Goal: Task Accomplishment & Management: Complete application form

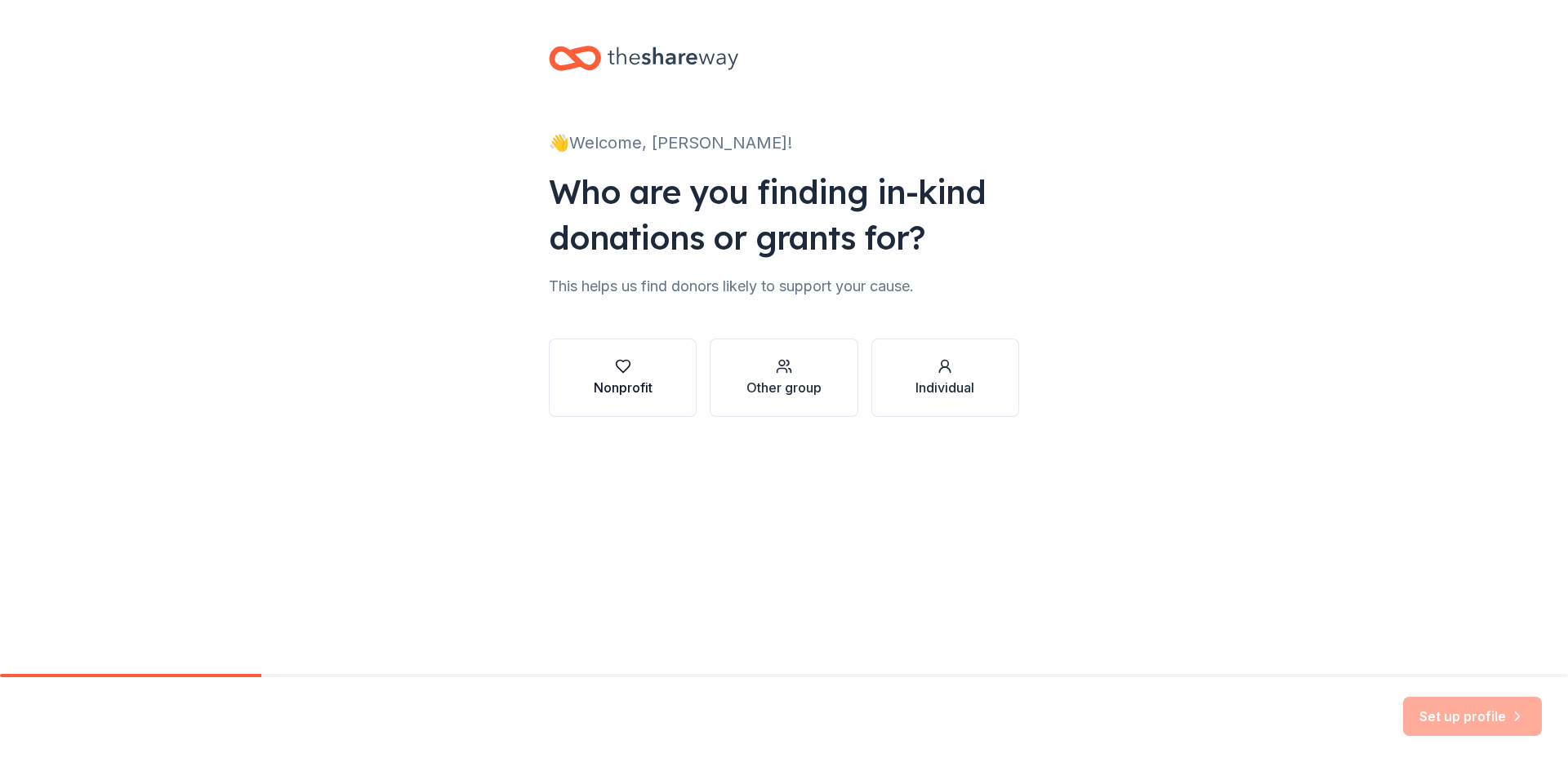
click at [627, 358] on icon "button" at bounding box center [623, 366] width 17 height 17
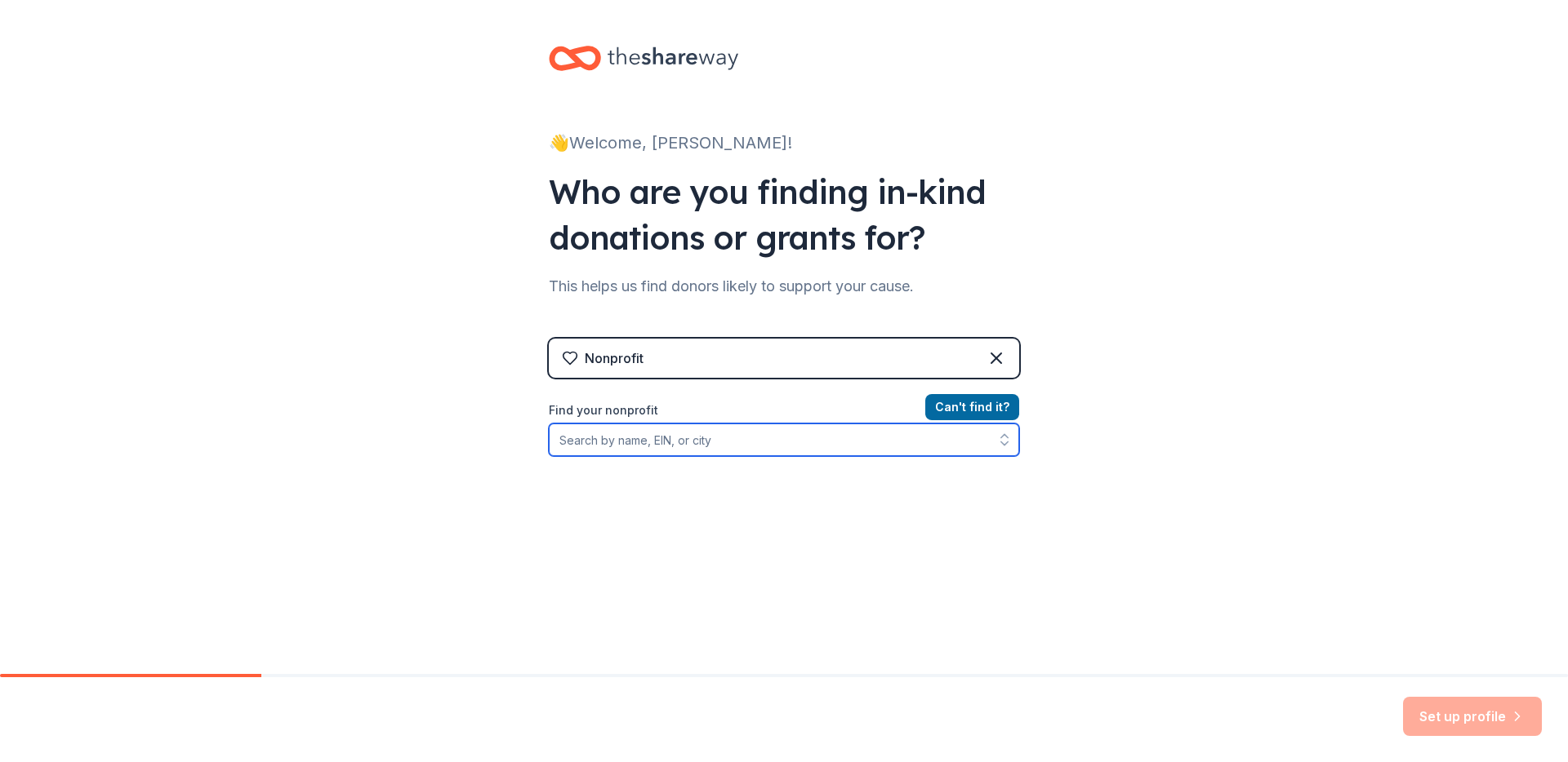
click at [751, 438] on input "Find your nonprofit" at bounding box center [784, 439] width 471 height 32
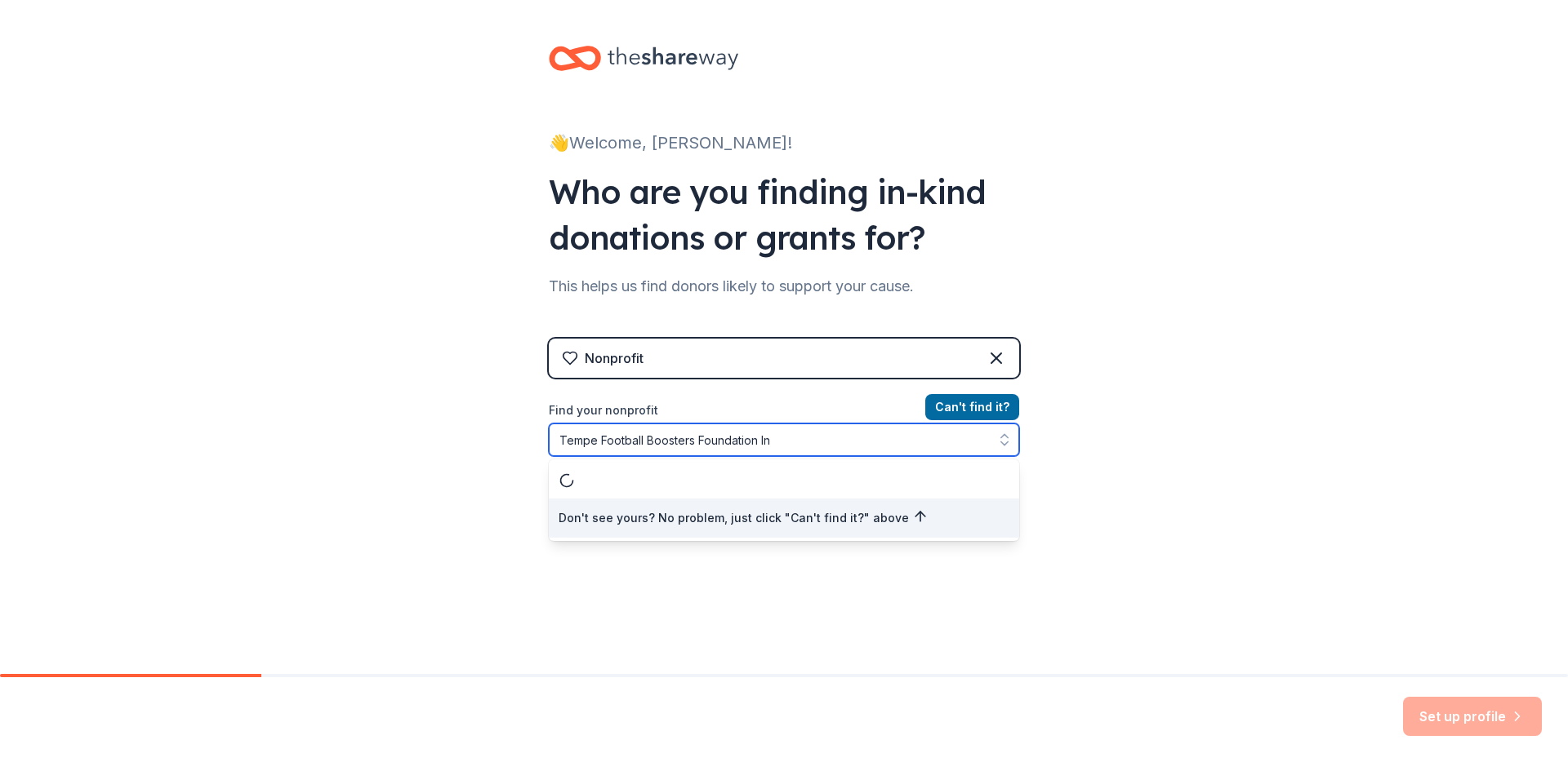
type input "Tempe Football Boosters Foundation Inc"
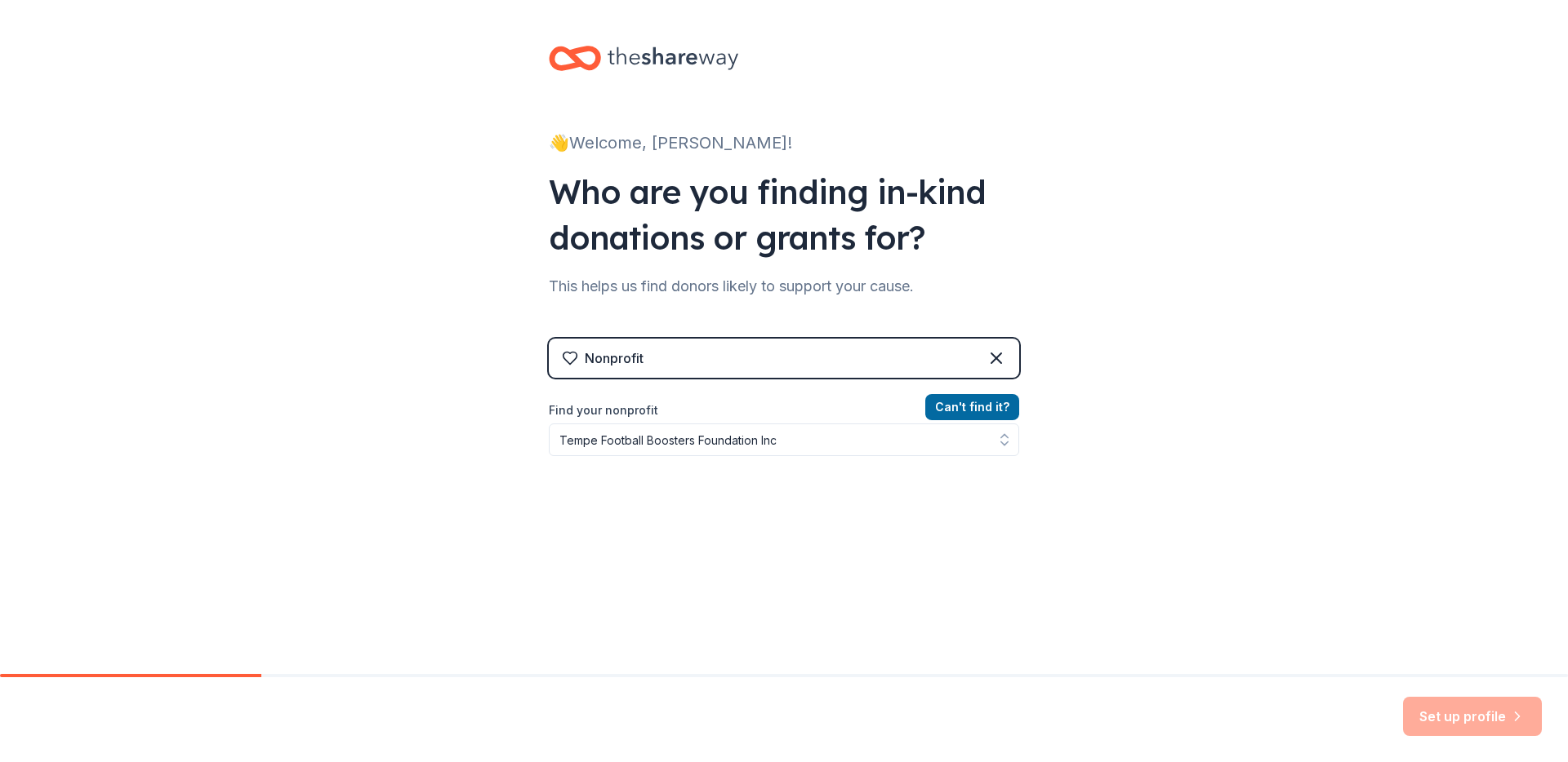
click at [1072, 548] on div "👋 Welcome, [PERSON_NAME]! Who are you finding in-kind donations or grants for? …" at bounding box center [784, 349] width 1568 height 698
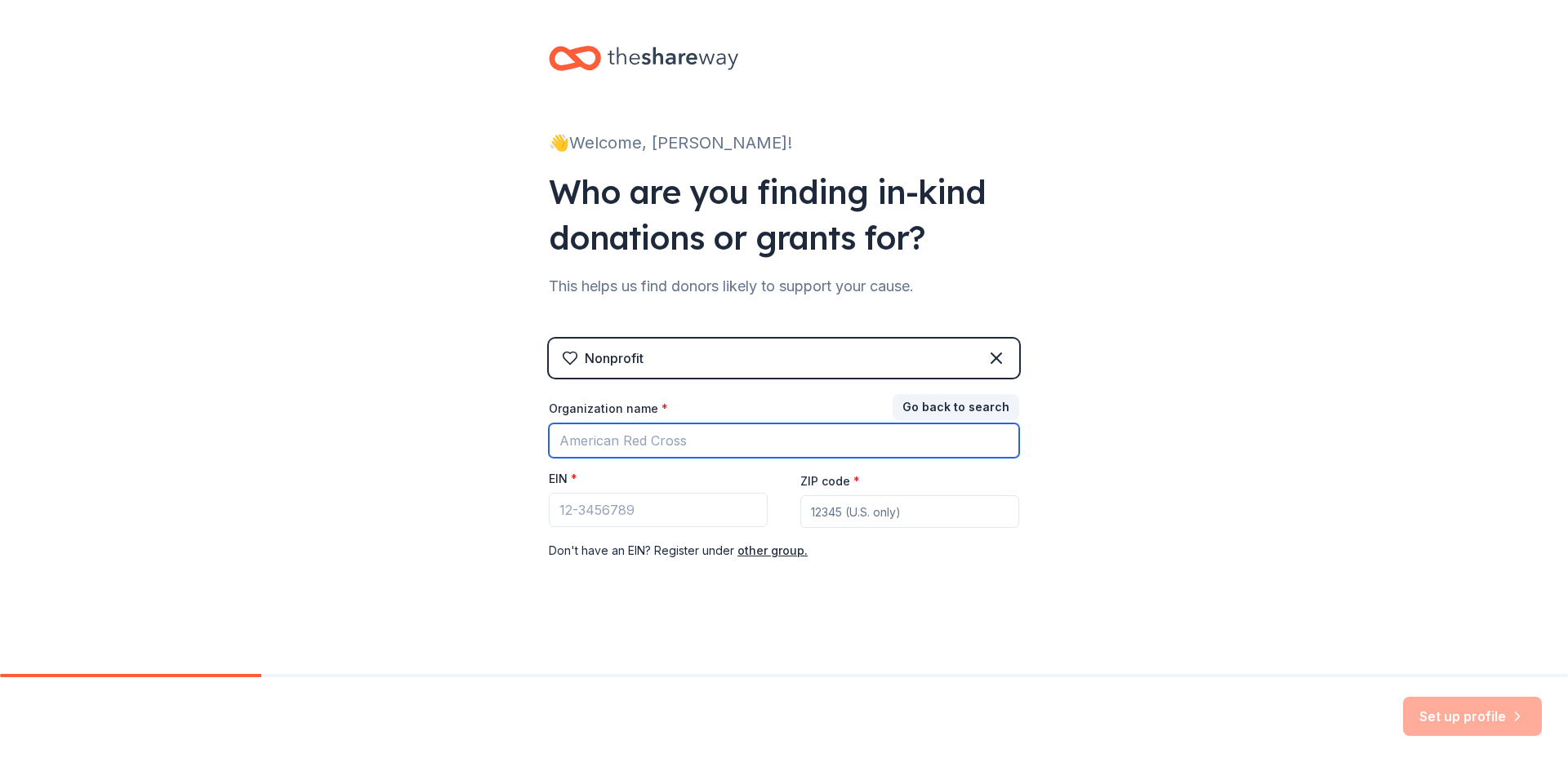
click at [695, 443] on input "Organization name *" at bounding box center [784, 440] width 471 height 34
click at [641, 452] on input "Organization name *" at bounding box center [784, 440] width 471 height 34
type input "Tempe Football Boosters Foundation Inc"
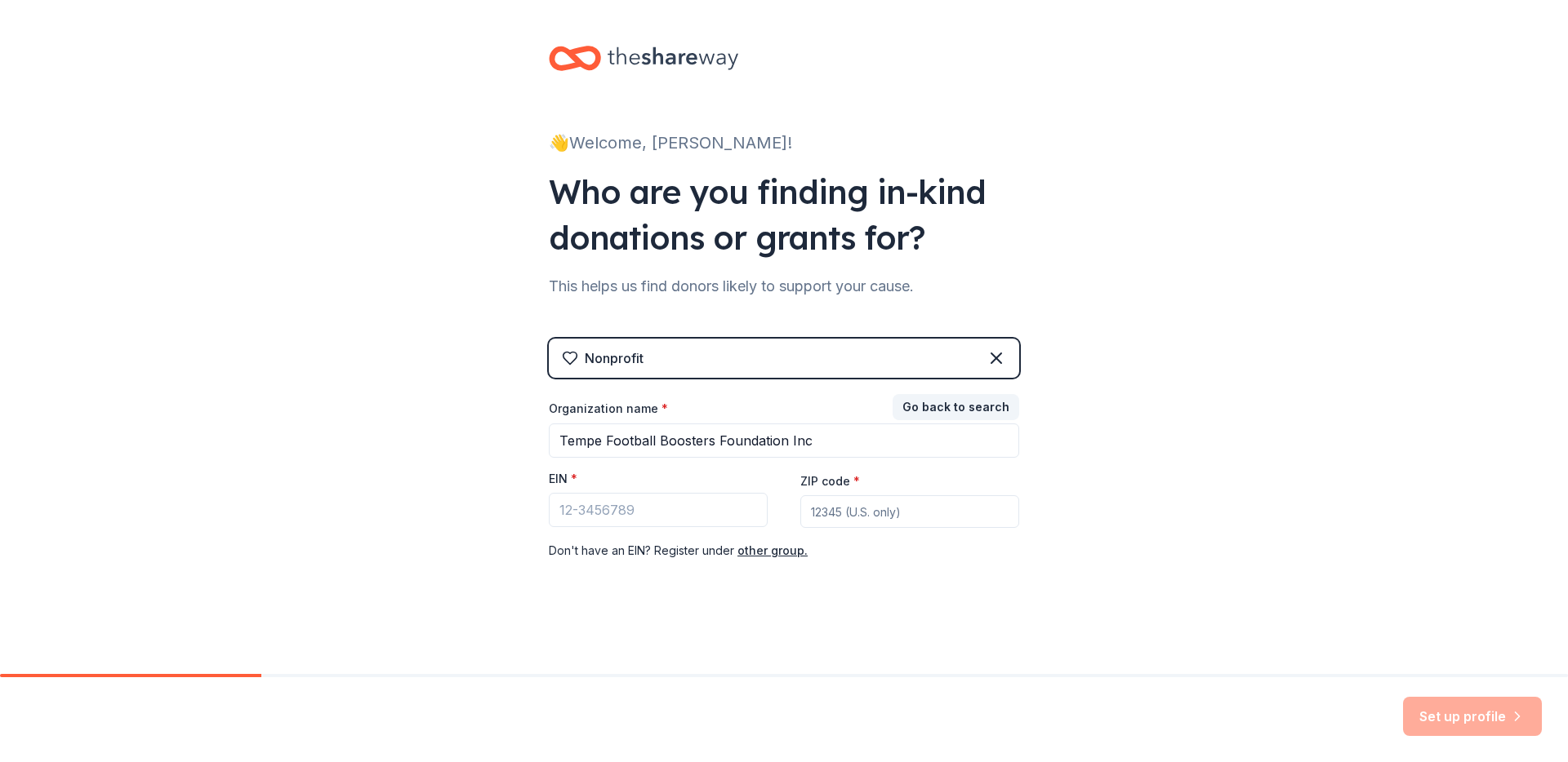
click at [834, 518] on input "ZIP code *" at bounding box center [910, 512] width 219 height 32
click at [602, 506] on input "EIN *" at bounding box center [658, 510] width 219 height 34
click at [921, 517] on input "ZIP code *" at bounding box center [910, 512] width 219 height 32
type input "85233"
click at [661, 509] on input "EIN *" at bounding box center [658, 510] width 219 height 34
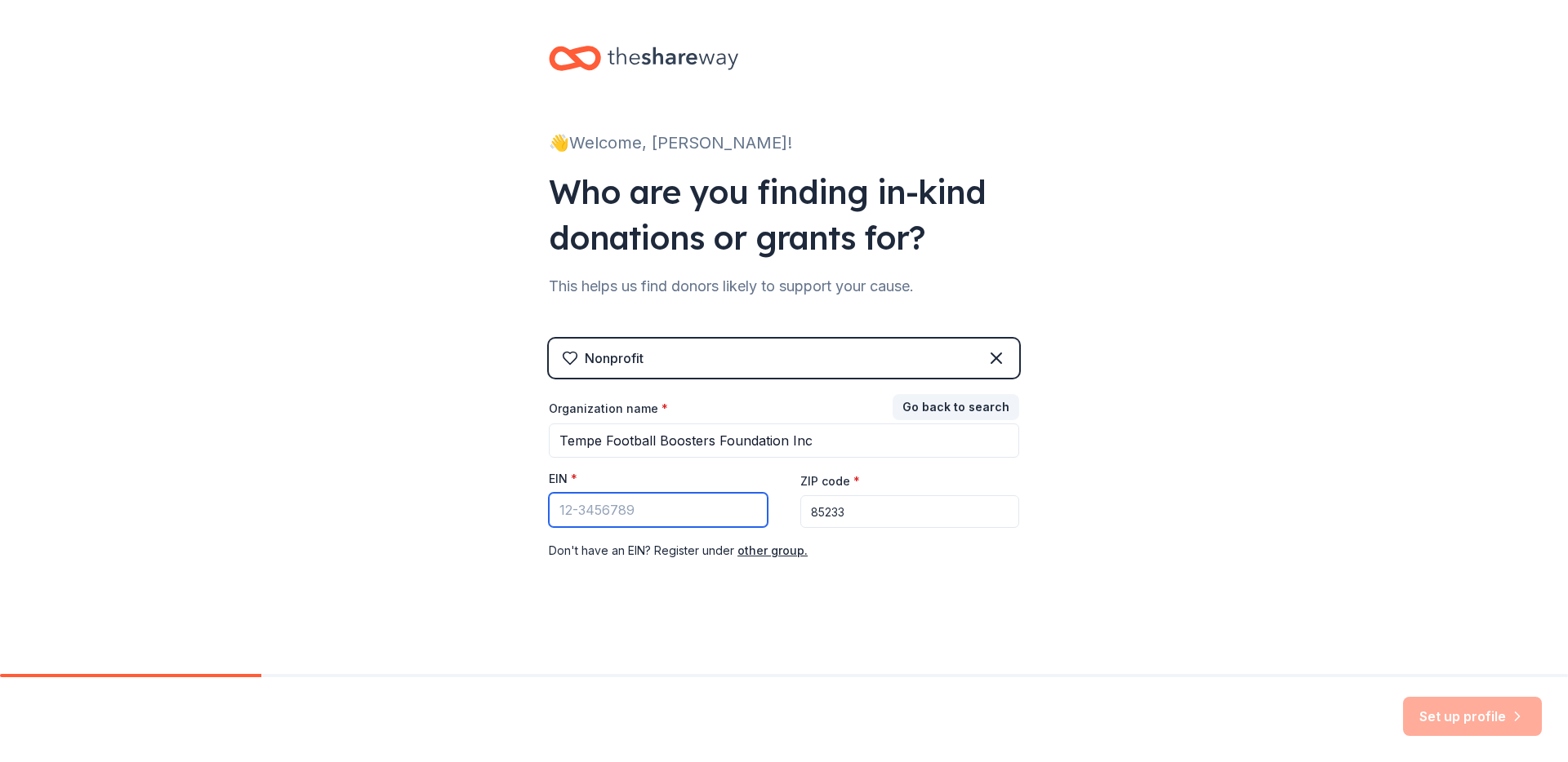
paste input "39-3080525"
type input "39-3080525"
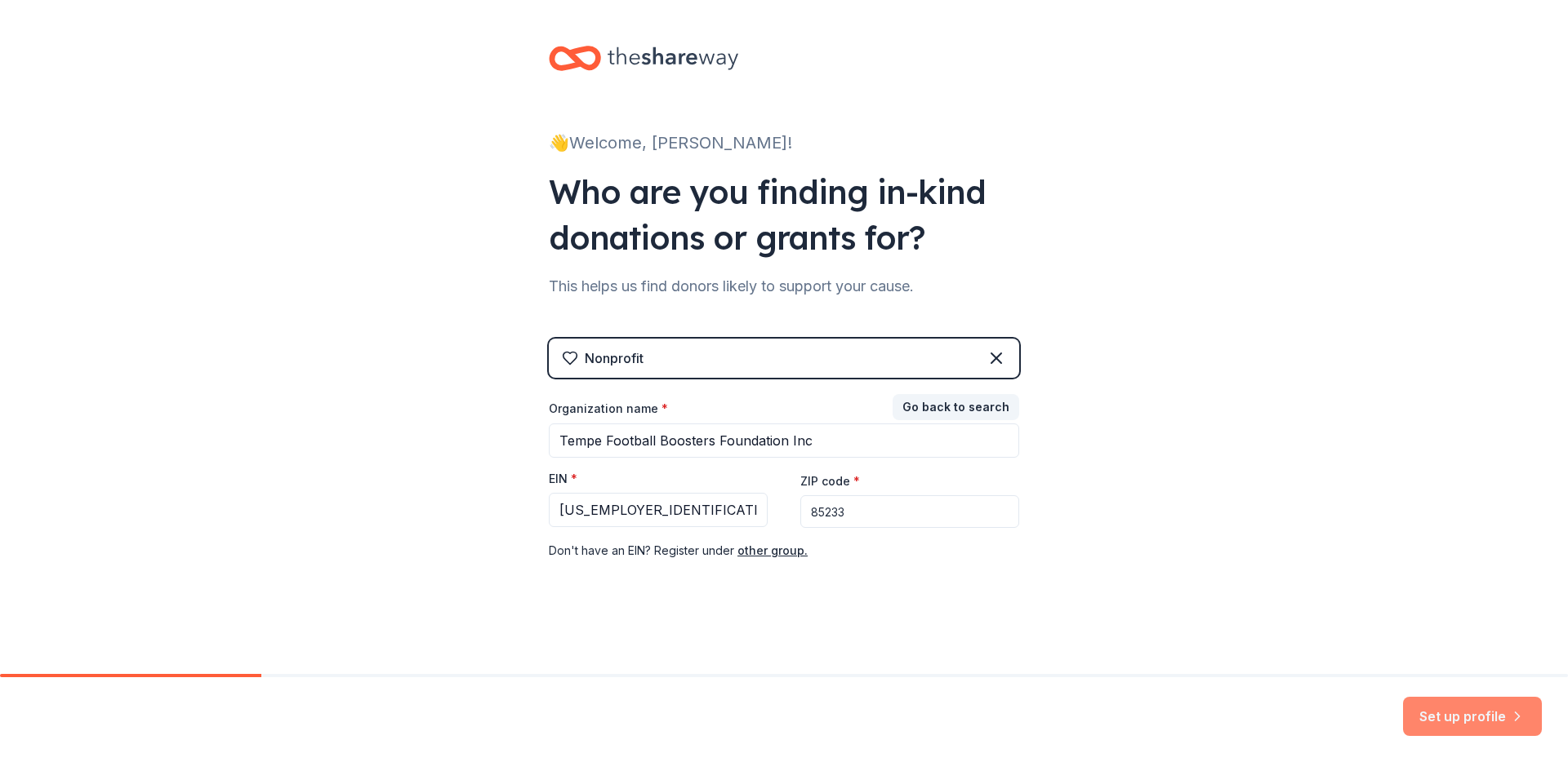
click at [1456, 713] on button "Set up profile" at bounding box center [1472, 717] width 139 height 39
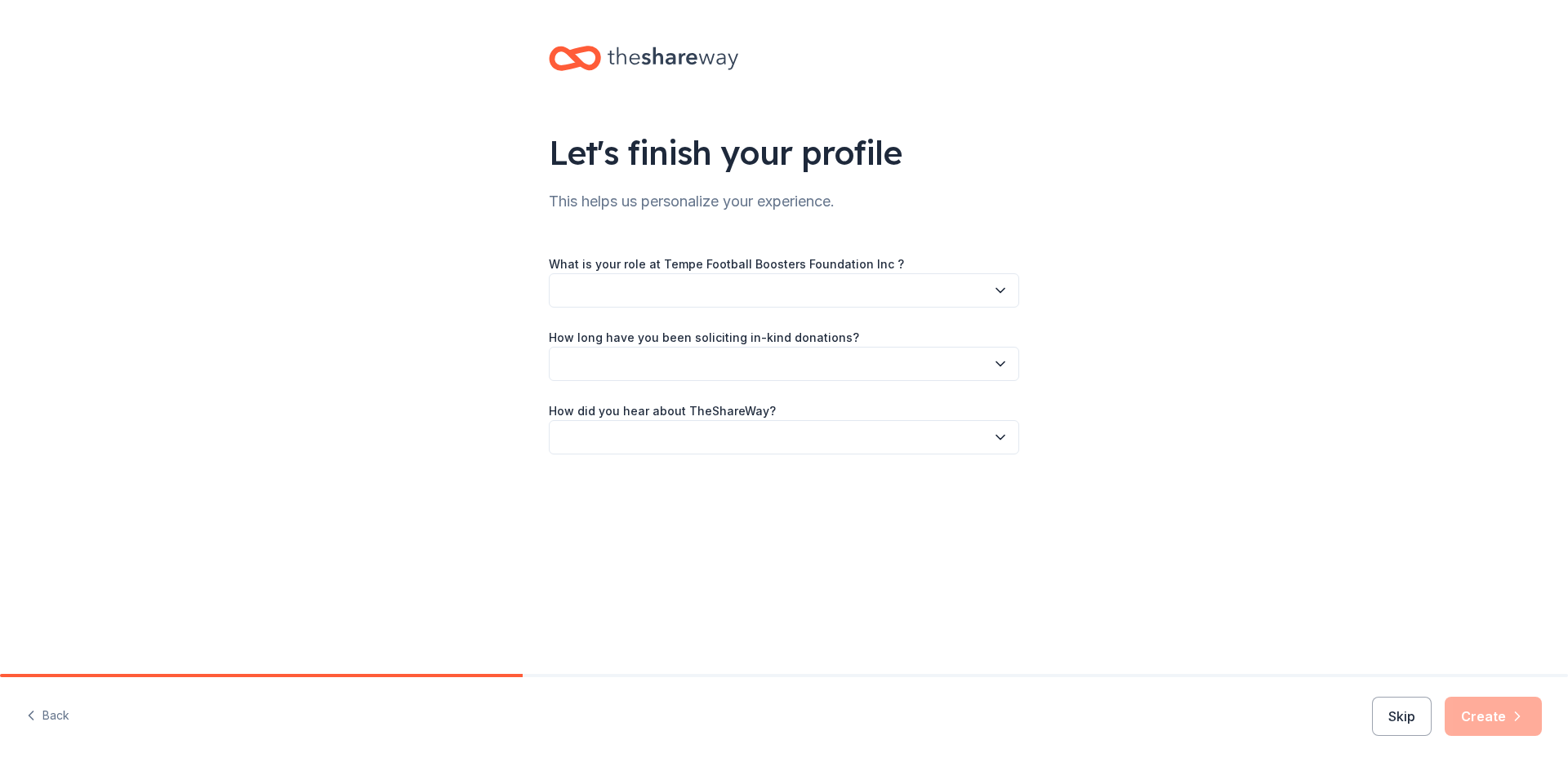
click at [588, 292] on button "button" at bounding box center [784, 290] width 471 height 34
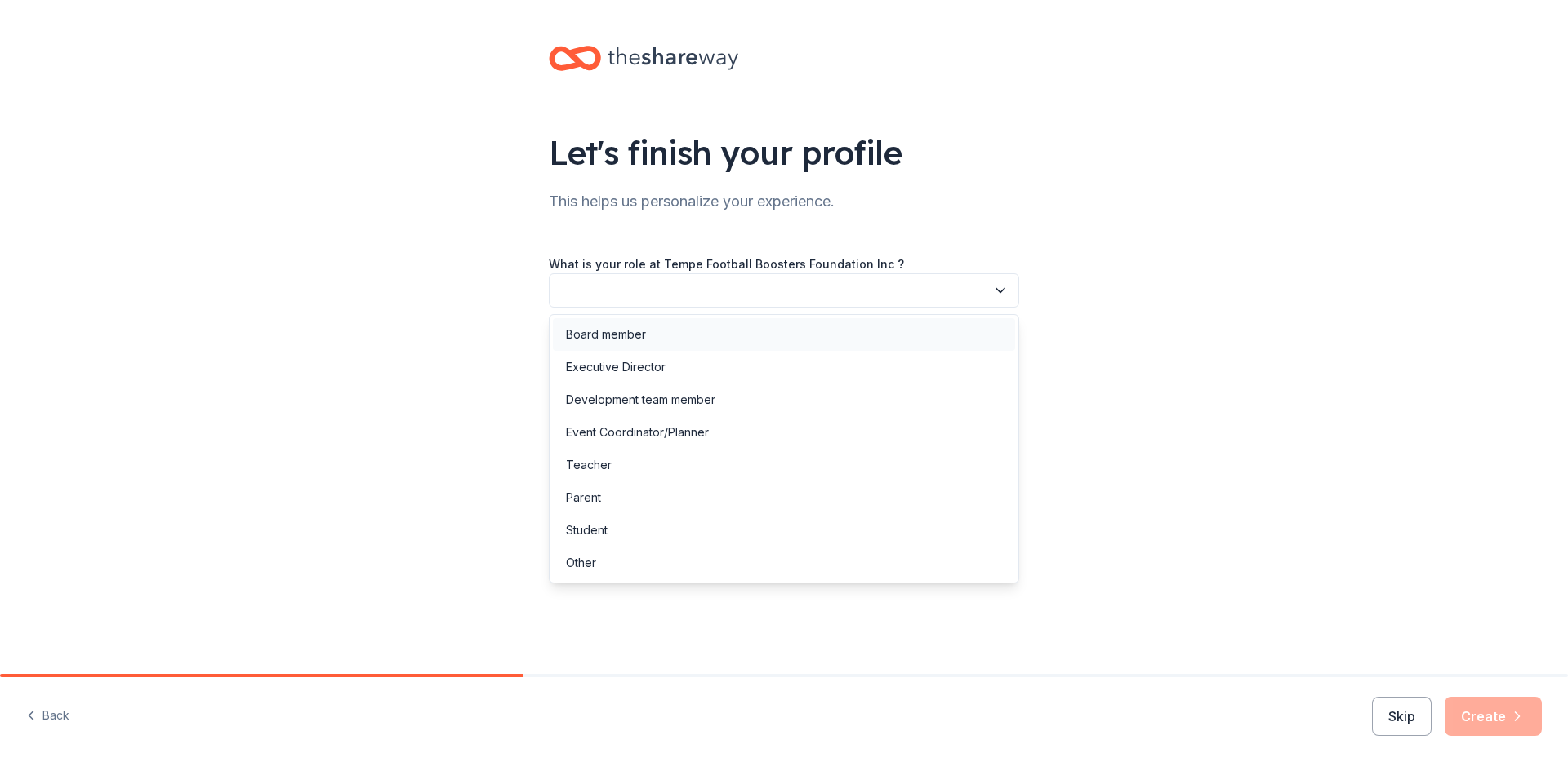
click at [610, 343] on div "Board member" at bounding box center [605, 335] width 80 height 20
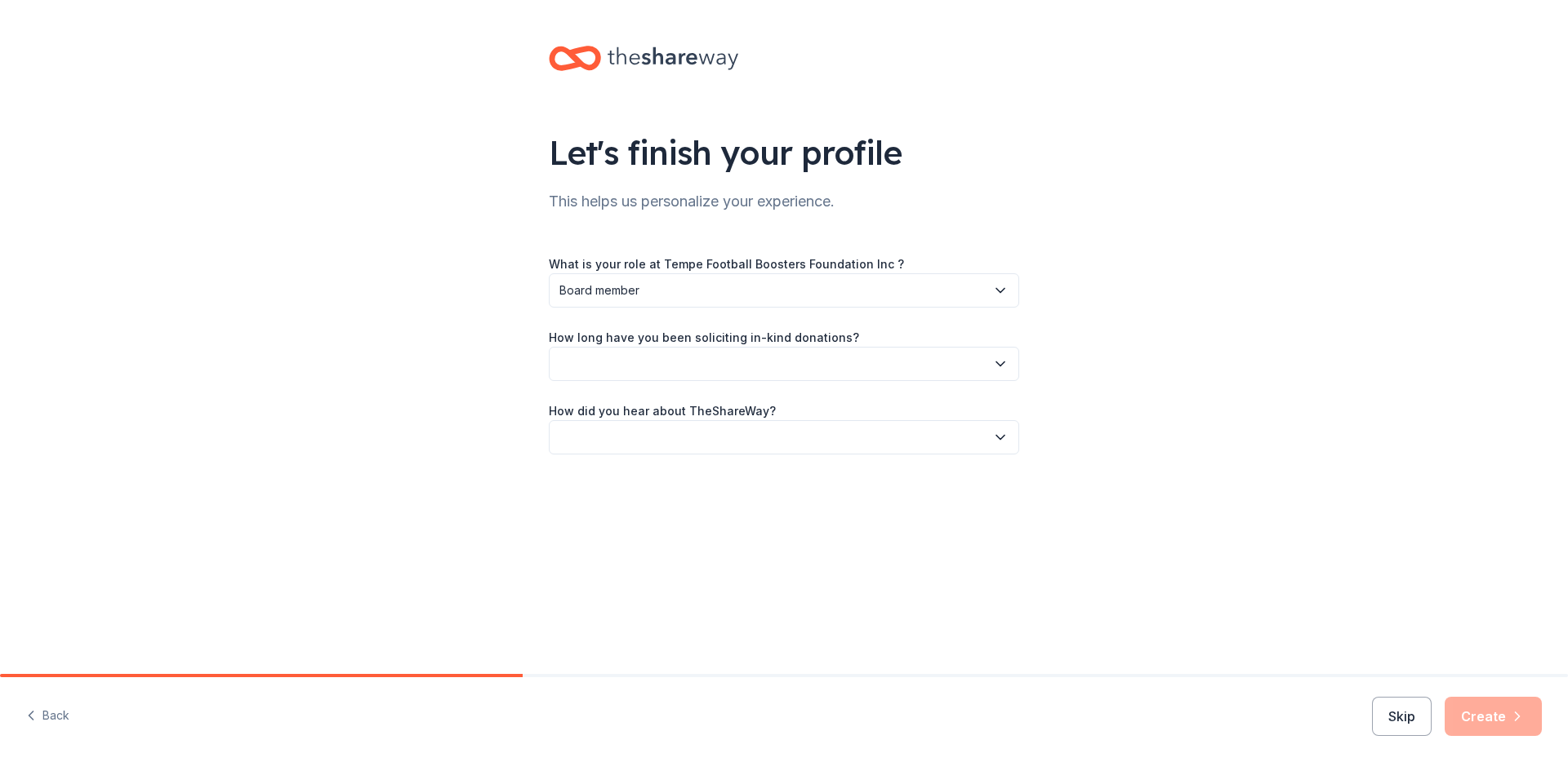
click at [612, 381] on div "What is your role at Tempe Football Boosters Foundation Inc ? Board member How …" at bounding box center [784, 354] width 471 height 200
click at [617, 366] on button "button" at bounding box center [784, 363] width 471 height 34
click at [627, 400] on div "This is my first time!" at bounding box center [618, 408] width 104 height 20
click at [615, 429] on button "button" at bounding box center [784, 437] width 471 height 34
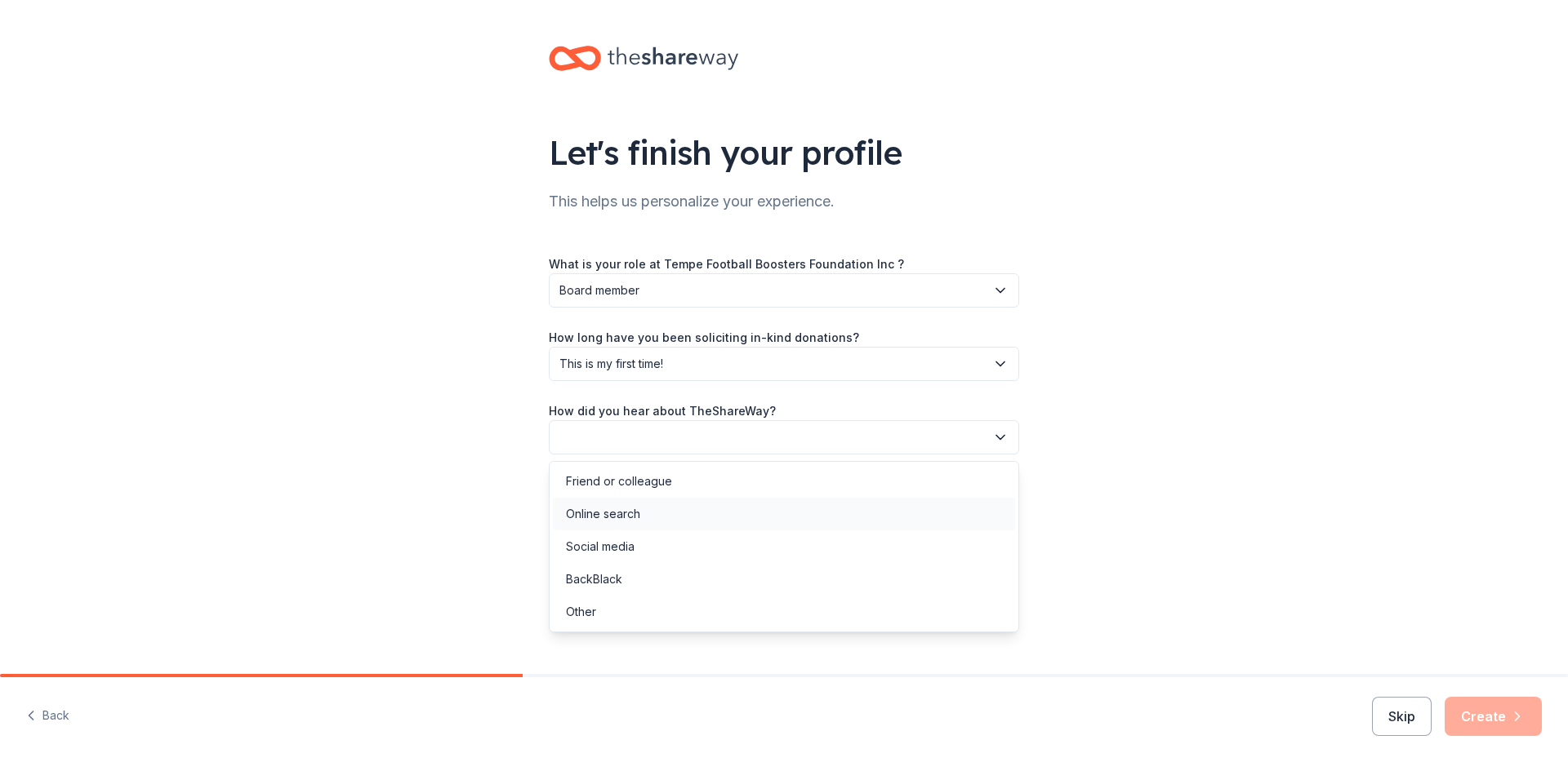
click at [612, 519] on div "Online search" at bounding box center [603, 515] width 75 height 20
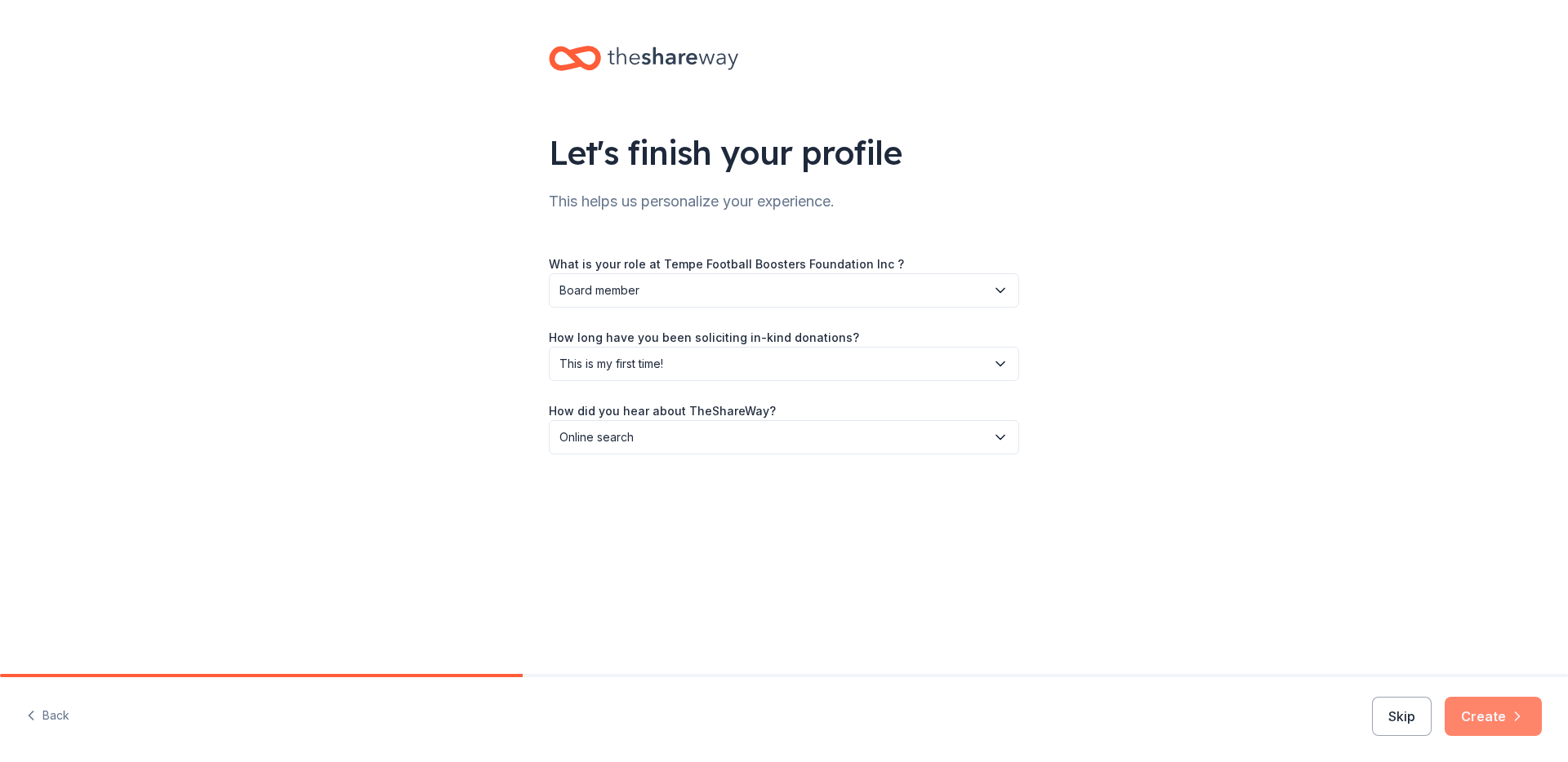
click at [1503, 707] on button "Create" at bounding box center [1492, 717] width 97 height 39
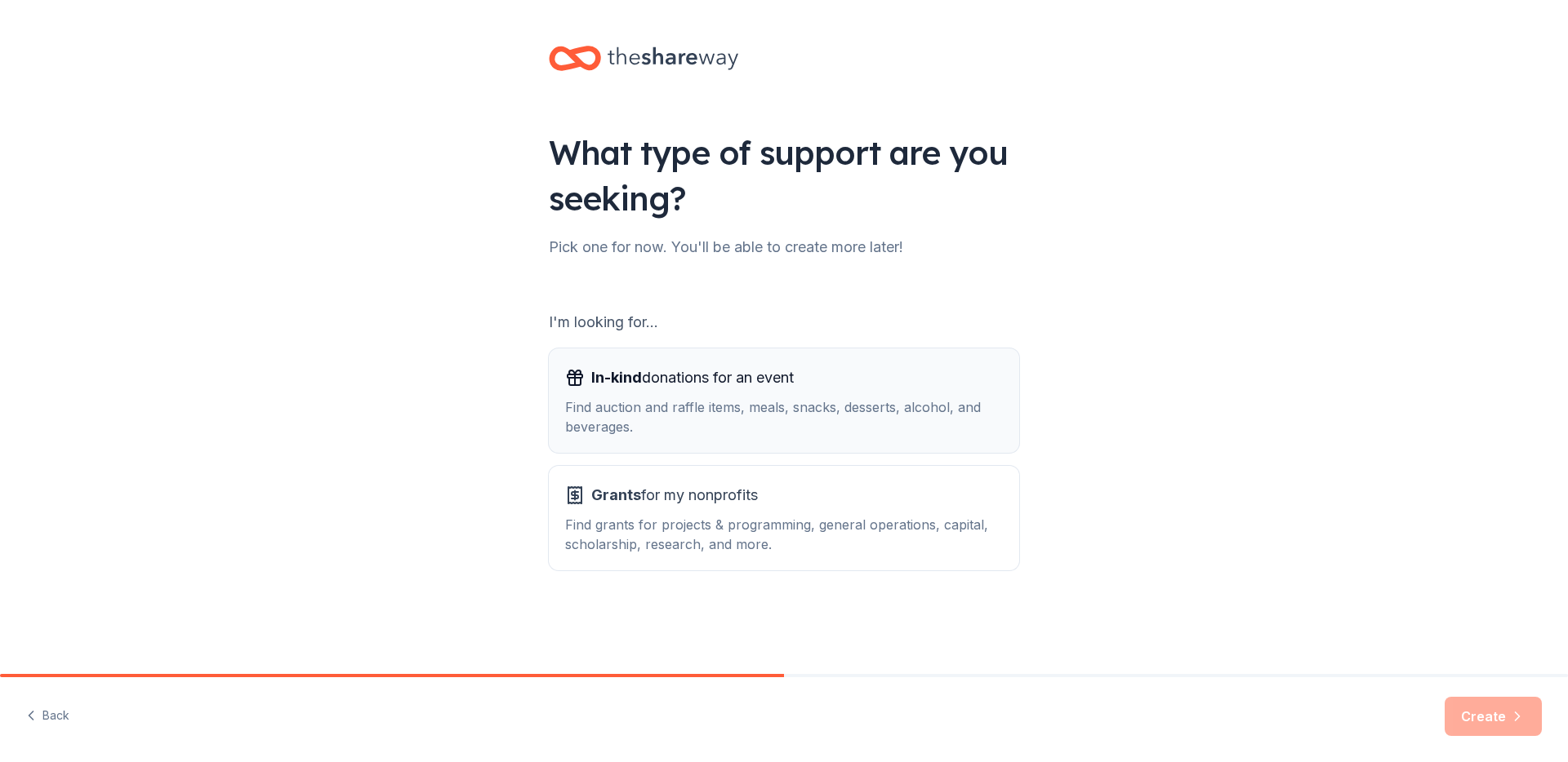
click at [714, 415] on div "Find auction and raffle items, meals, snacks, desserts, alcohol, and beverages." at bounding box center [784, 417] width 438 height 39
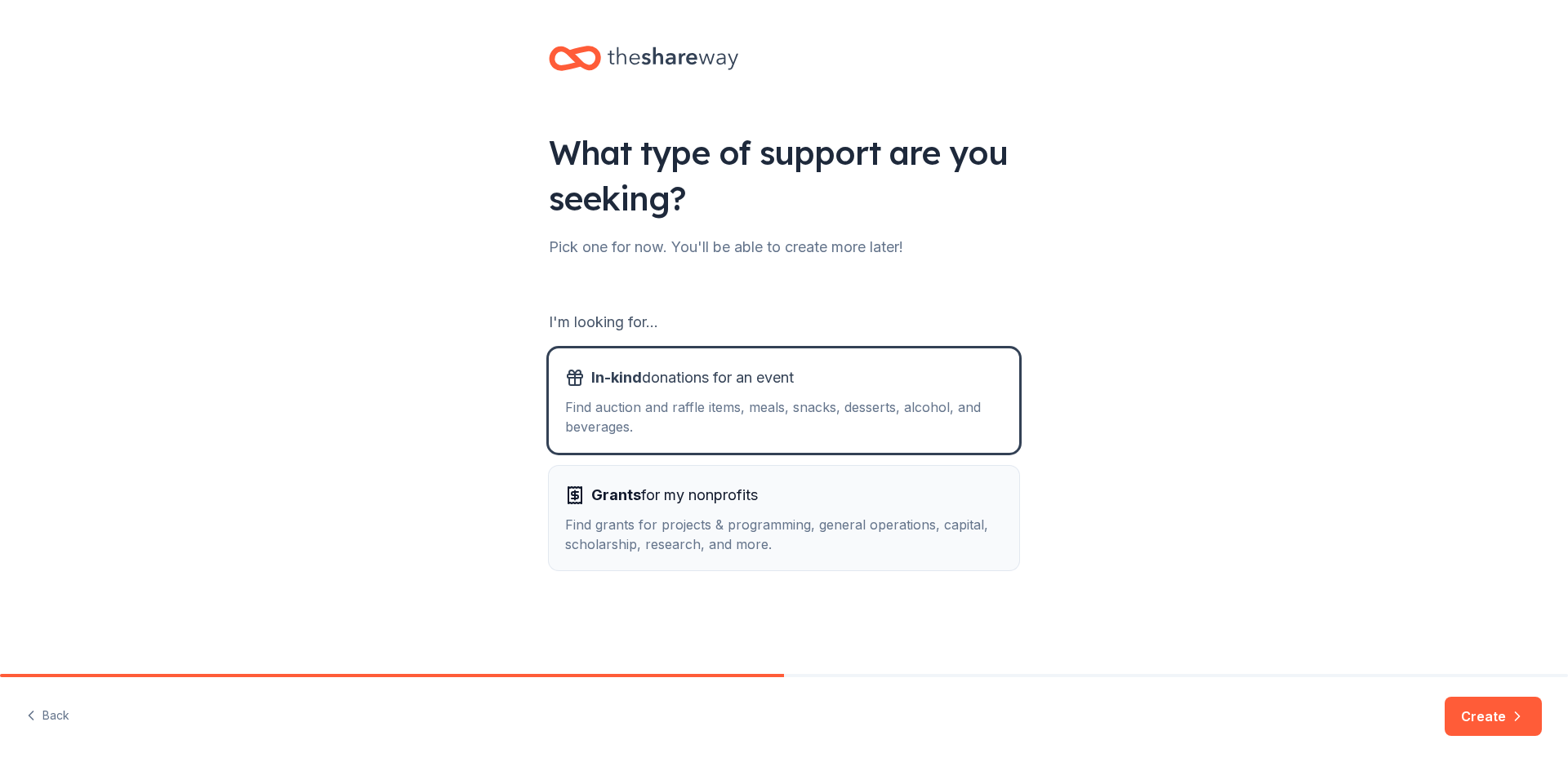
click at [627, 537] on div "Find grants for projects & programming, general operations, capital, scholarshi…" at bounding box center [784, 534] width 438 height 39
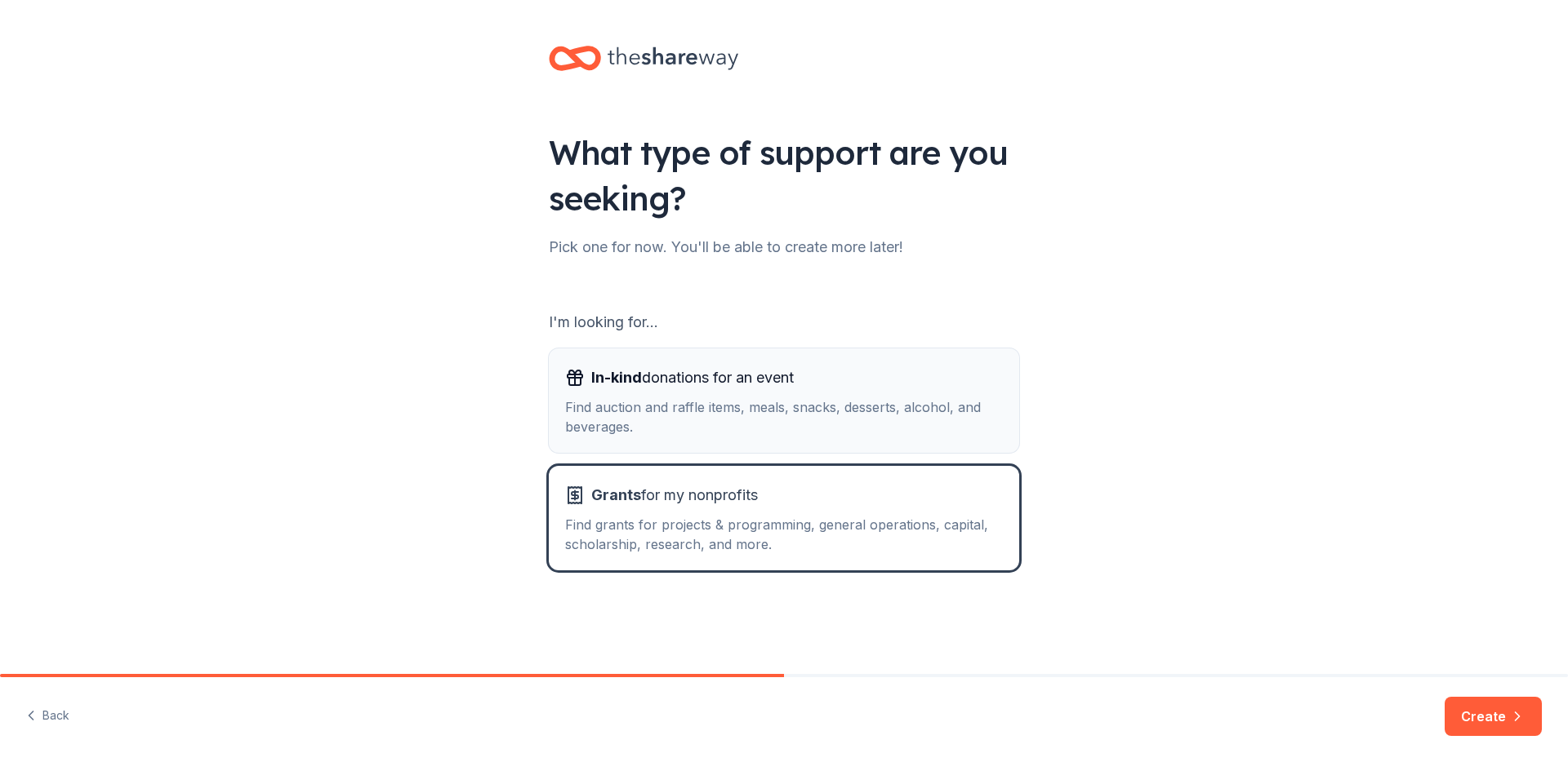
click at [655, 399] on div "Find auction and raffle items, meals, snacks, desserts, alcohol, and beverages." at bounding box center [784, 417] width 438 height 39
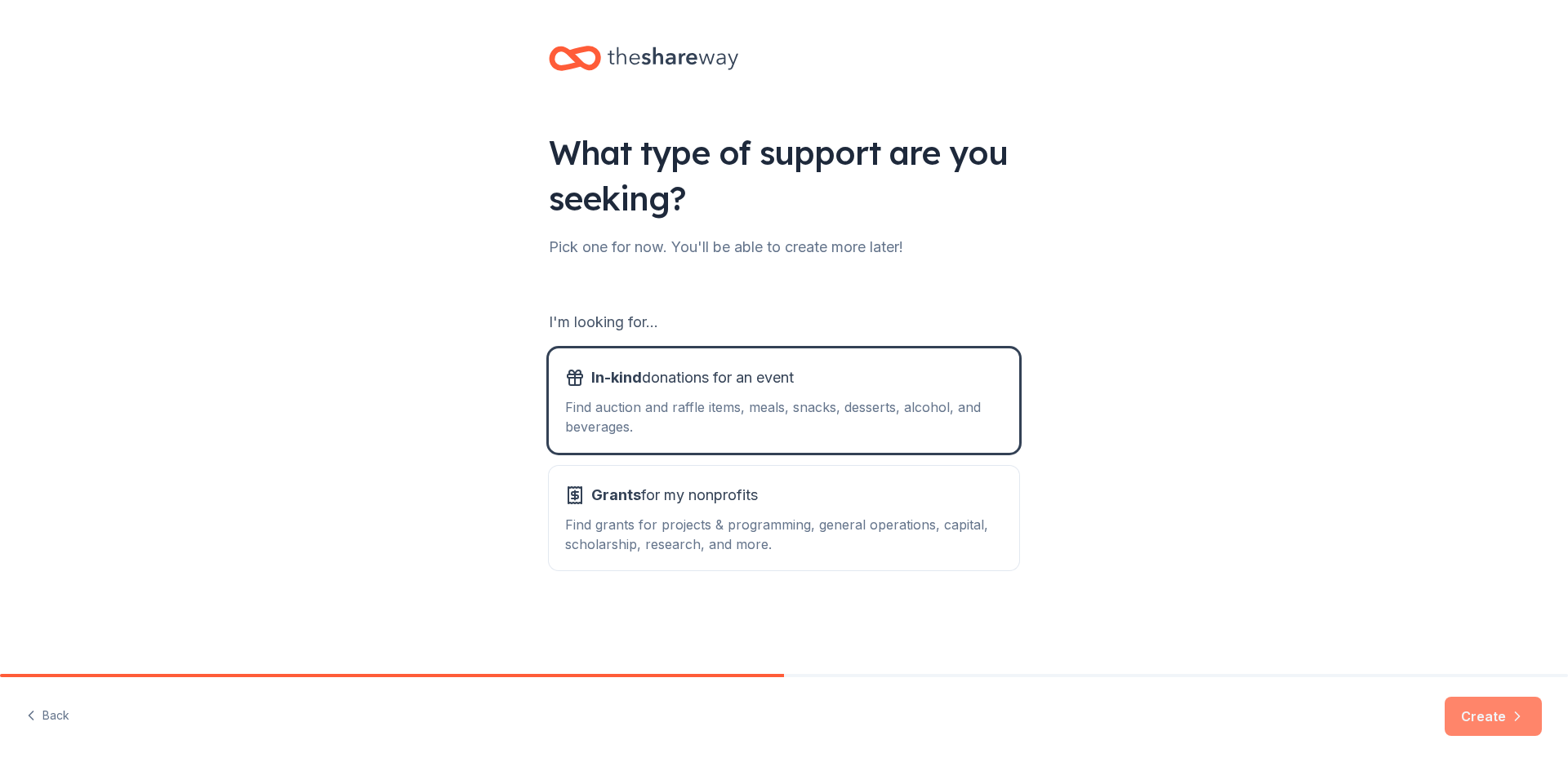
click at [1478, 723] on button "Create" at bounding box center [1492, 717] width 97 height 39
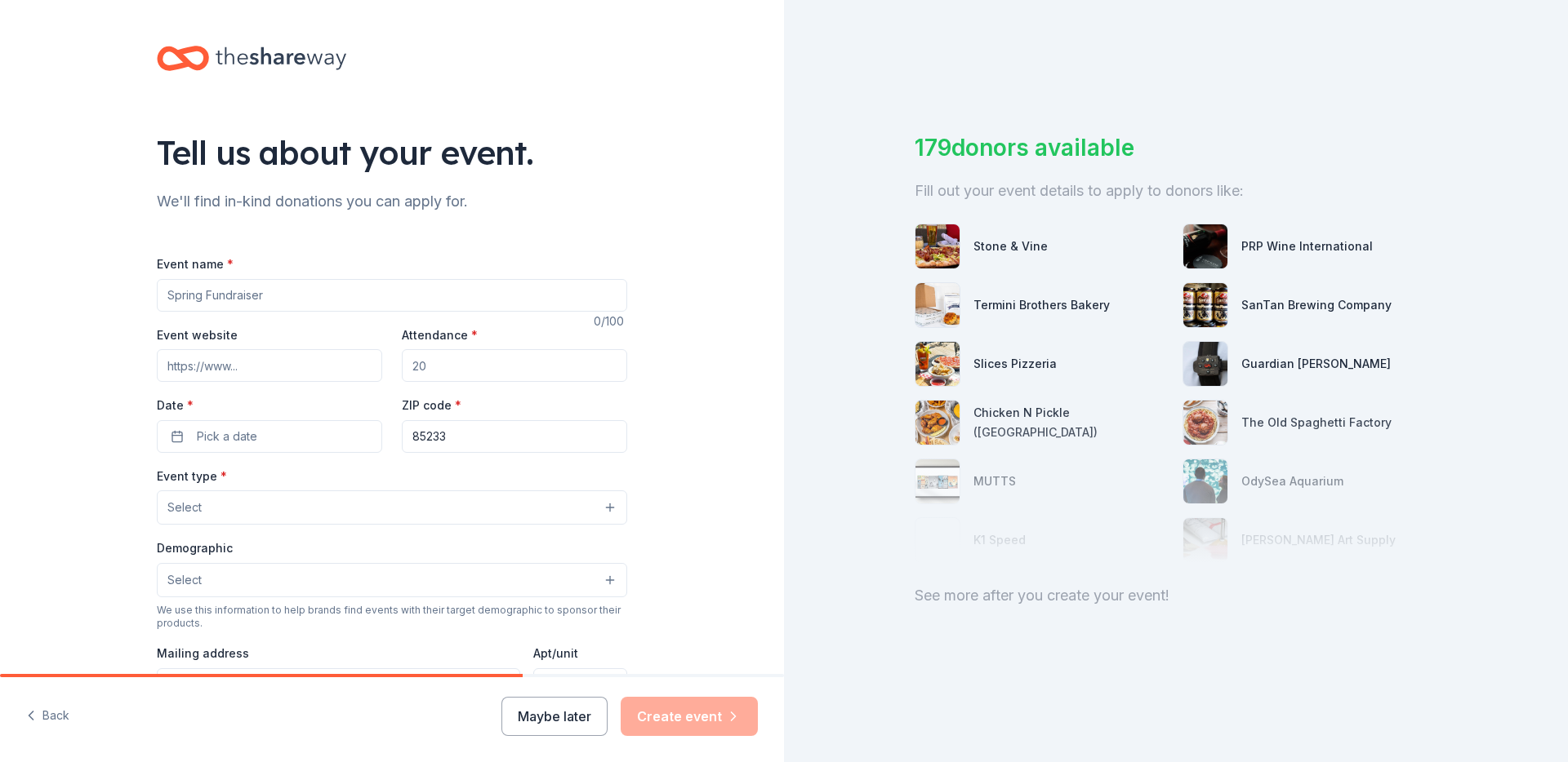
click at [294, 290] on input "Event name *" at bounding box center [392, 295] width 471 height 32
click at [318, 504] on button "Select" at bounding box center [392, 508] width 471 height 34
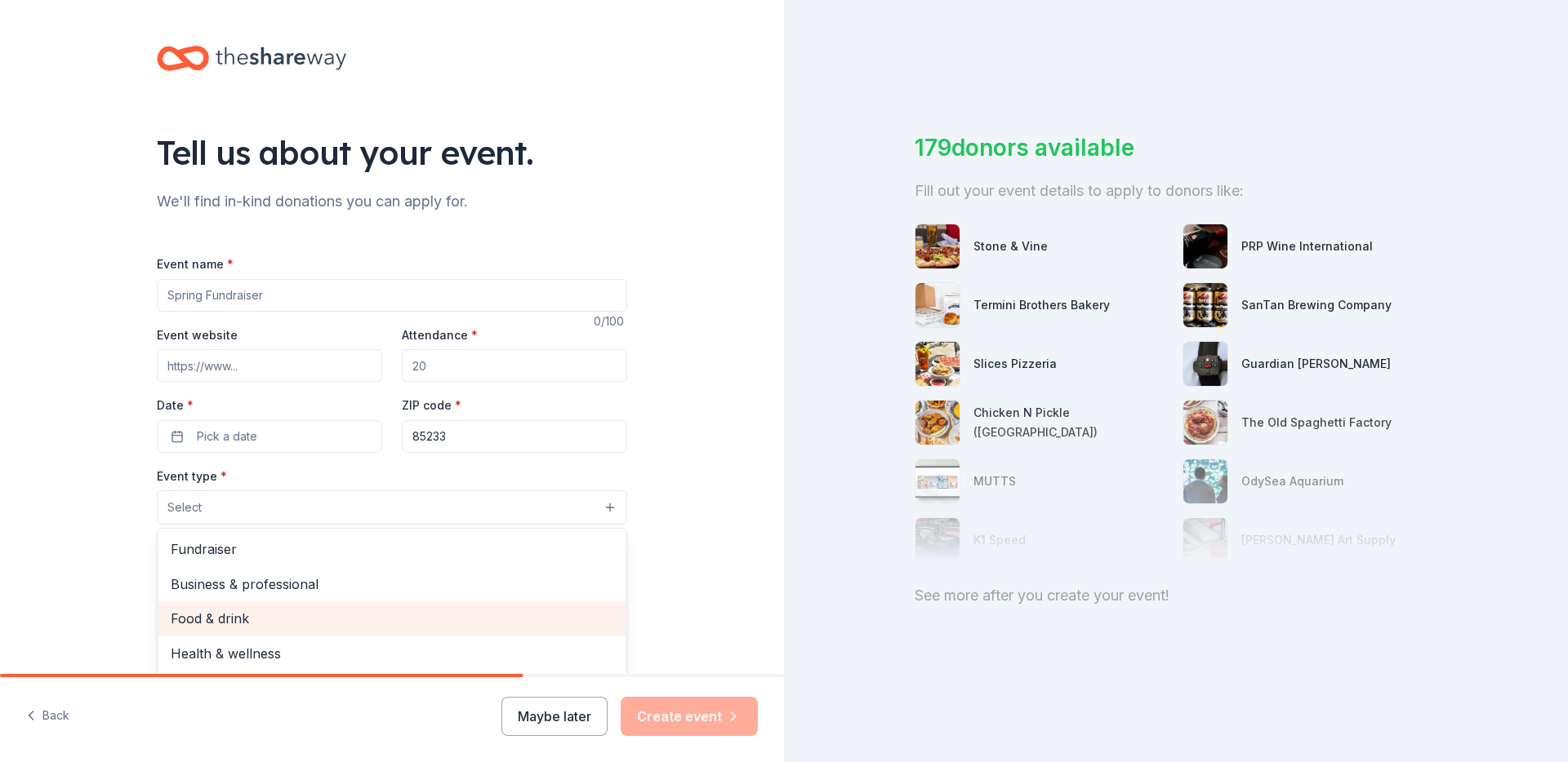
click at [284, 620] on span "Food & drink" at bounding box center [392, 619] width 443 height 22
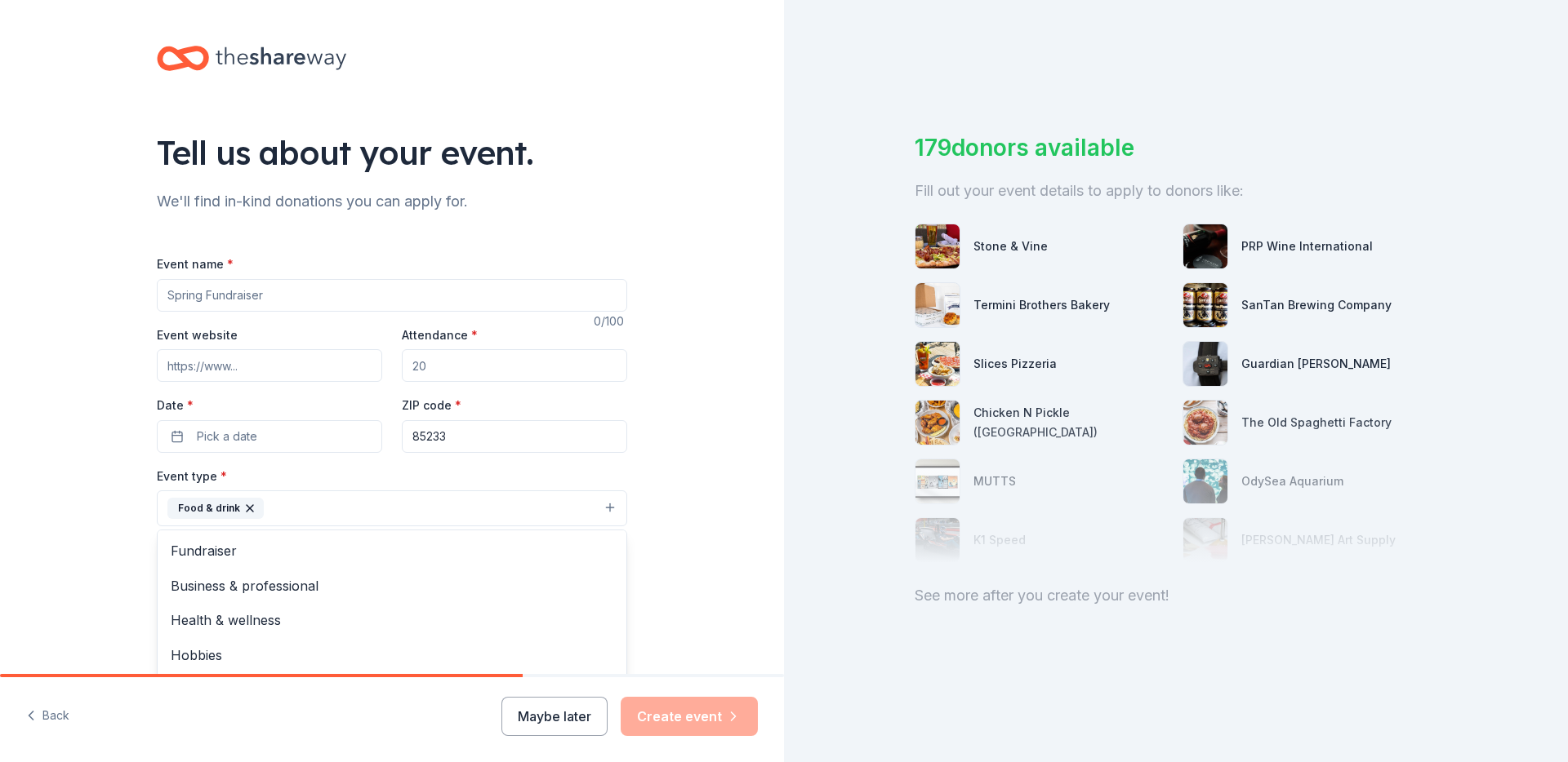
click at [733, 475] on div "Tell us about your event. We'll find in-kind donations you can apply for. Event…" at bounding box center [392, 544] width 784 height 1088
click at [291, 298] on input "Event name *" at bounding box center [392, 295] width 471 height 32
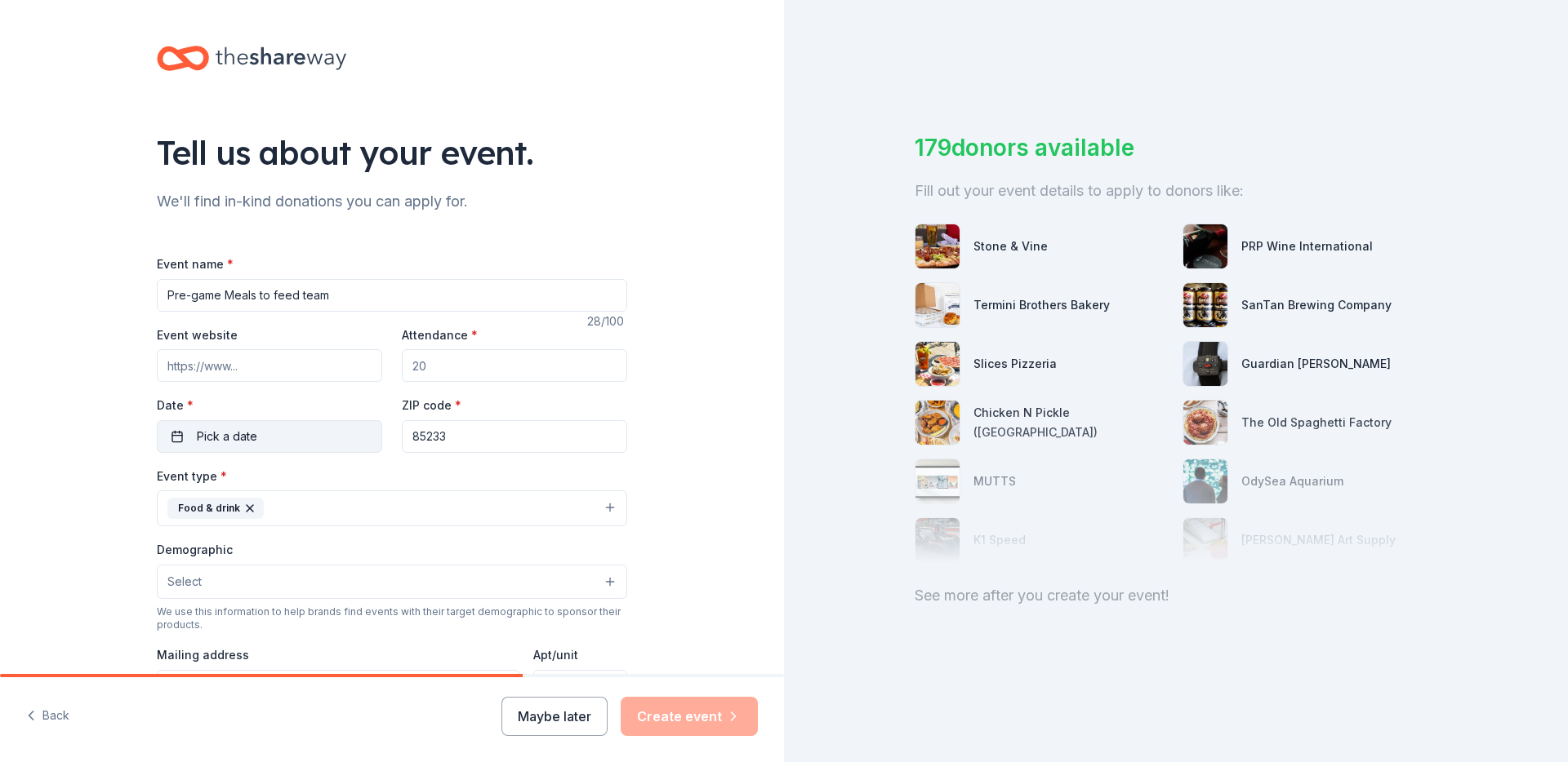
click at [253, 437] on span "Pick a date" at bounding box center [227, 437] width 61 height 20
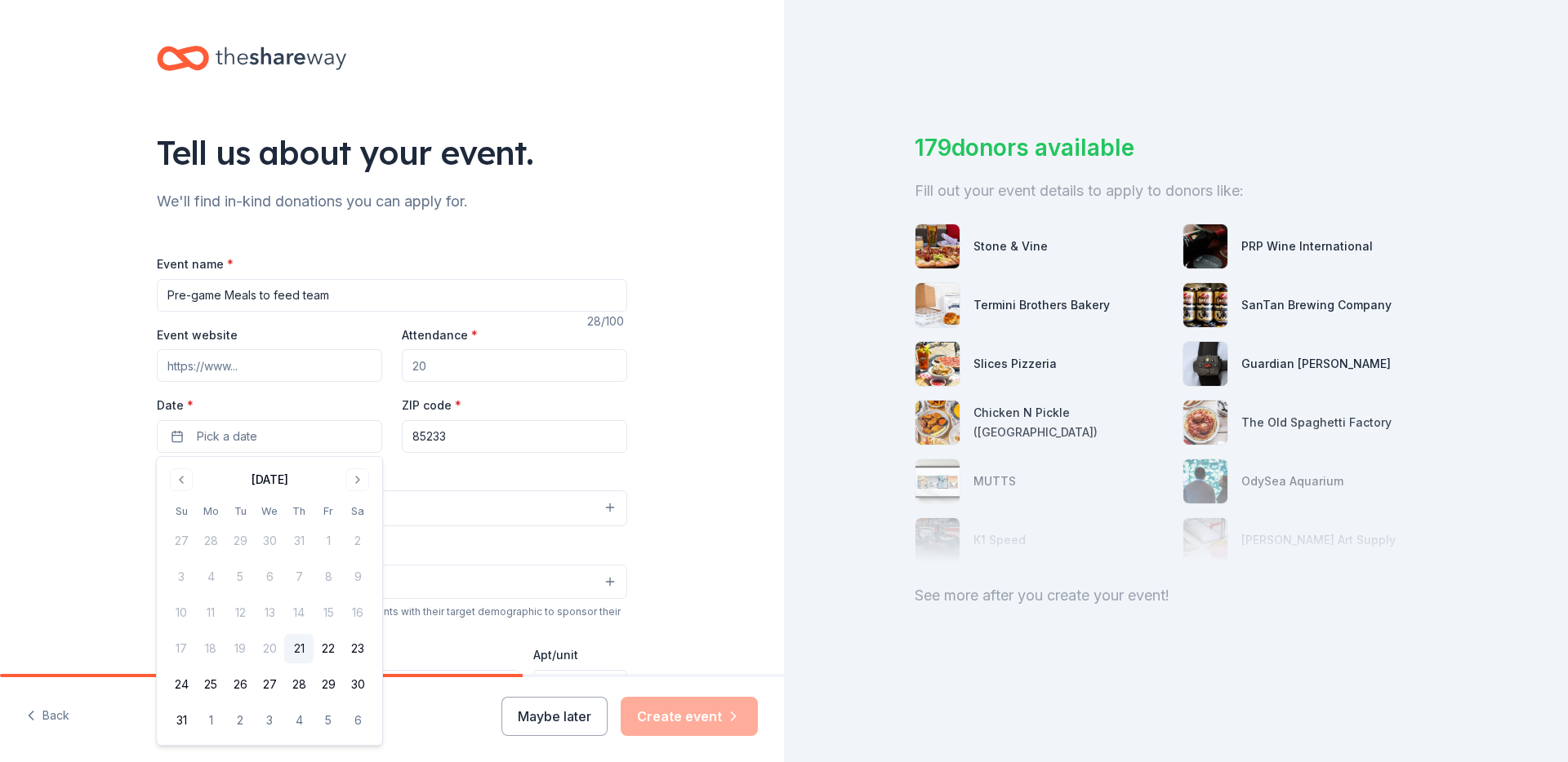
click at [308, 645] on button "21" at bounding box center [299, 649] width 29 height 29
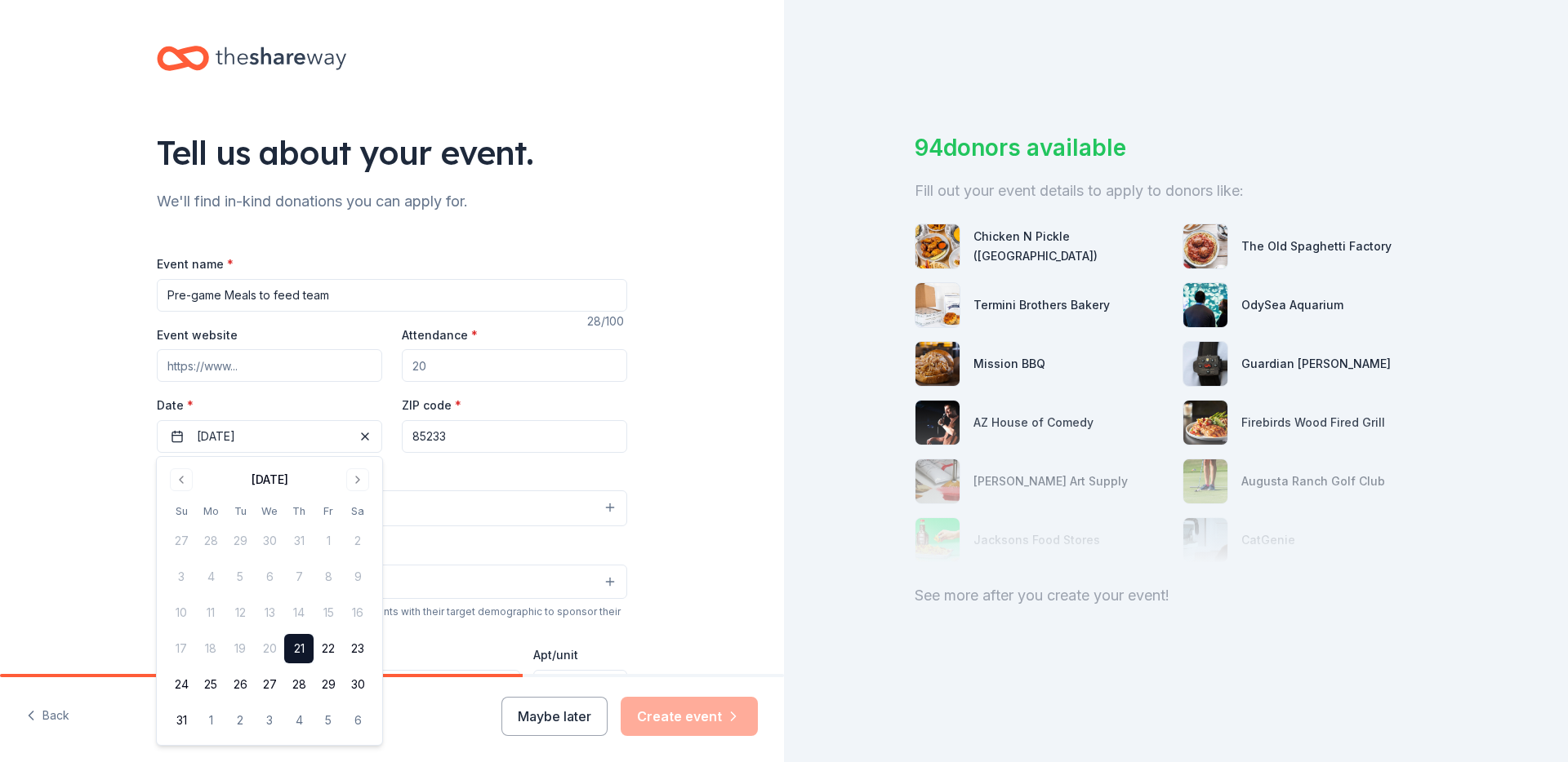
click at [578, 462] on div "Event name * Pre-game Meals to feed team 28 /100 Event website Attendance * Dat…" at bounding box center [392, 632] width 471 height 756
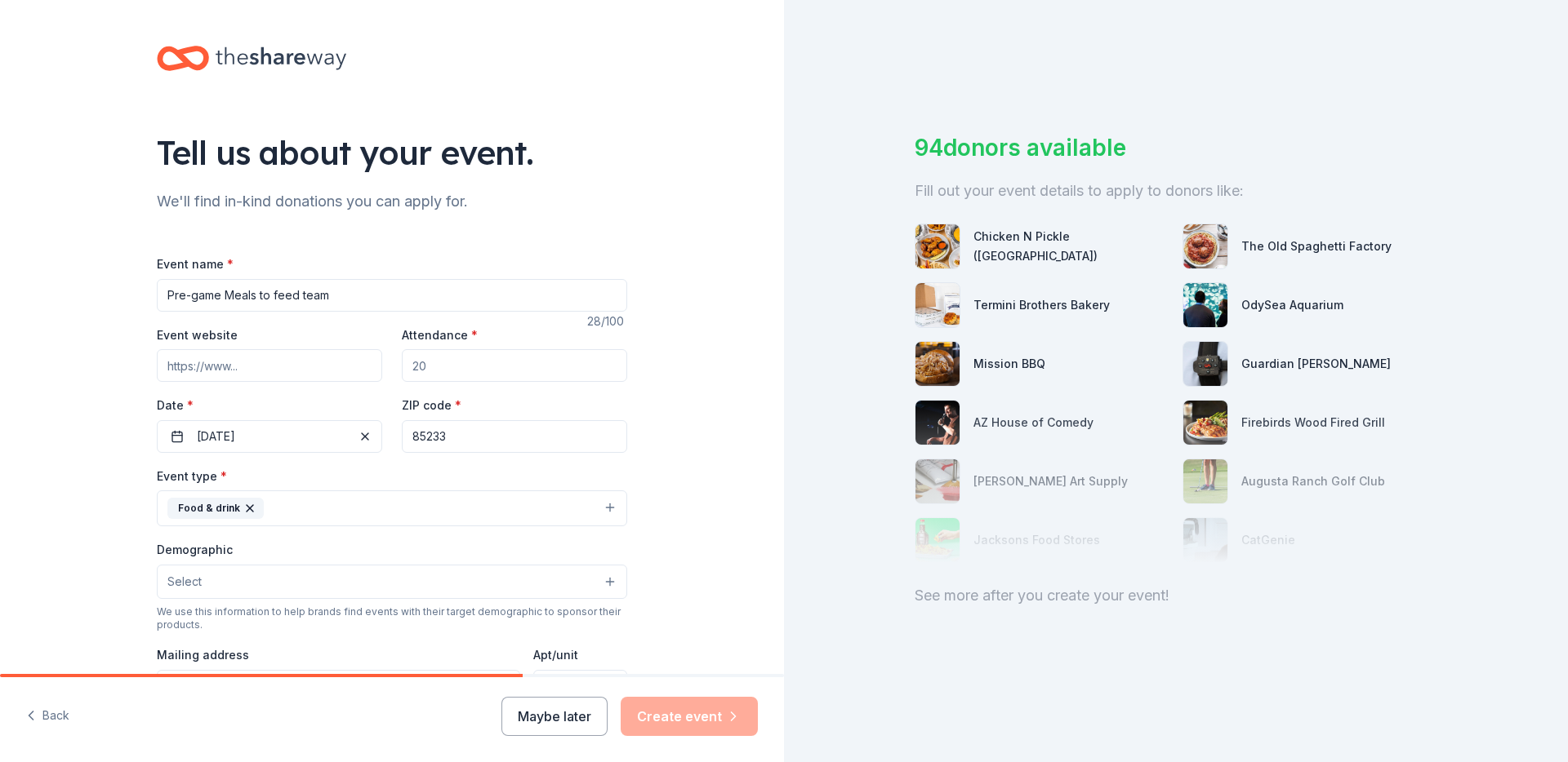
click at [169, 296] on input "Pre-game Meals to feed team" at bounding box center [392, 295] width 471 height 32
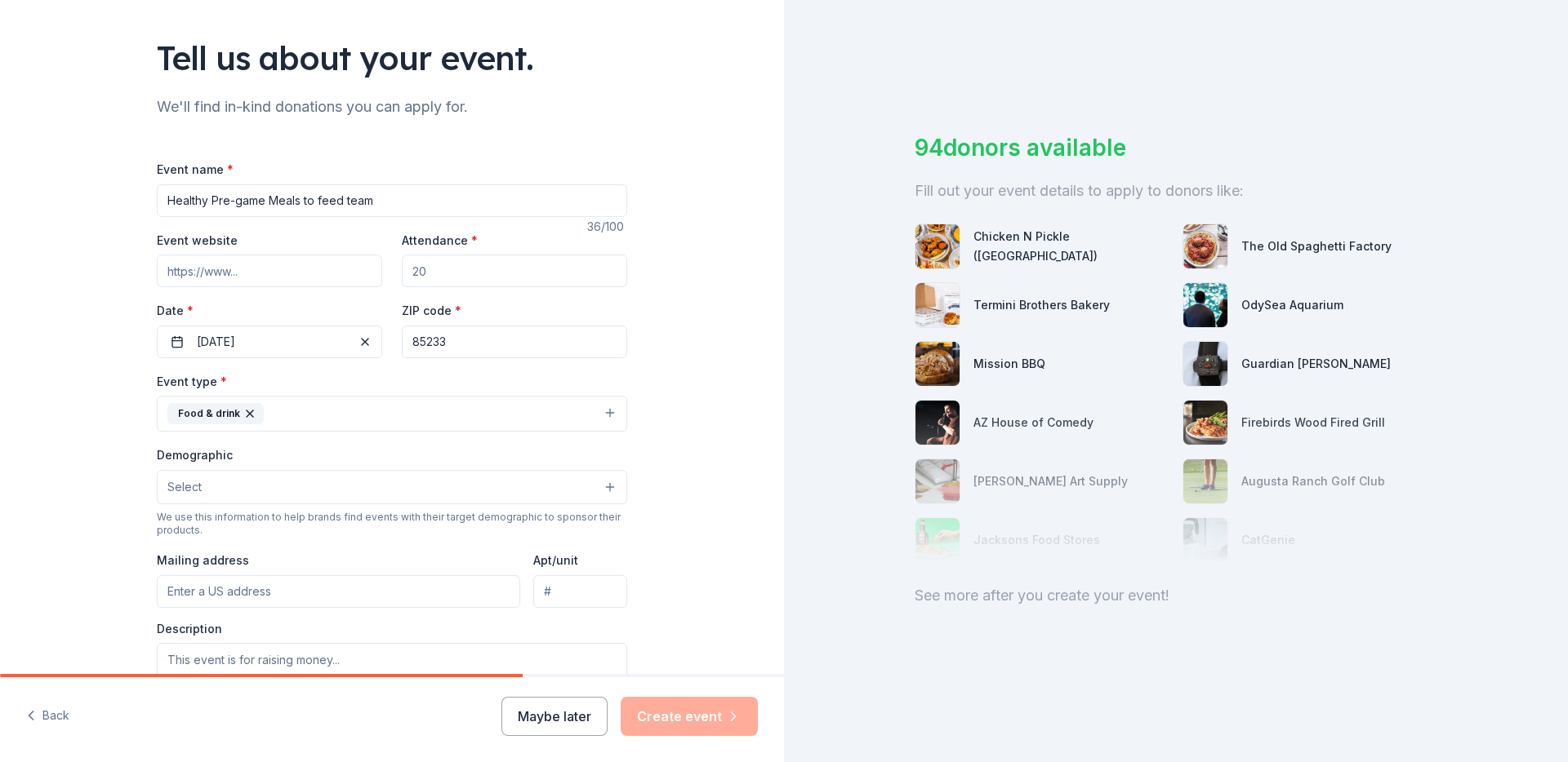
type input "Healthy Pre-game Meals to feed team"
click at [284, 470] on button "Select" at bounding box center [392, 487] width 471 height 34
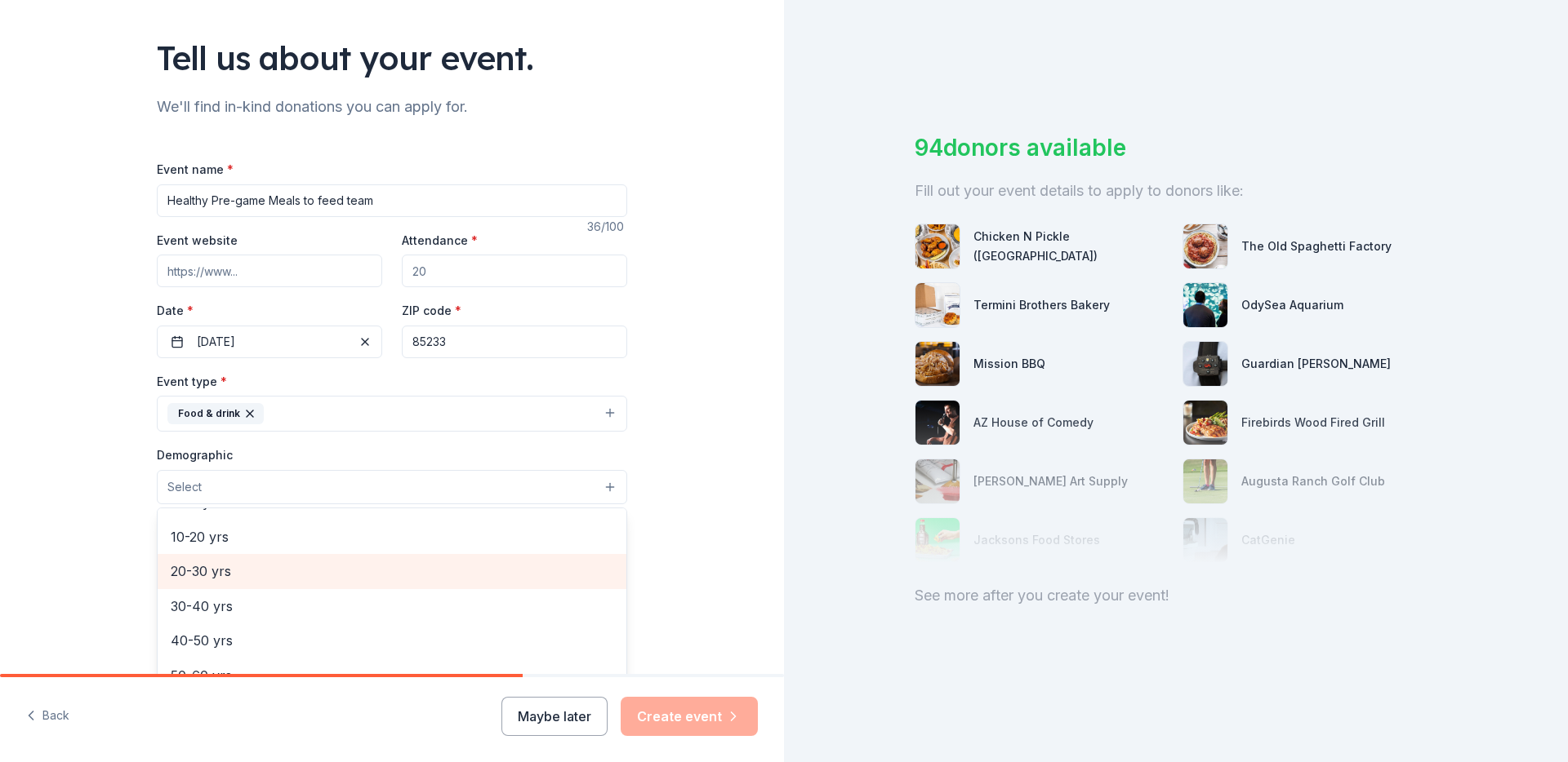
scroll to position [119, 0]
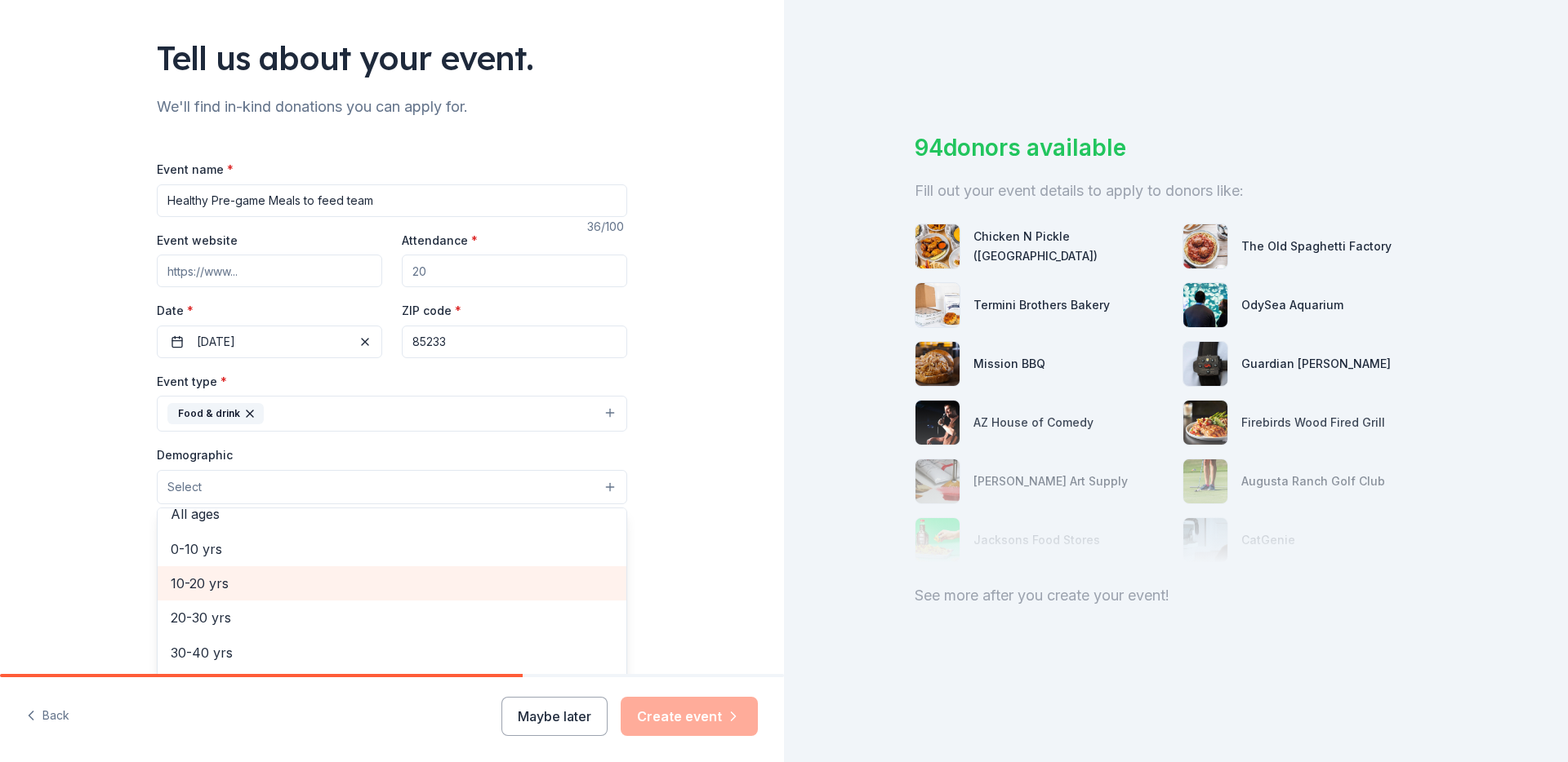
click at [248, 574] on span "10-20 yrs" at bounding box center [392, 584] width 443 height 22
click at [318, 454] on div "Demographic 10-20 yrs All genders Mostly men Mostly women All ages 0-10 yrs 20-…" at bounding box center [392, 475] width 471 height 61
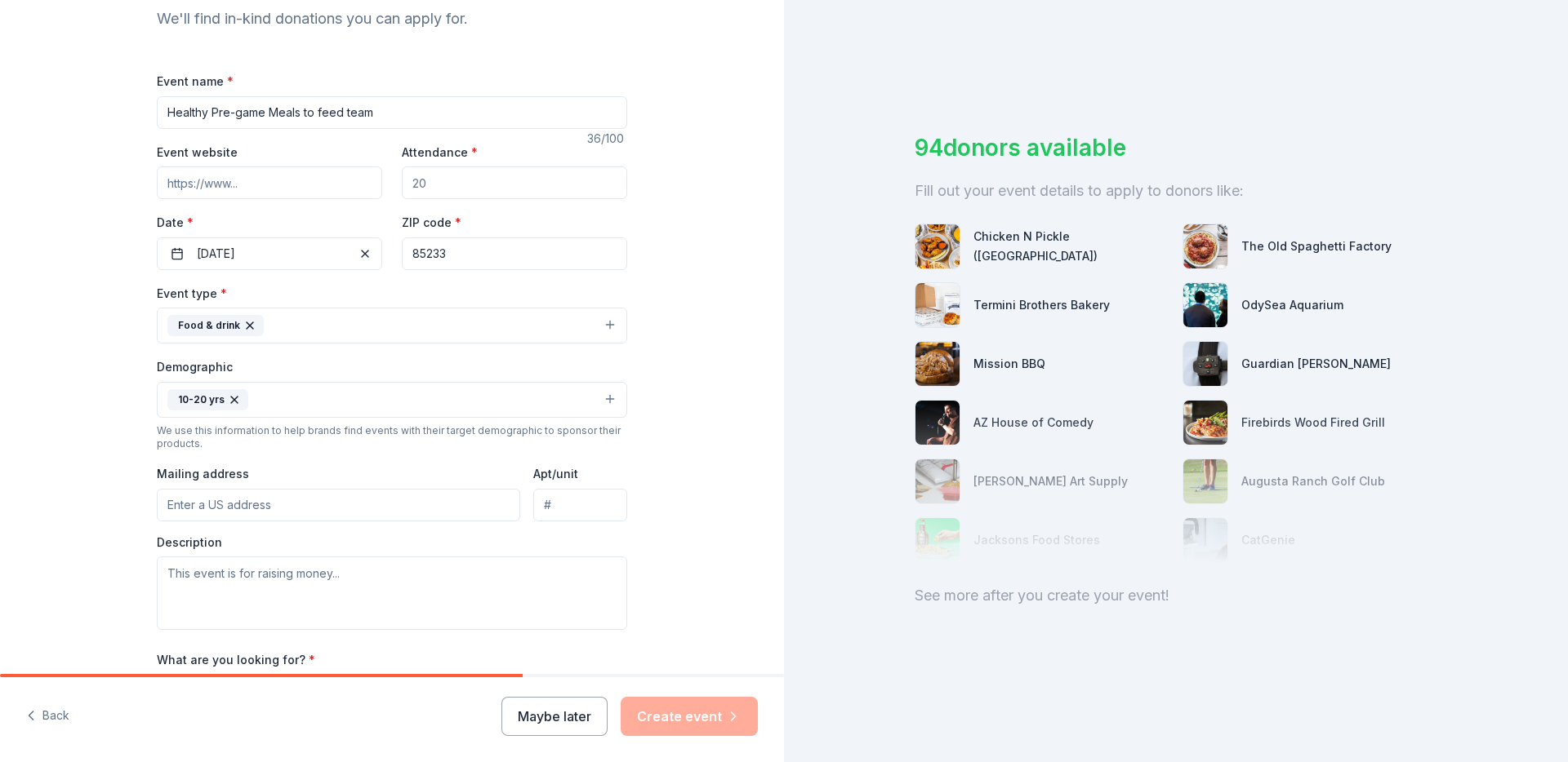
scroll to position [204, 0]
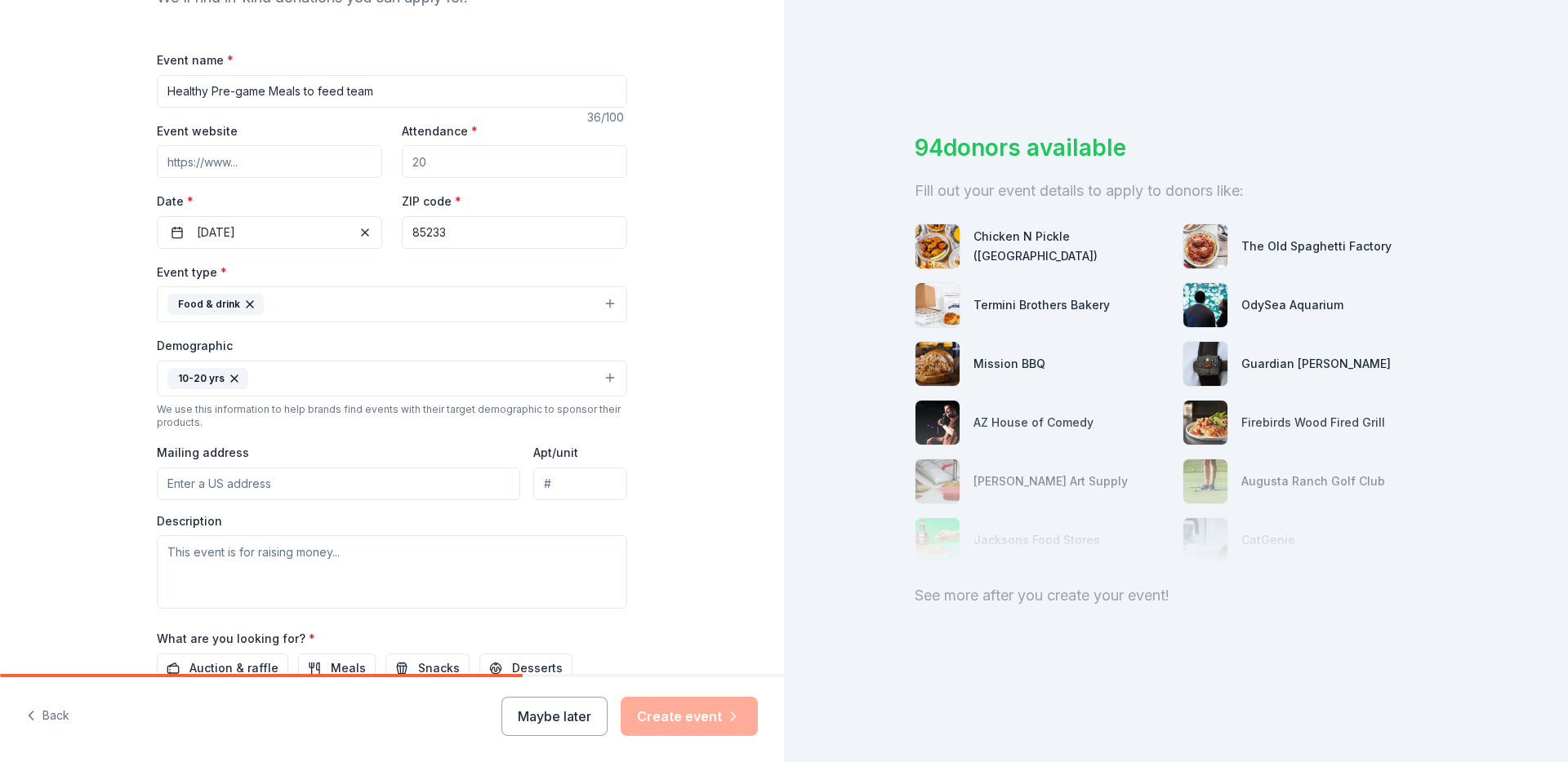
click at [269, 486] on input "Mailing address" at bounding box center [339, 483] width 364 height 32
type input "683 N Tiago Dr"
click at [342, 542] on textarea at bounding box center [392, 572] width 471 height 74
click at [293, 88] on input "Healthy Pre-game Meals to feed team" at bounding box center [392, 90] width 471 height 32
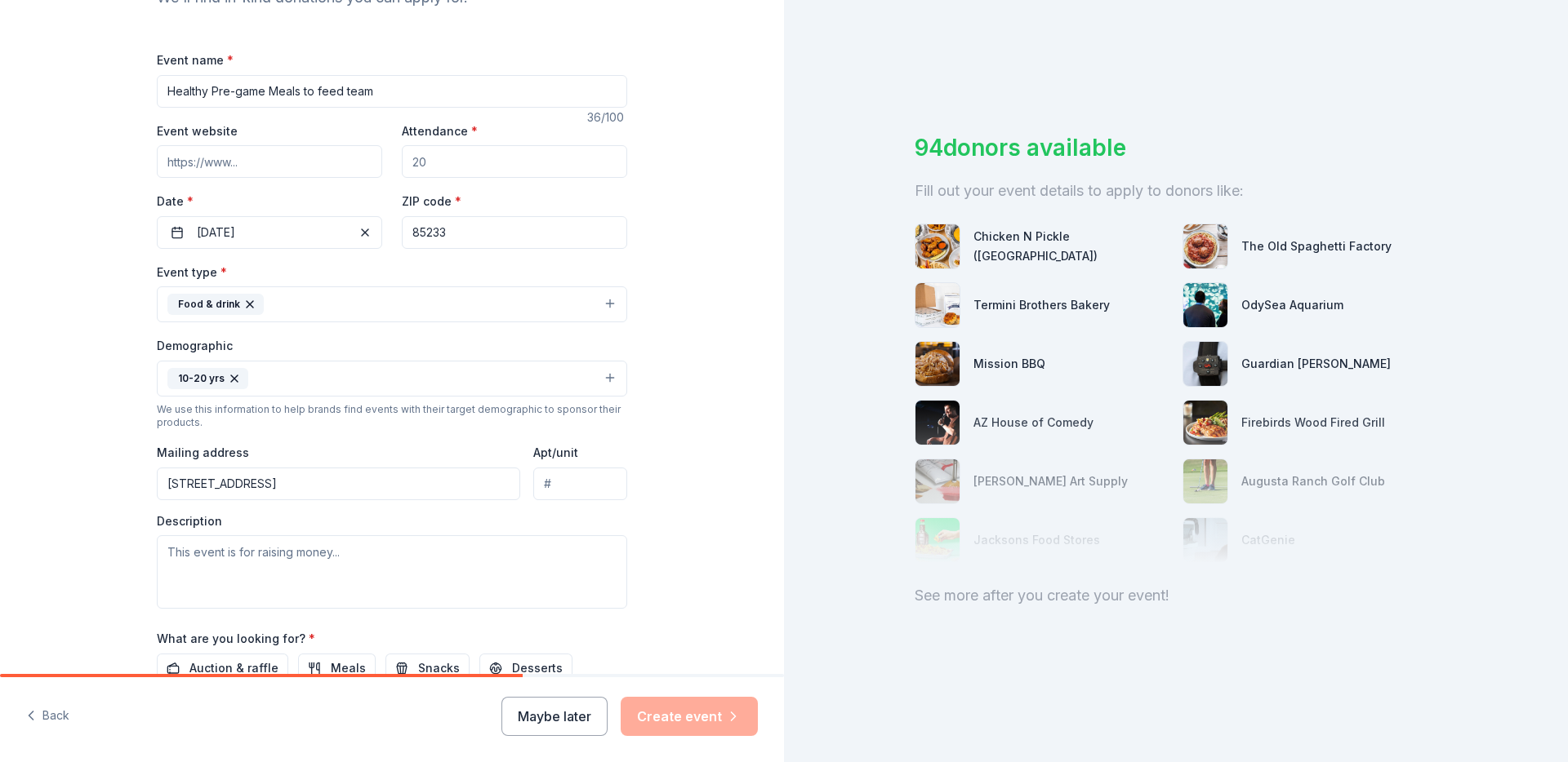
click at [293, 88] on input "Healthy Pre-game Meals to feed team" at bounding box center [392, 90] width 471 height 32
click at [251, 529] on div "Description" at bounding box center [392, 562] width 471 height 96
click at [265, 559] on textarea at bounding box center [392, 572] width 471 height 74
click at [245, 573] on textarea at bounding box center [392, 572] width 471 height 74
paste textarea "We want to offer healthy pre-game meals for our athletes before each game. Good…"
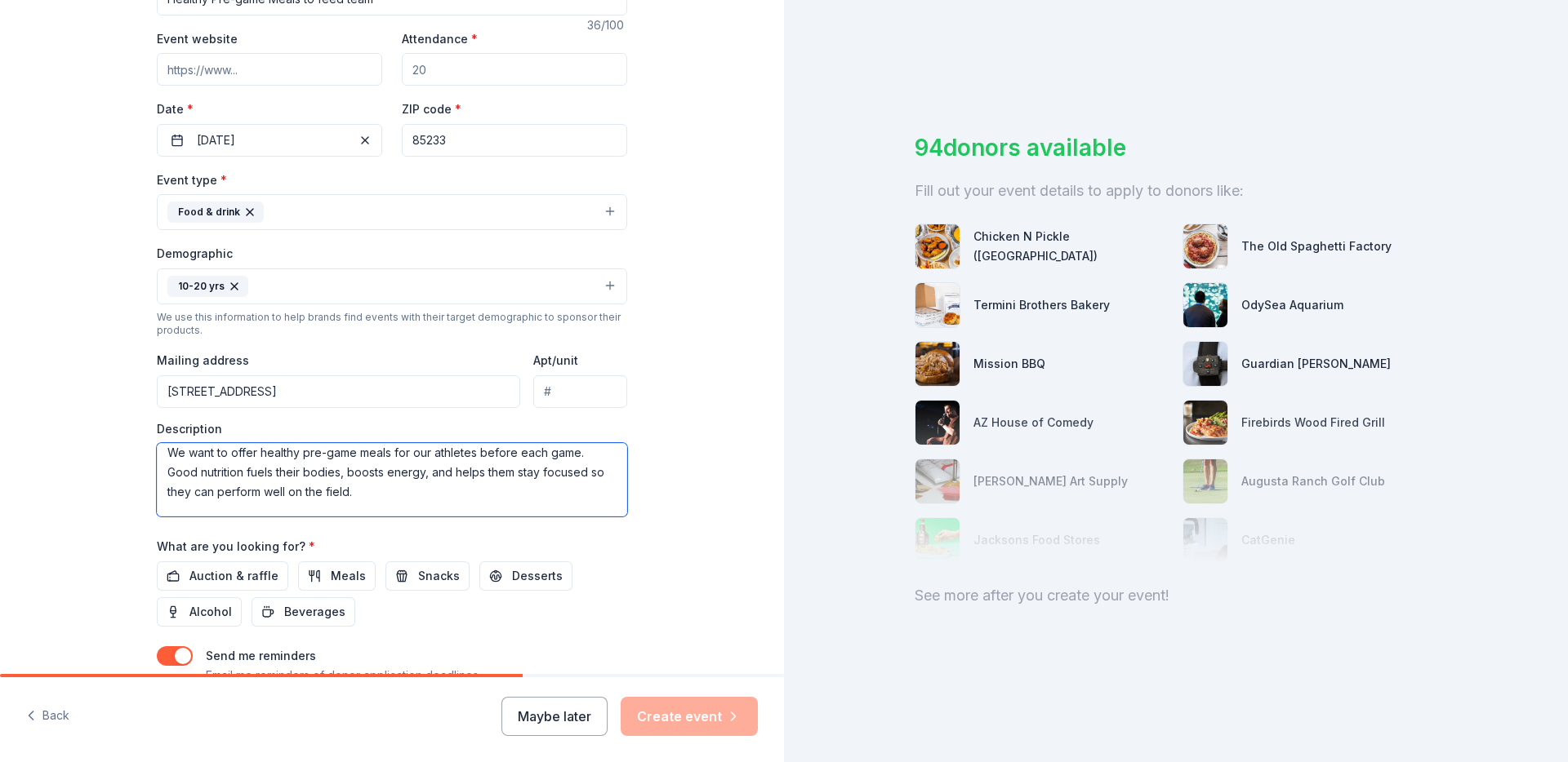
scroll to position [298, 0]
click at [349, 576] on span "Meals" at bounding box center [349, 575] width 35 height 20
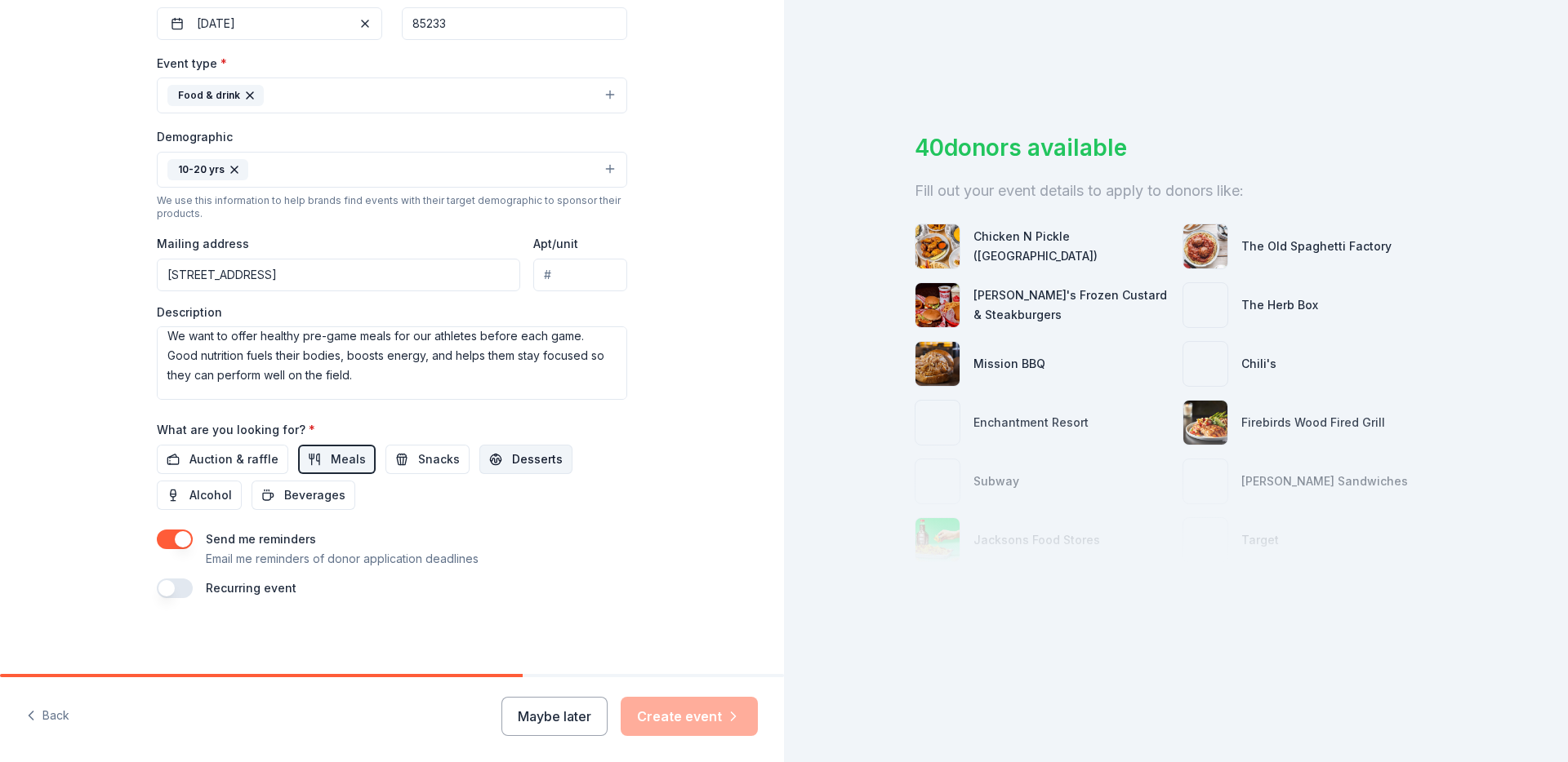
scroll to position [415, 0]
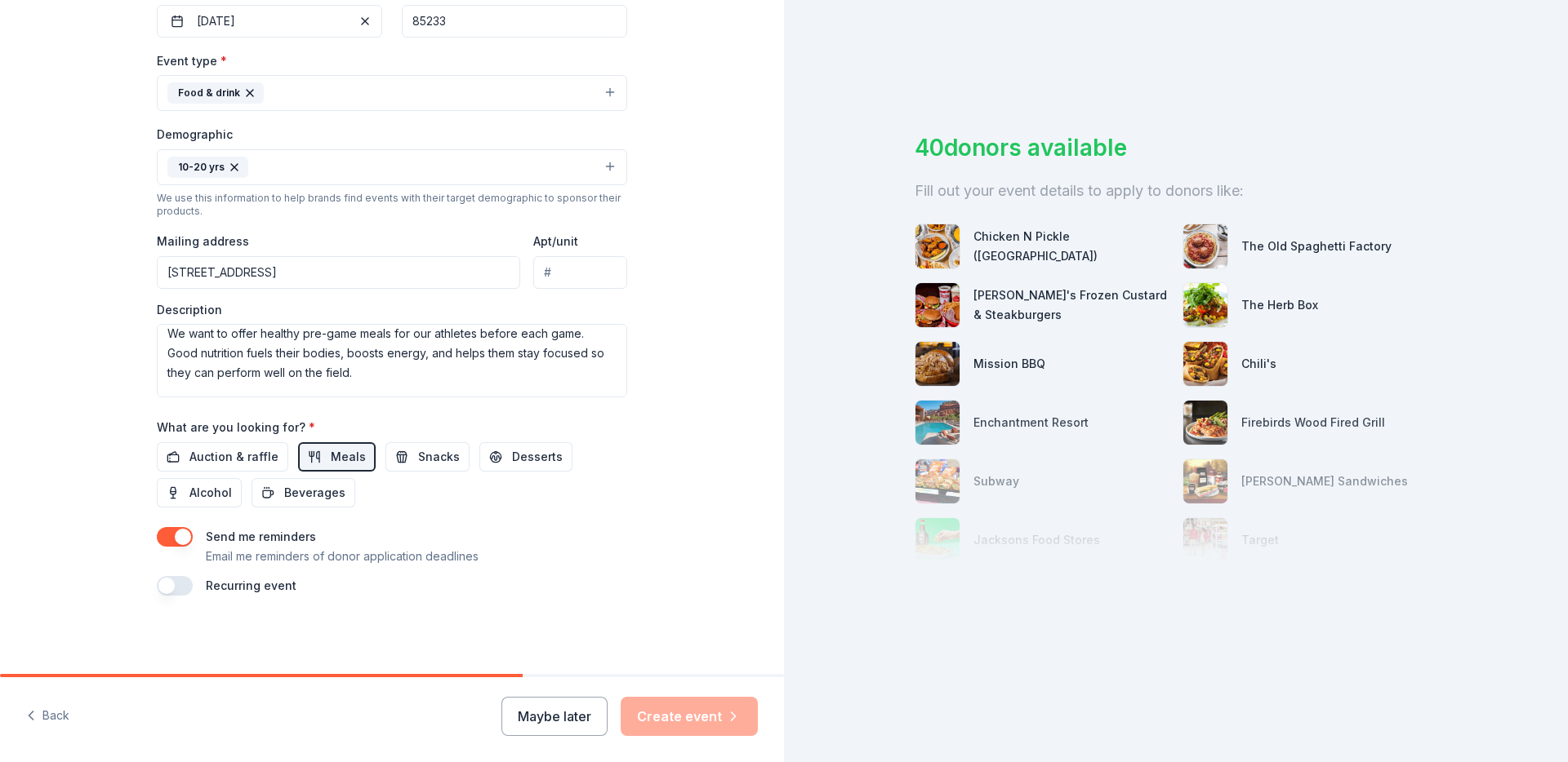
click at [165, 583] on button "button" at bounding box center [175, 586] width 36 height 20
click at [290, 636] on button "August 2026" at bounding box center [248, 634] width 84 height 32
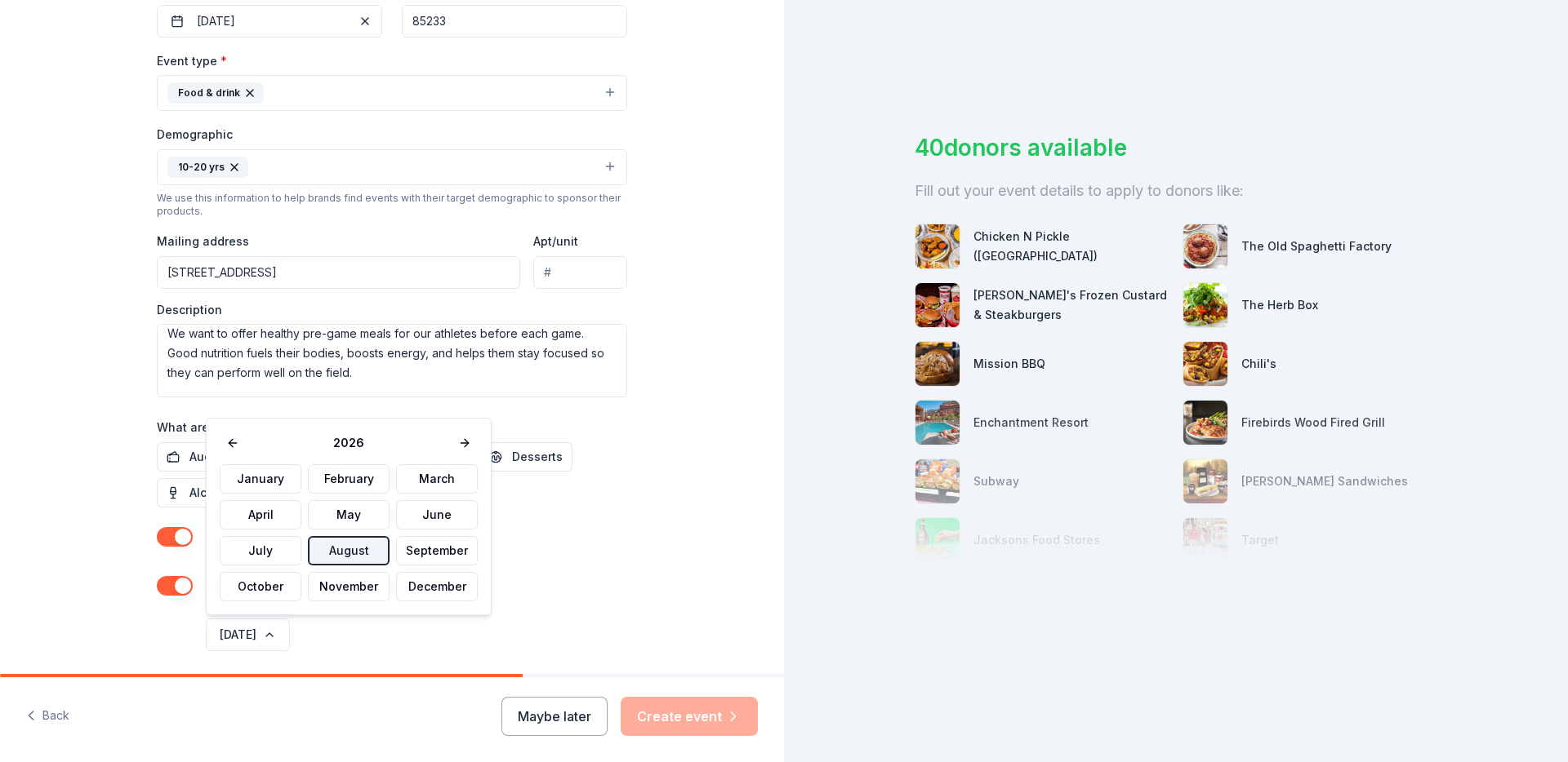
click at [349, 549] on button "August" at bounding box center [348, 551] width 82 height 29
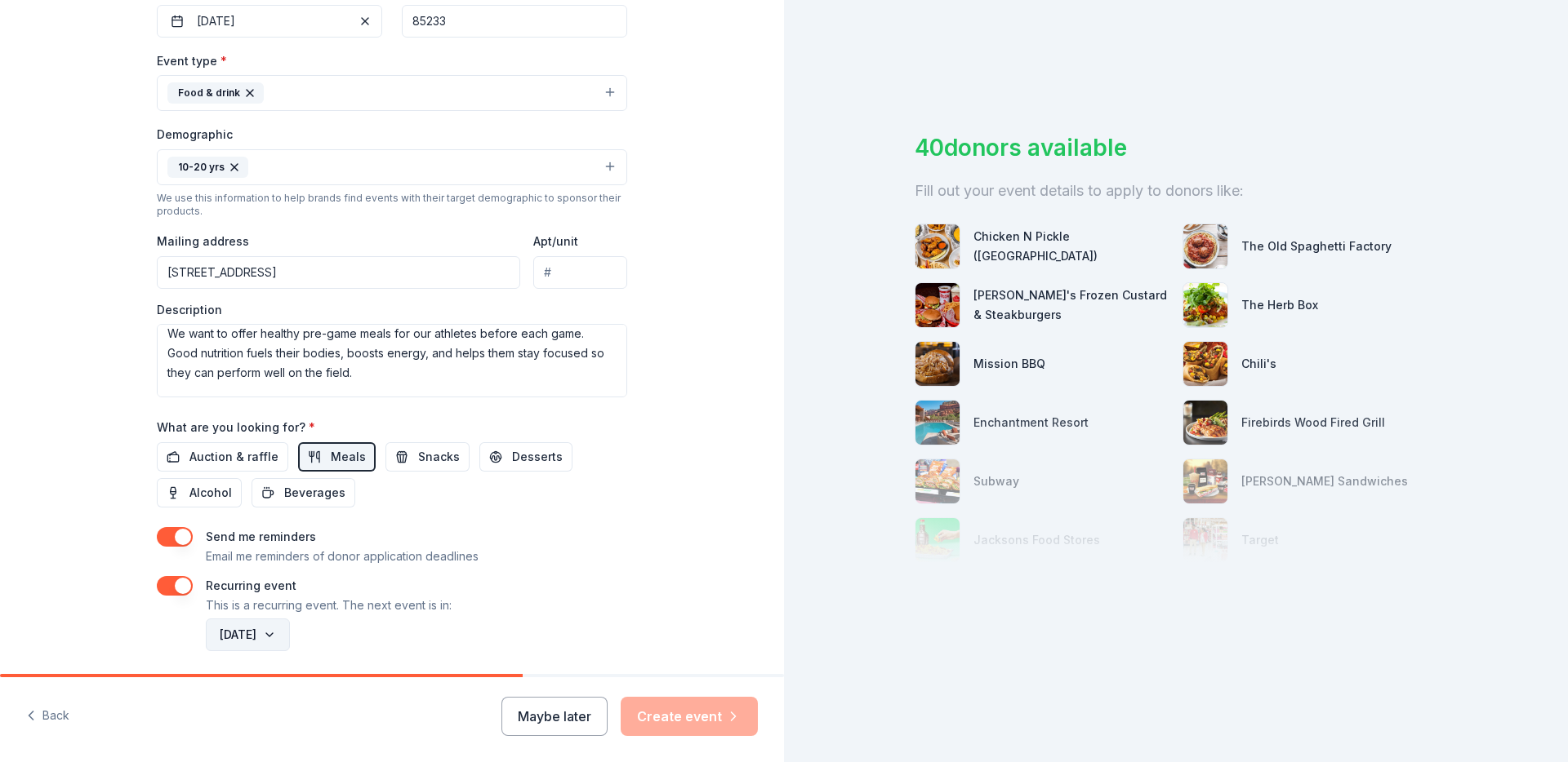
click at [283, 629] on button "August 2026" at bounding box center [248, 634] width 84 height 32
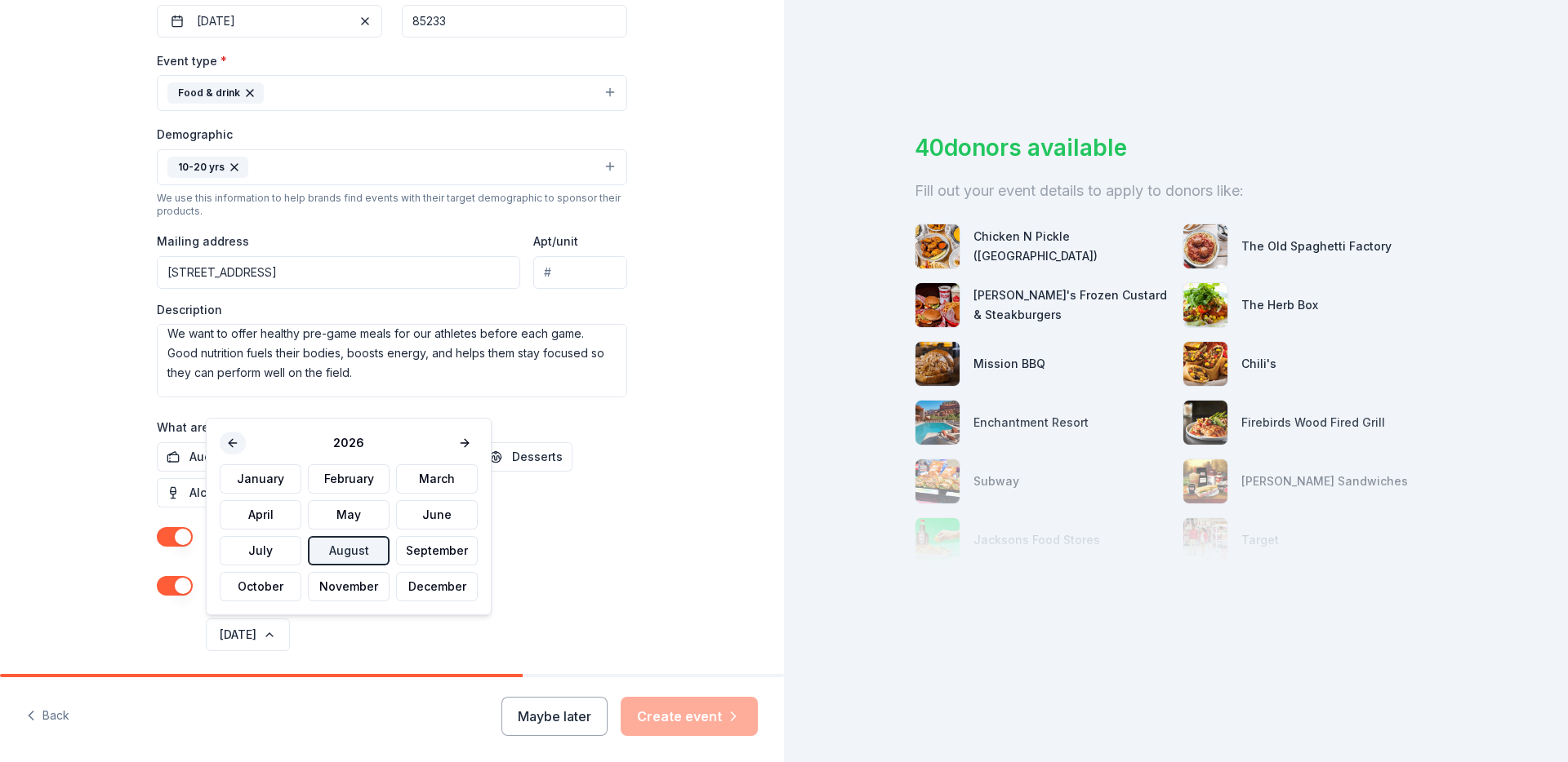
click at [240, 443] on button at bounding box center [233, 443] width 27 height 23
click at [354, 555] on div "January February March April May June July August September October November De…" at bounding box center [349, 533] width 258 height 137
click at [430, 554] on button "September" at bounding box center [436, 551] width 82 height 29
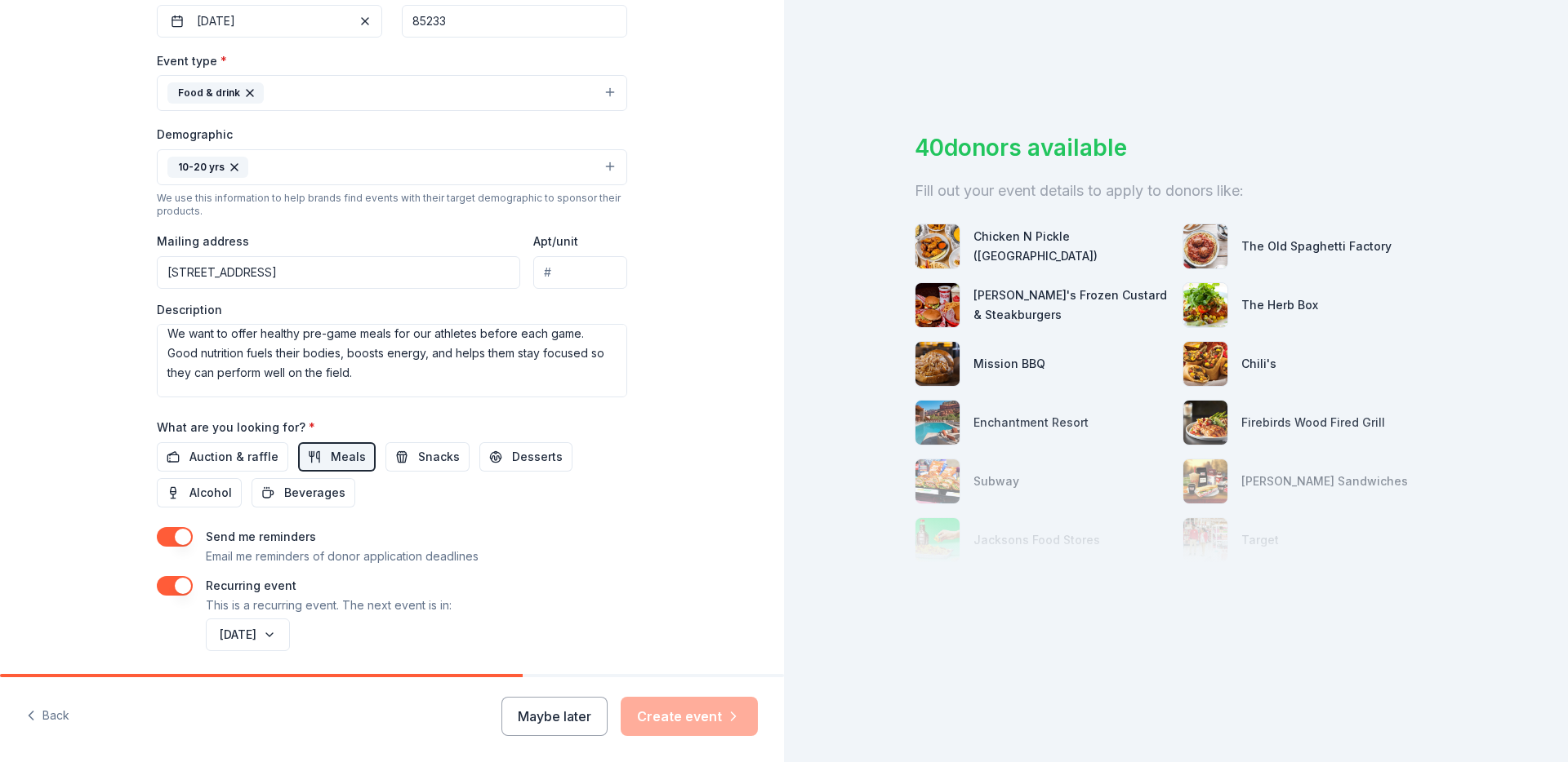
click at [533, 618] on div "September 2025" at bounding box center [415, 635] width 424 height 39
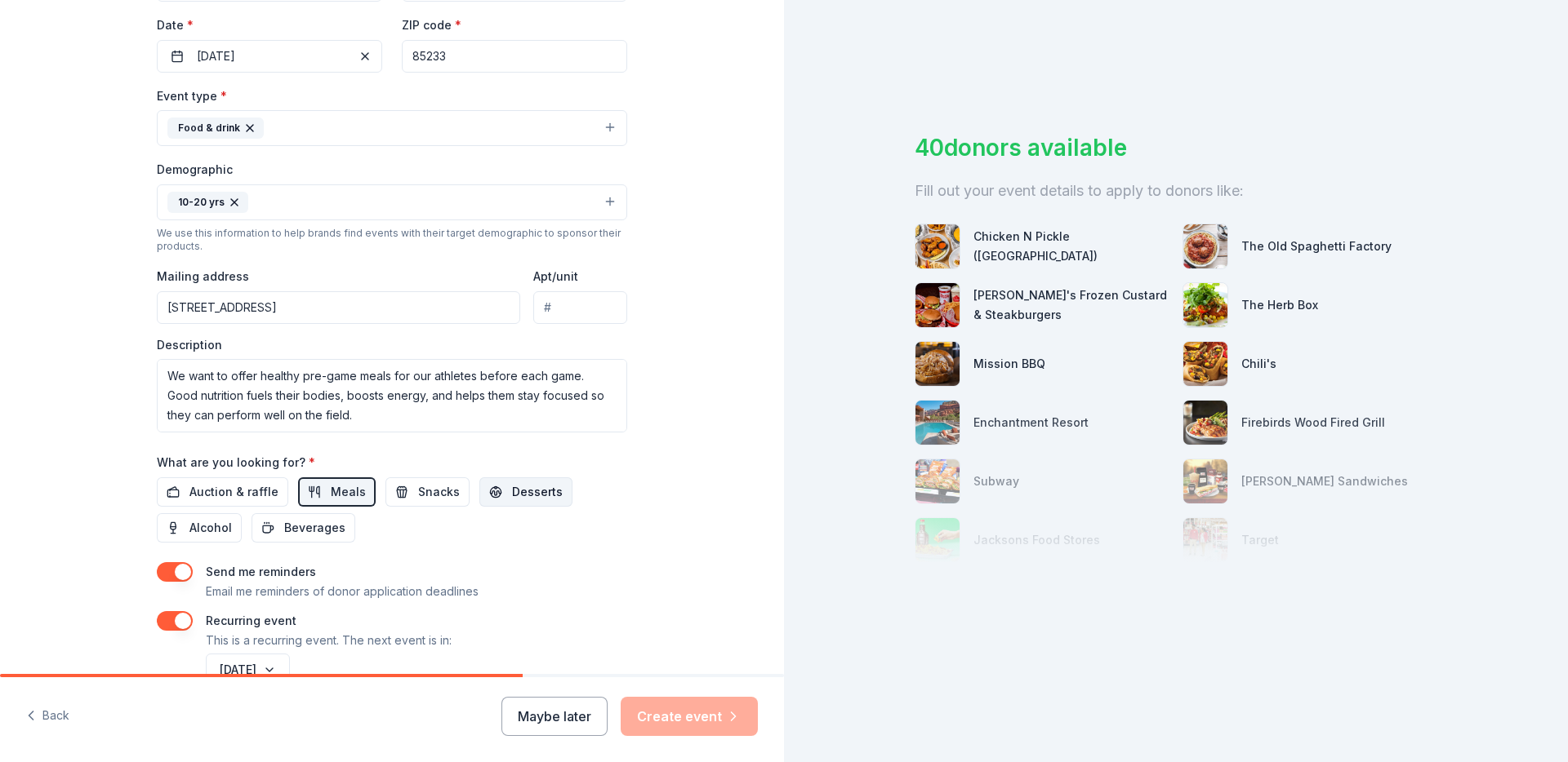
scroll to position [474, 0]
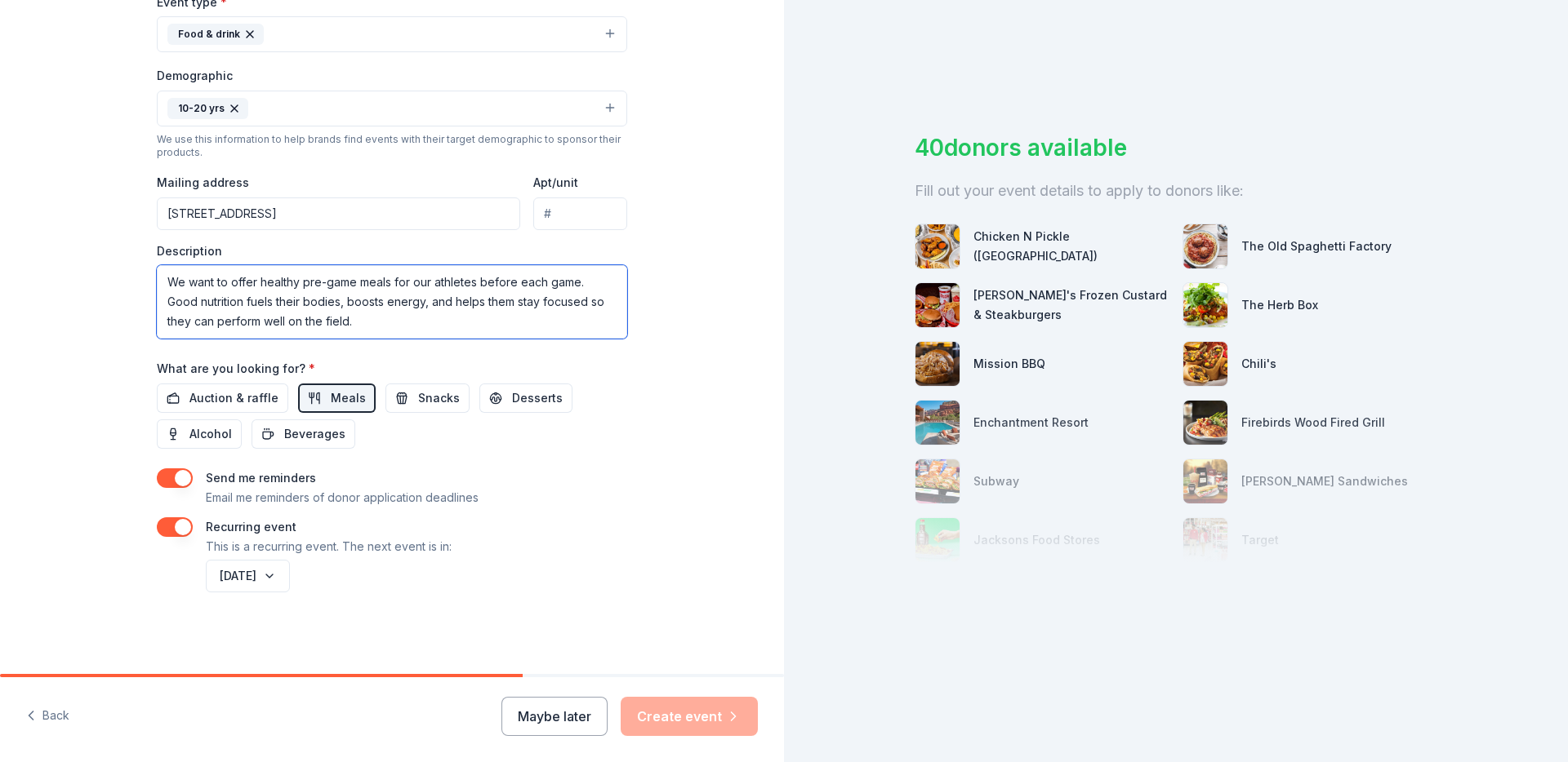
click at [343, 317] on textarea "We want to offer healthy pre-game meals for our athletes before each game. Good…" at bounding box center [392, 301] width 471 height 74
click at [341, 289] on textarea "We want to offer healthy pre-game meals for our athletes before each game. Good…" at bounding box center [392, 301] width 471 height 74
click at [366, 322] on textarea "We want to offer healthy pre-game meals for our athletes before each game. Good…" at bounding box center [392, 301] width 471 height 74
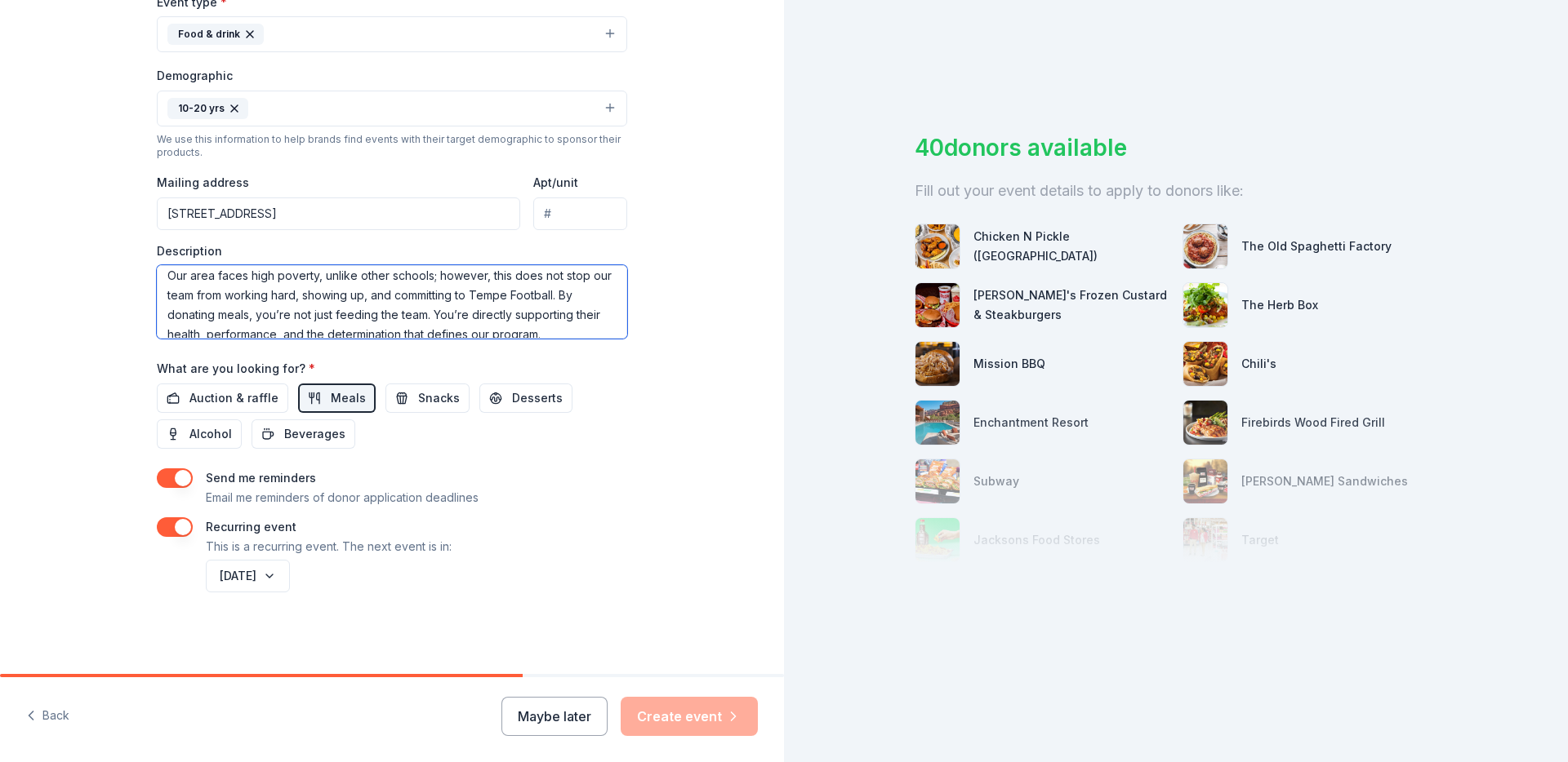
scroll to position [98, 0]
click at [566, 322] on textarea "We want to offer healthy pre-game meals for our athletes before each game. Good…" at bounding box center [392, 301] width 471 height 74
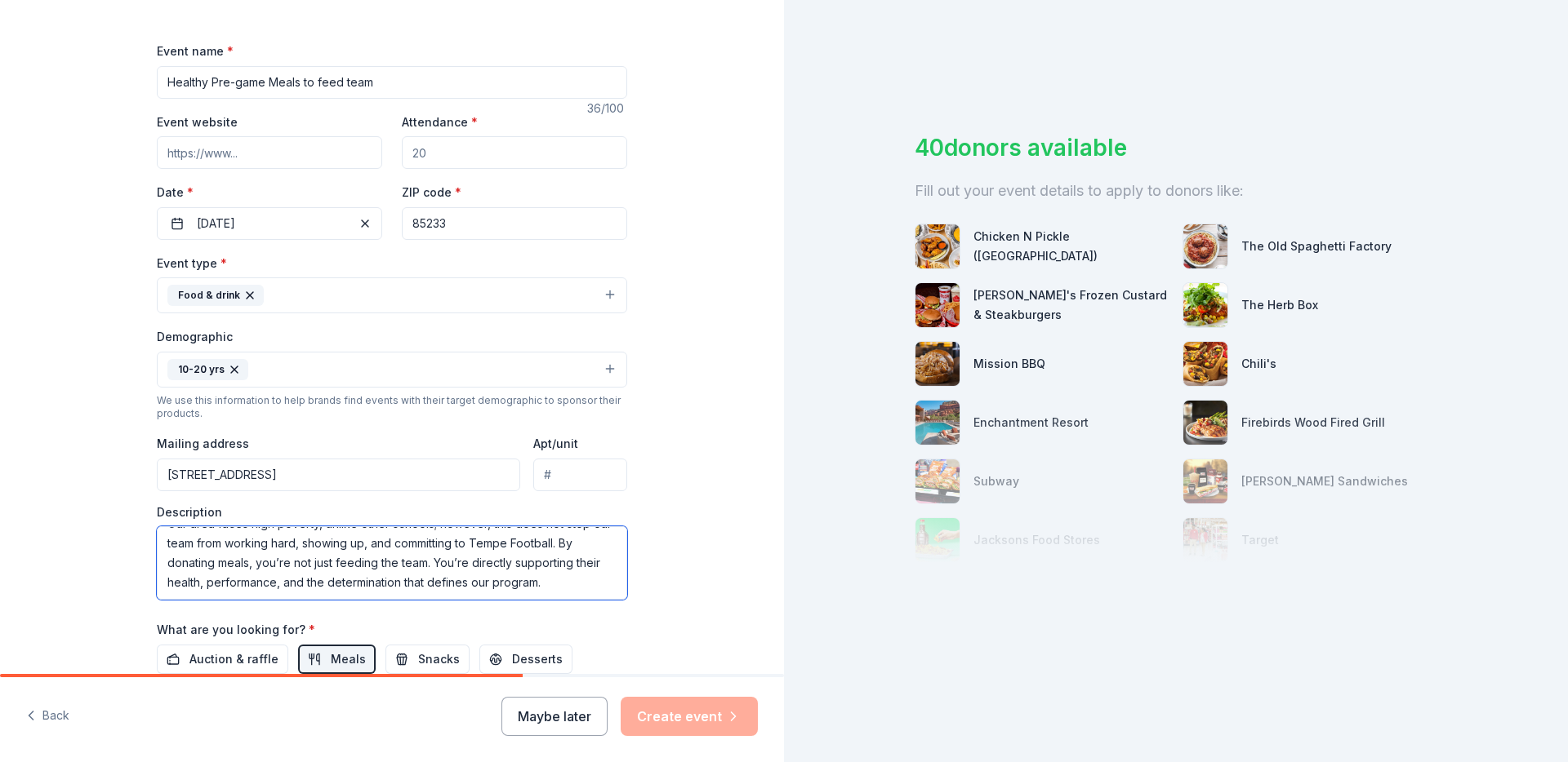
scroll to position [212, 0]
type textarea "We want to offer healthy pre-game meals for our athletes before each game. Good…"
click at [473, 156] on input "Attendance *" at bounding box center [514, 153] width 225 height 32
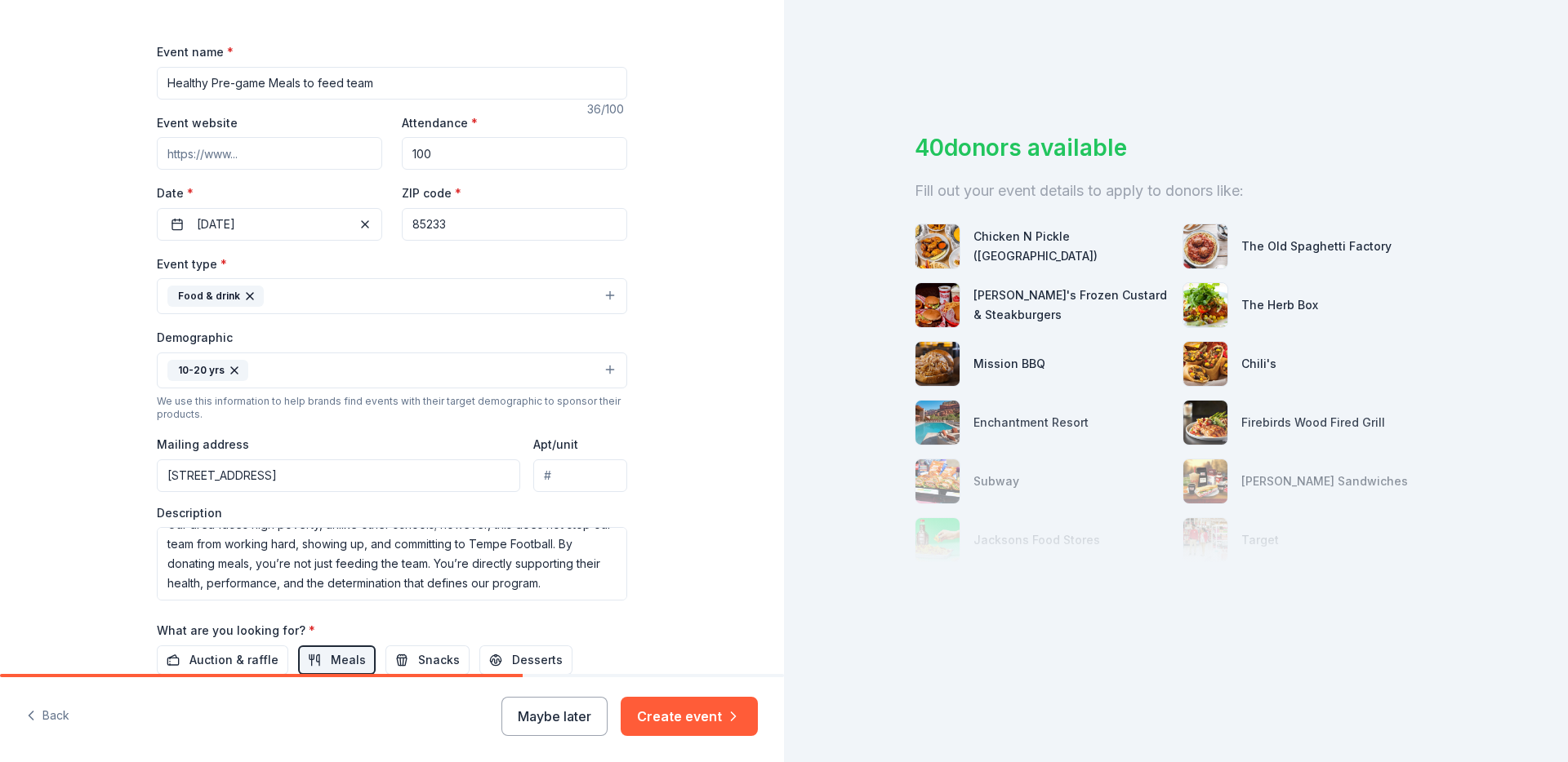
type input "100"
click at [708, 368] on div "Tell us about your event. We'll find in-kind donations you can apply for. Event…" at bounding box center [392, 362] width 784 height 1149
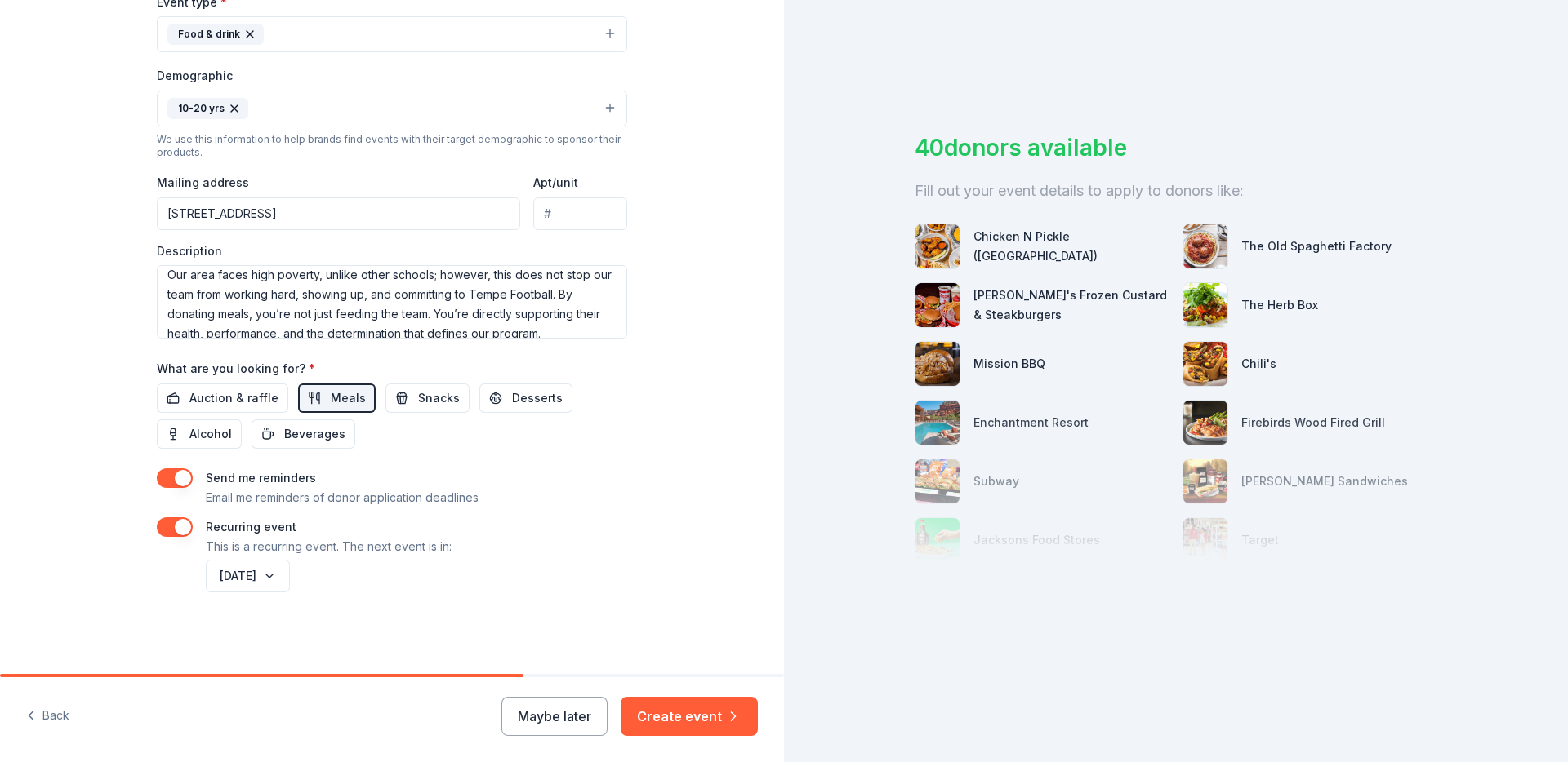
scroll to position [89, 0]
drag, startPoint x: 476, startPoint y: 325, endPoint x: 487, endPoint y: 320, distance: 12.1
click at [476, 325] on textarea "We want to offer healthy pre-game meals for our athletes before each game. Good…" at bounding box center [392, 301] width 471 height 74
click at [568, 324] on textarea "We want to offer healthy pre-game meals for our athletes before each game. Good…" at bounding box center [392, 301] width 471 height 74
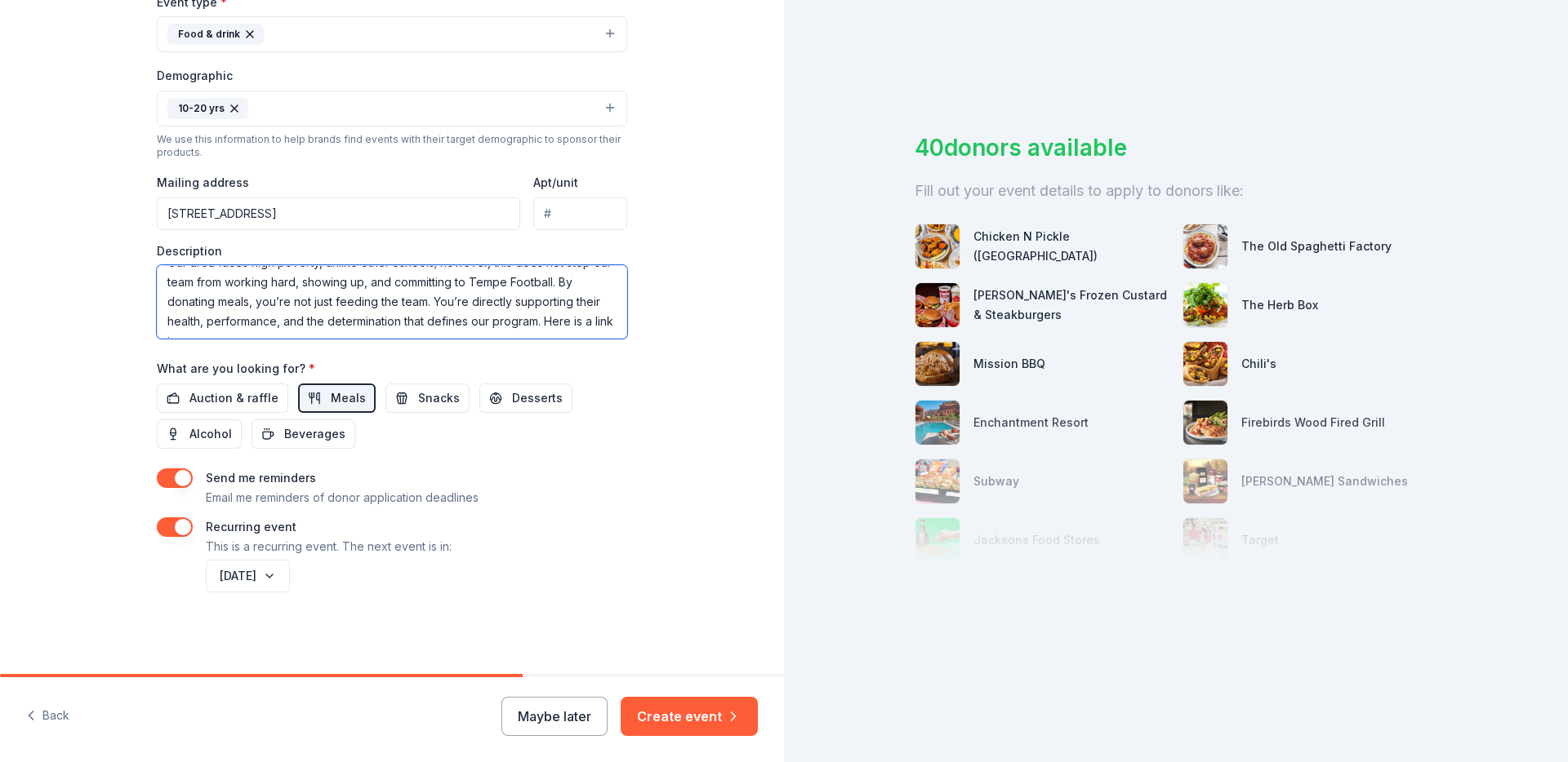
scroll to position [109, 0]
paste textarea "https://tempehighfootball.com/schedule-results/"
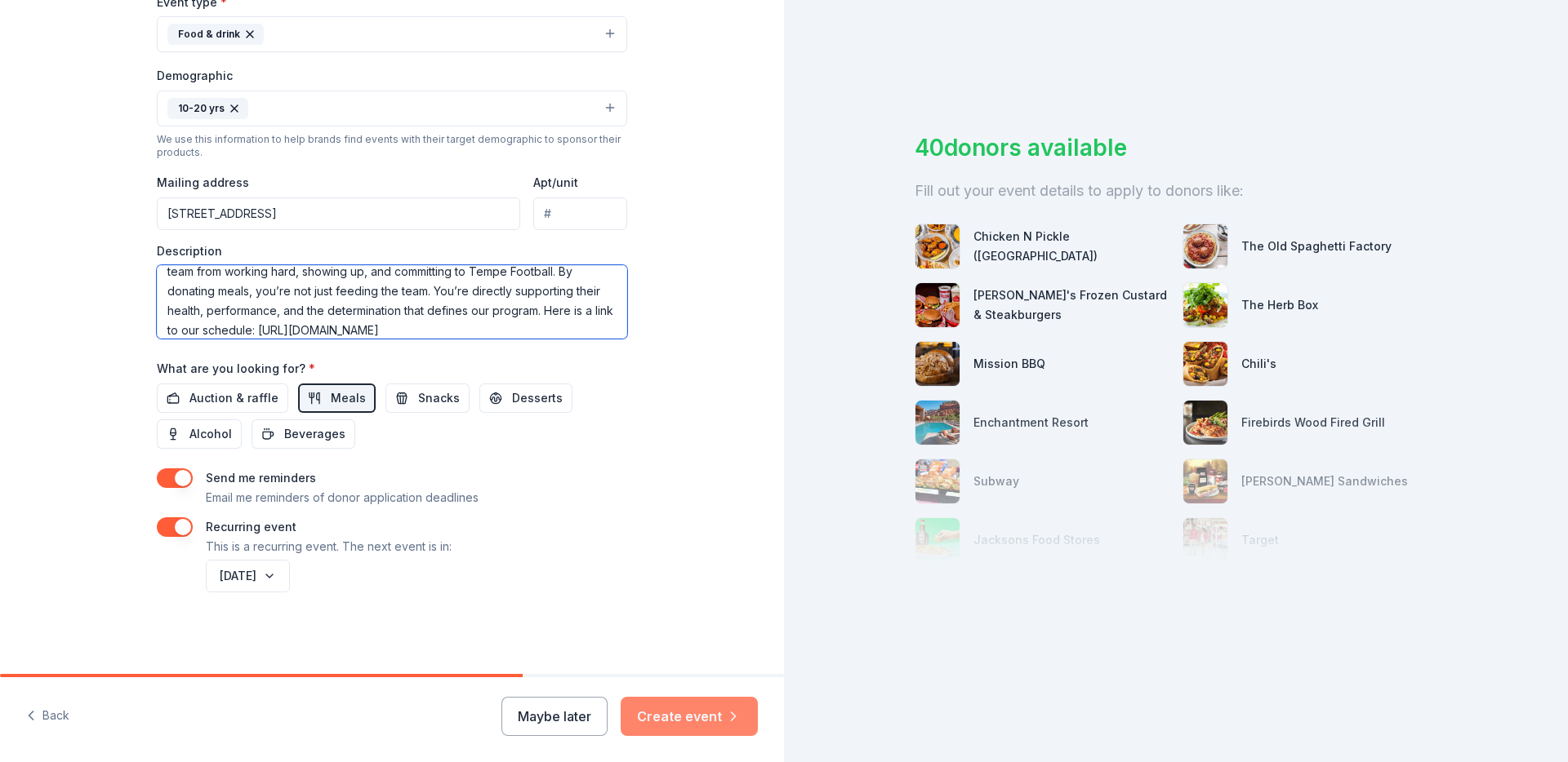
type textarea "We want to offer healthy pre-game meals for our athletes before each game. Good…"
click at [687, 708] on button "Create event" at bounding box center [690, 717] width 138 height 39
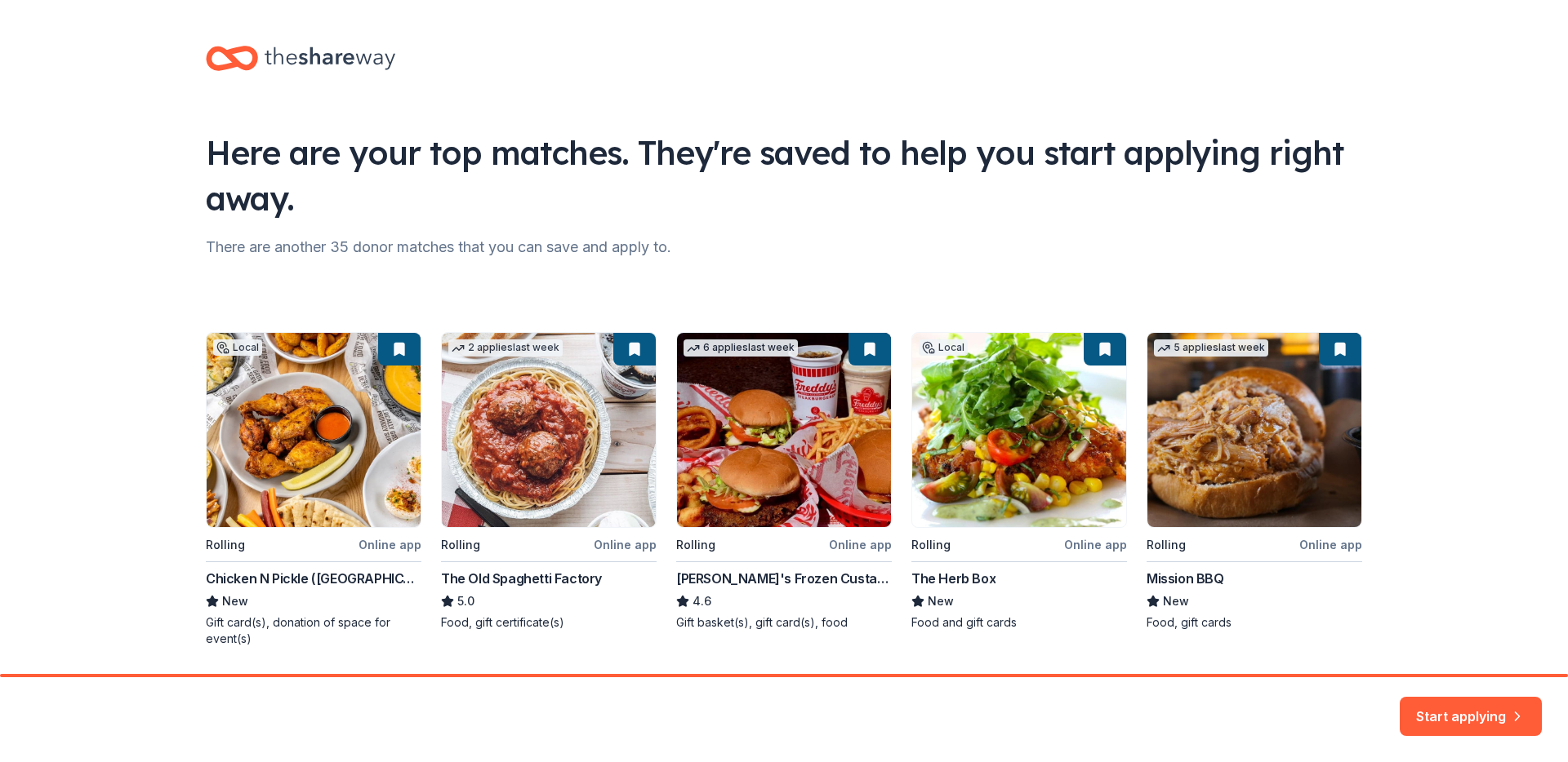
scroll to position [51, 0]
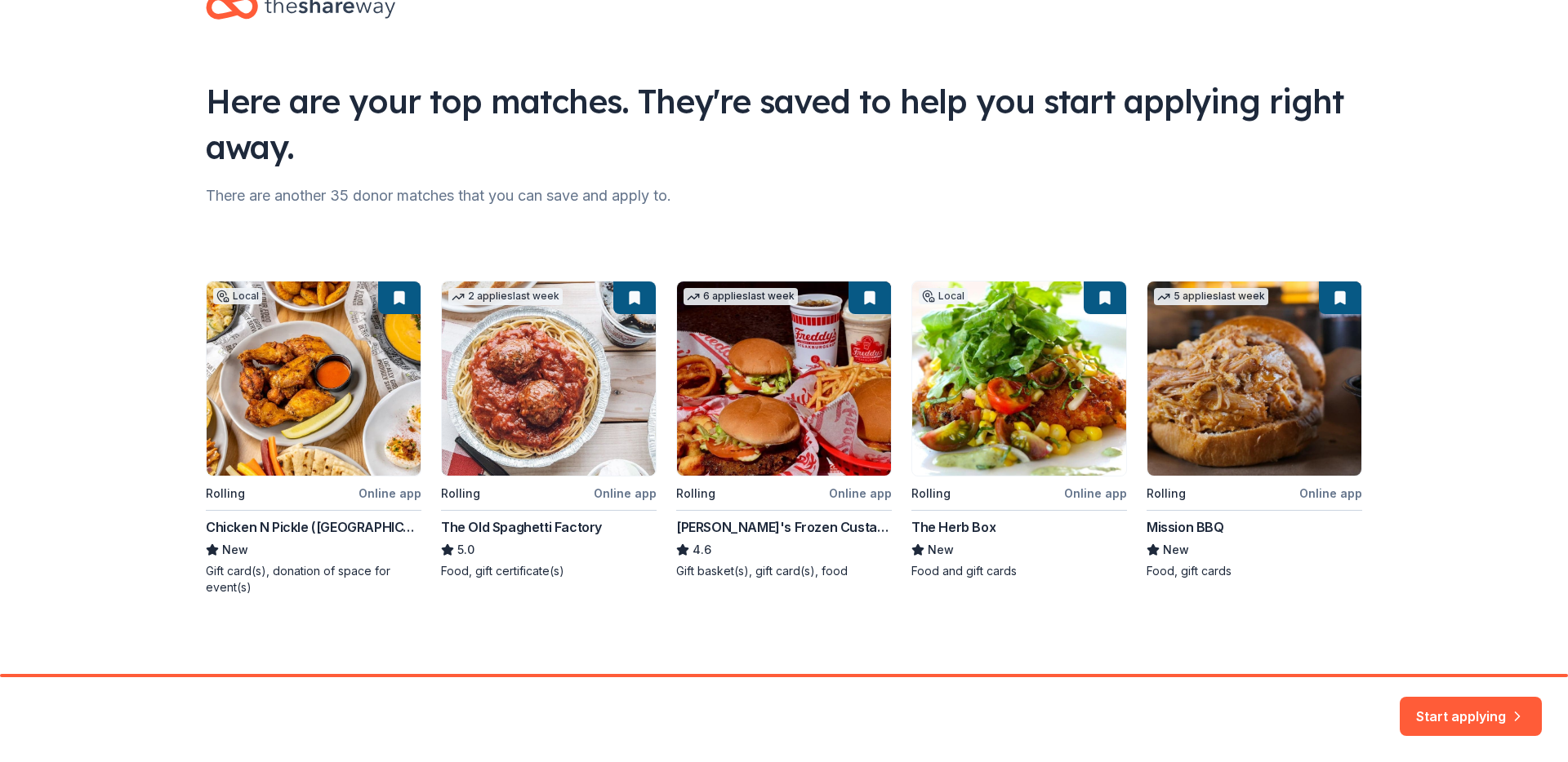
click at [326, 374] on div "Local Rolling Online app Chicken N Pickle (Glendale) New Gift card(s), donation…" at bounding box center [783, 438] width 1156 height 315
click at [396, 299] on div "Local Rolling Online app Chicken N Pickle (Glendale) New Gift card(s), donation…" at bounding box center [783, 438] width 1156 height 315
click at [262, 523] on div "Local Rolling Online app Chicken N Pickle (Glendale) New Gift card(s), donation…" at bounding box center [783, 438] width 1156 height 315
click at [1444, 704] on button "Start applying" at bounding box center [1471, 707] width 142 height 39
click at [741, 298] on div "Local Rolling Online app Chicken N Pickle (Glendale) New Gift card(s), donation…" at bounding box center [783, 438] width 1156 height 315
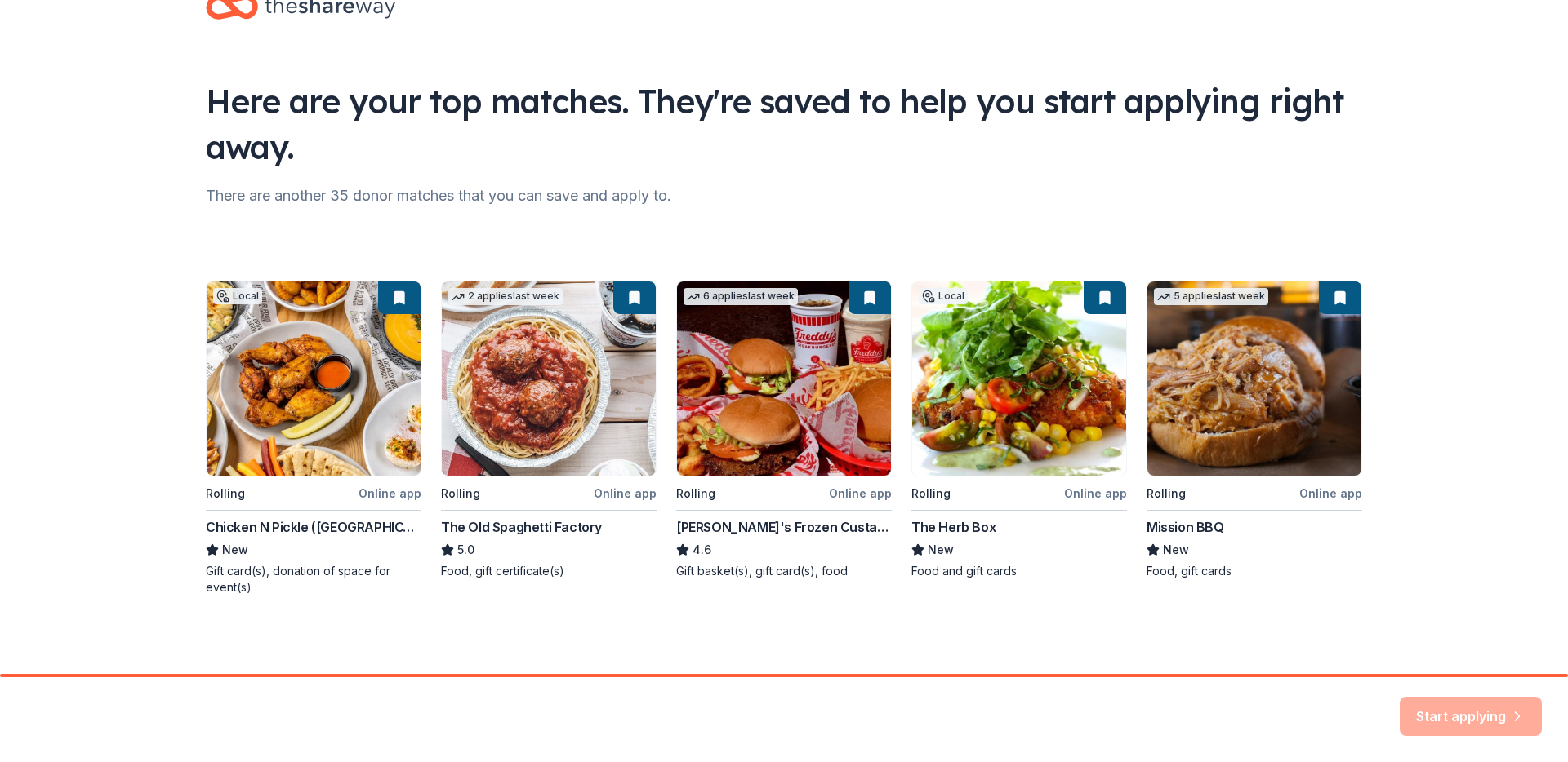
click at [498, 291] on div "Local Rolling Online app Chicken N Pickle (Glendale) New Gift card(s), donation…" at bounding box center [783, 438] width 1156 height 315
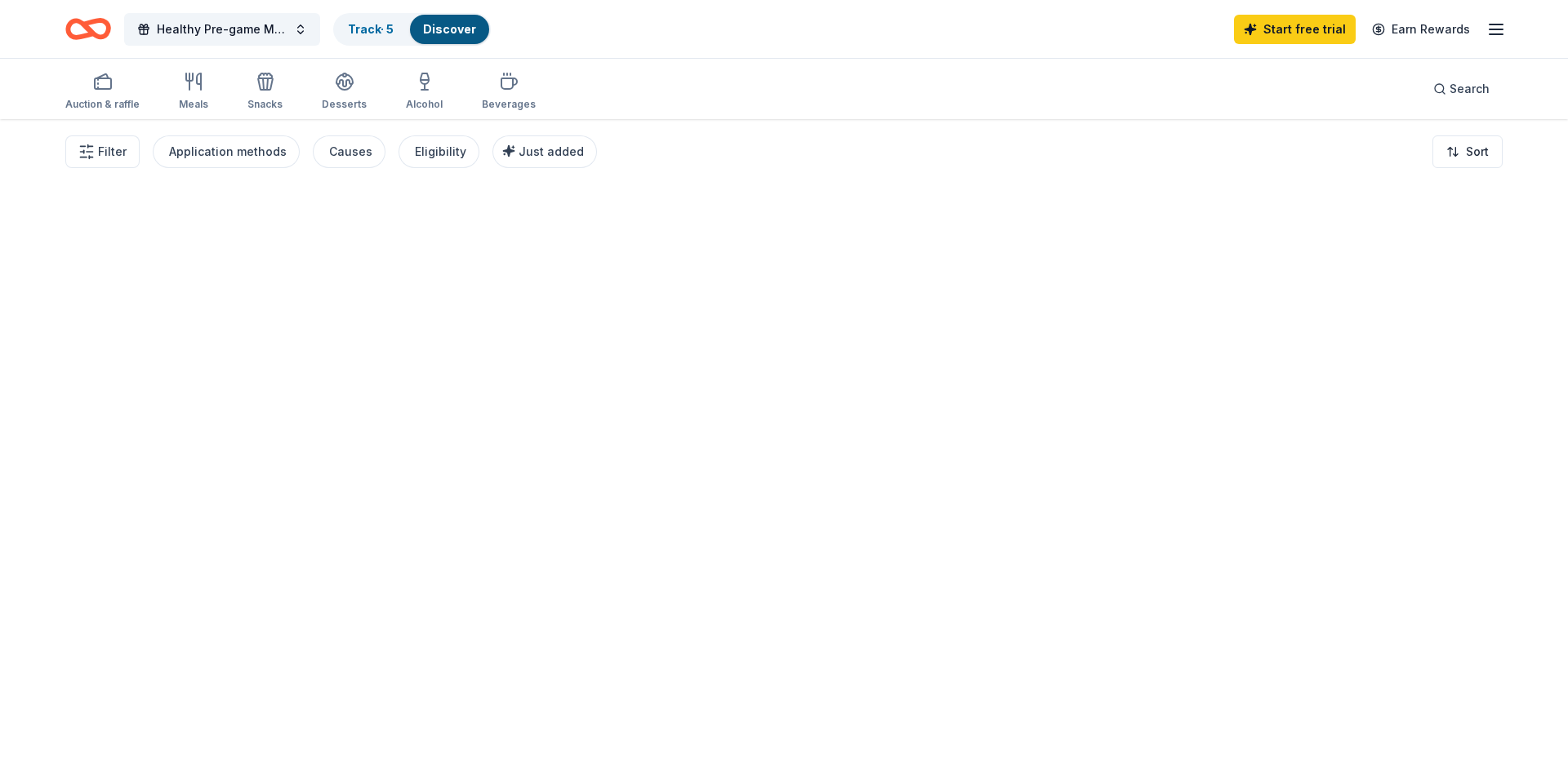
click at [1036, 411] on div at bounding box center [784, 440] width 1568 height 643
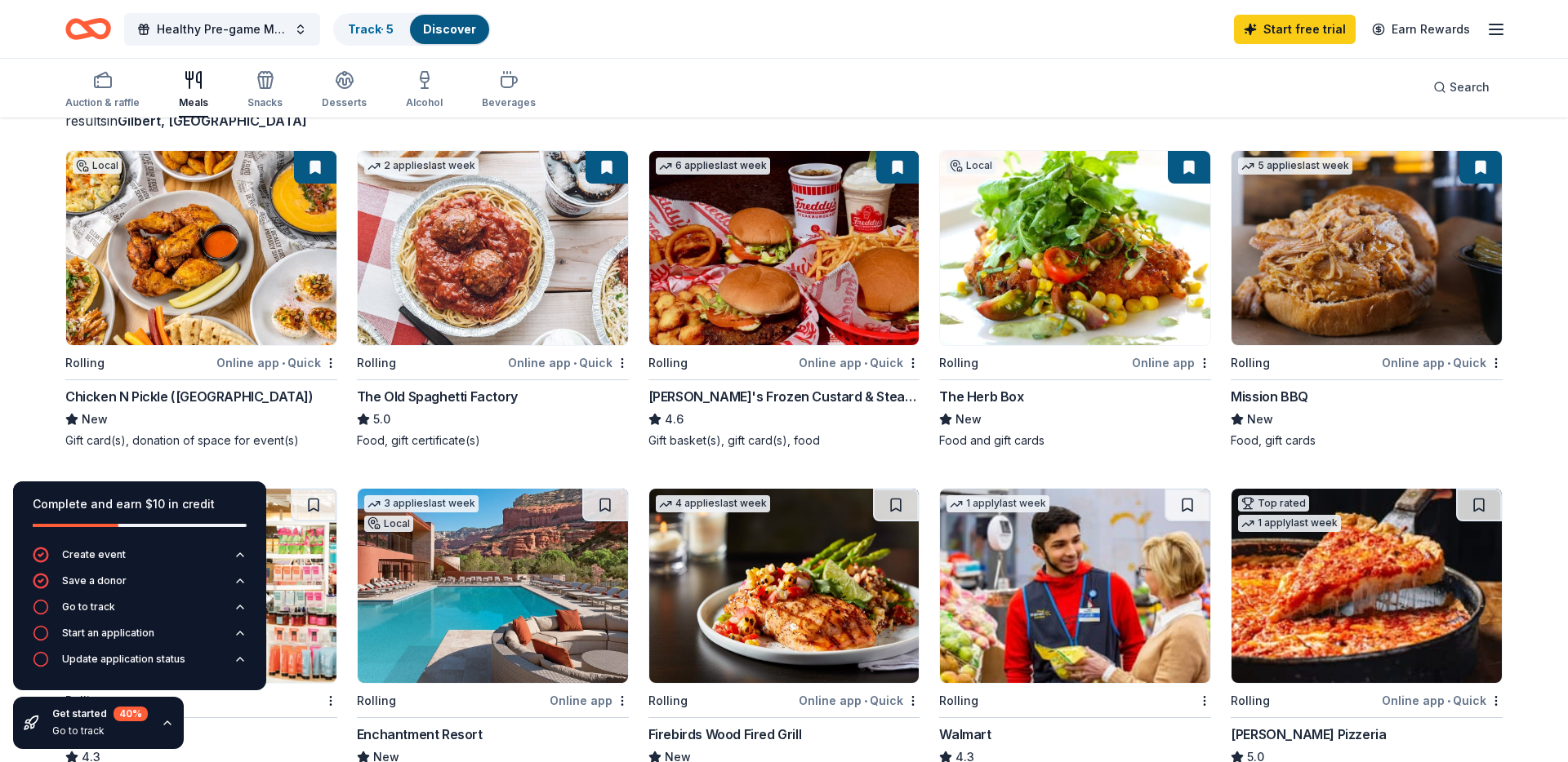
scroll to position [129, 0]
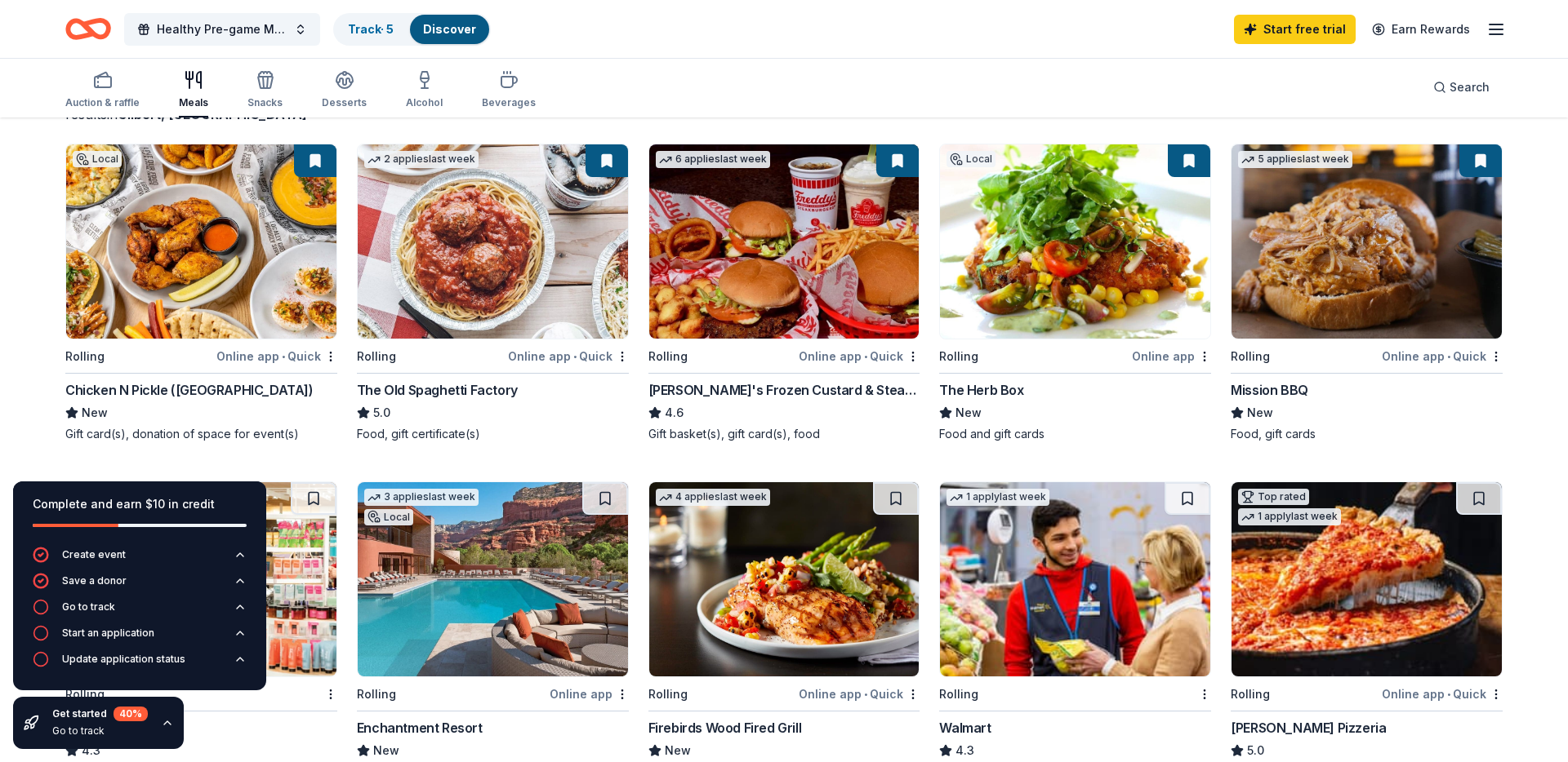
click at [489, 338] on img at bounding box center [492, 242] width 270 height 194
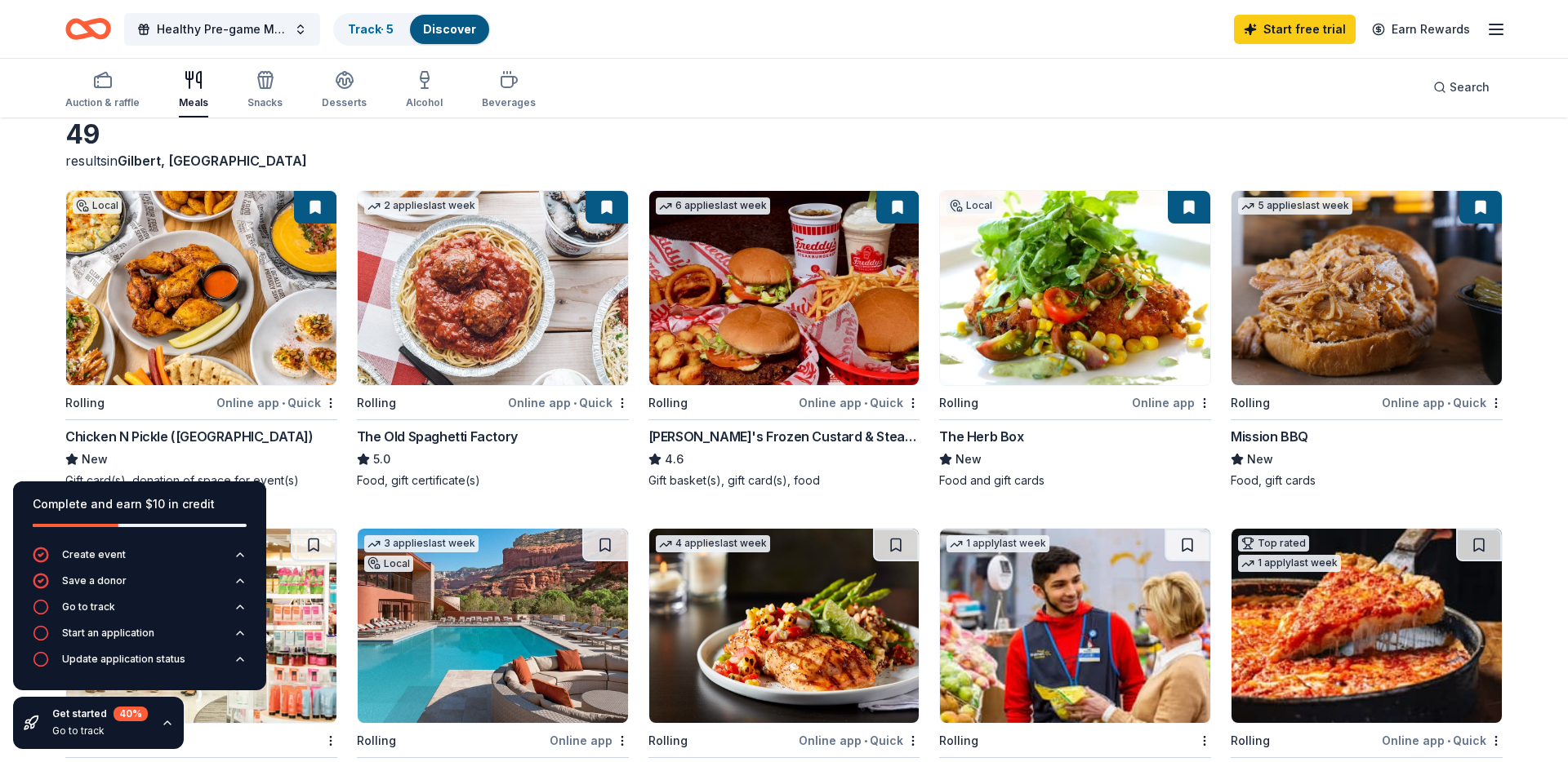
scroll to position [51, 0]
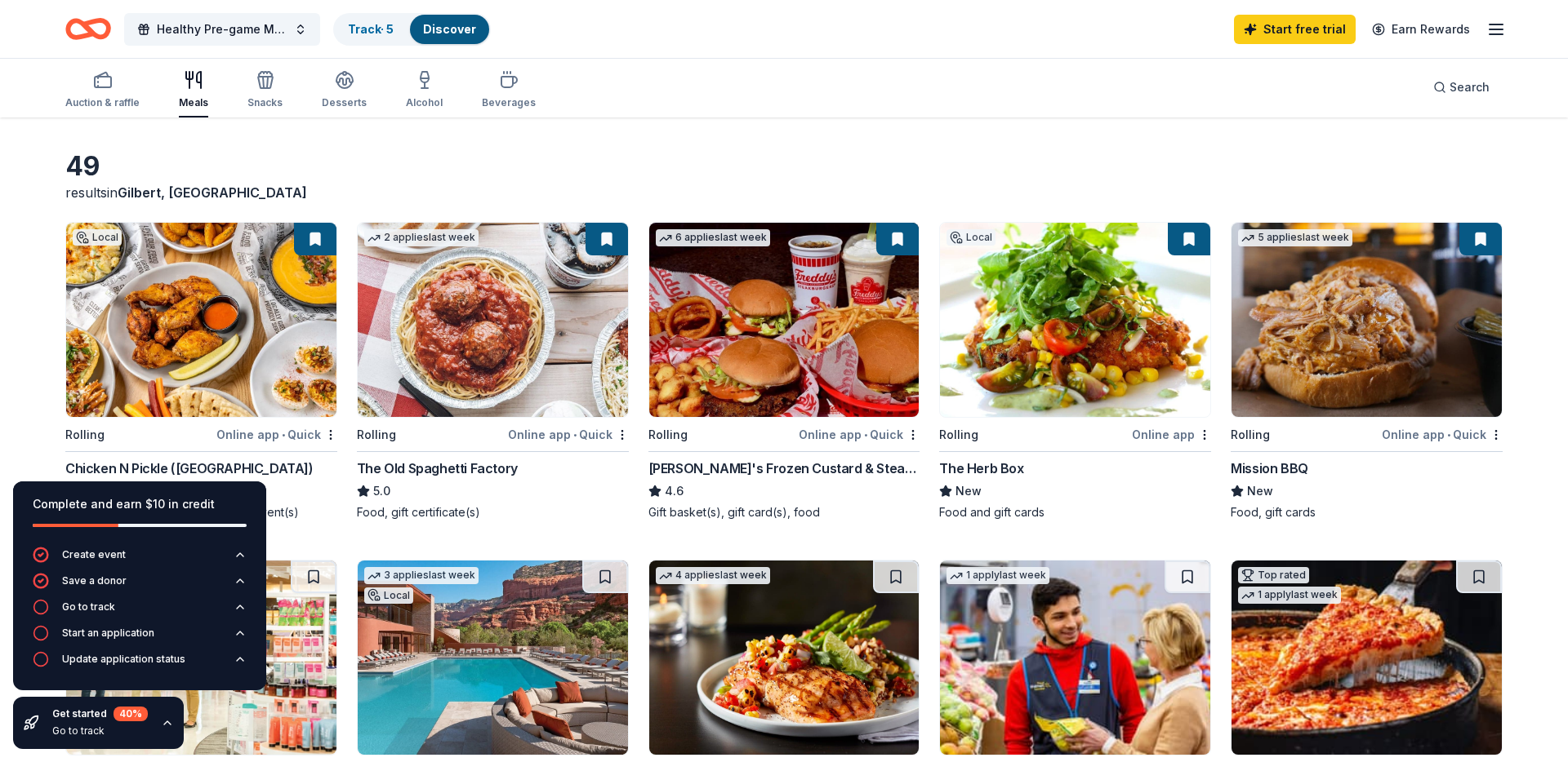
click at [1069, 369] on img at bounding box center [1075, 320] width 270 height 194
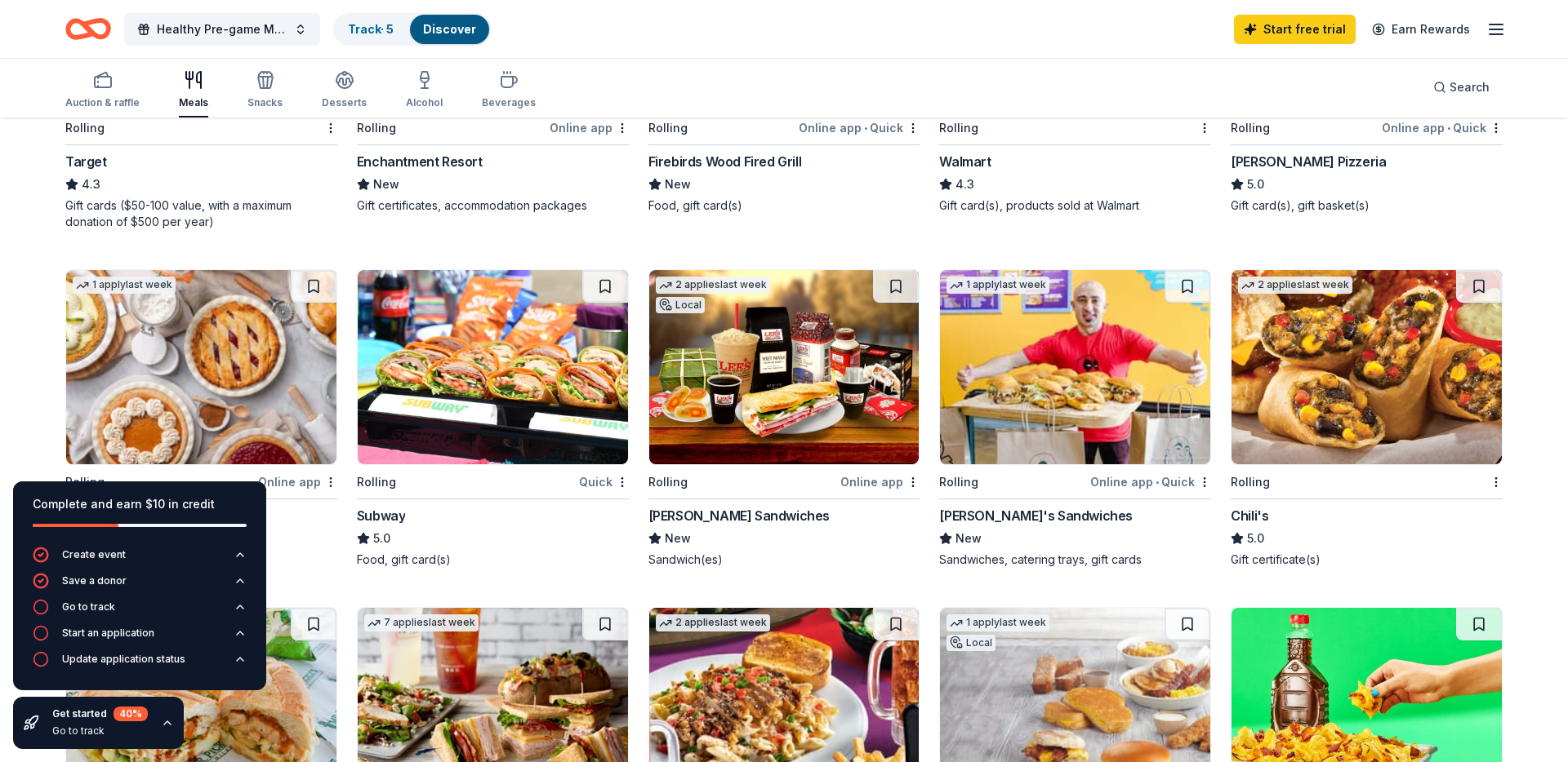
scroll to position [691, 0]
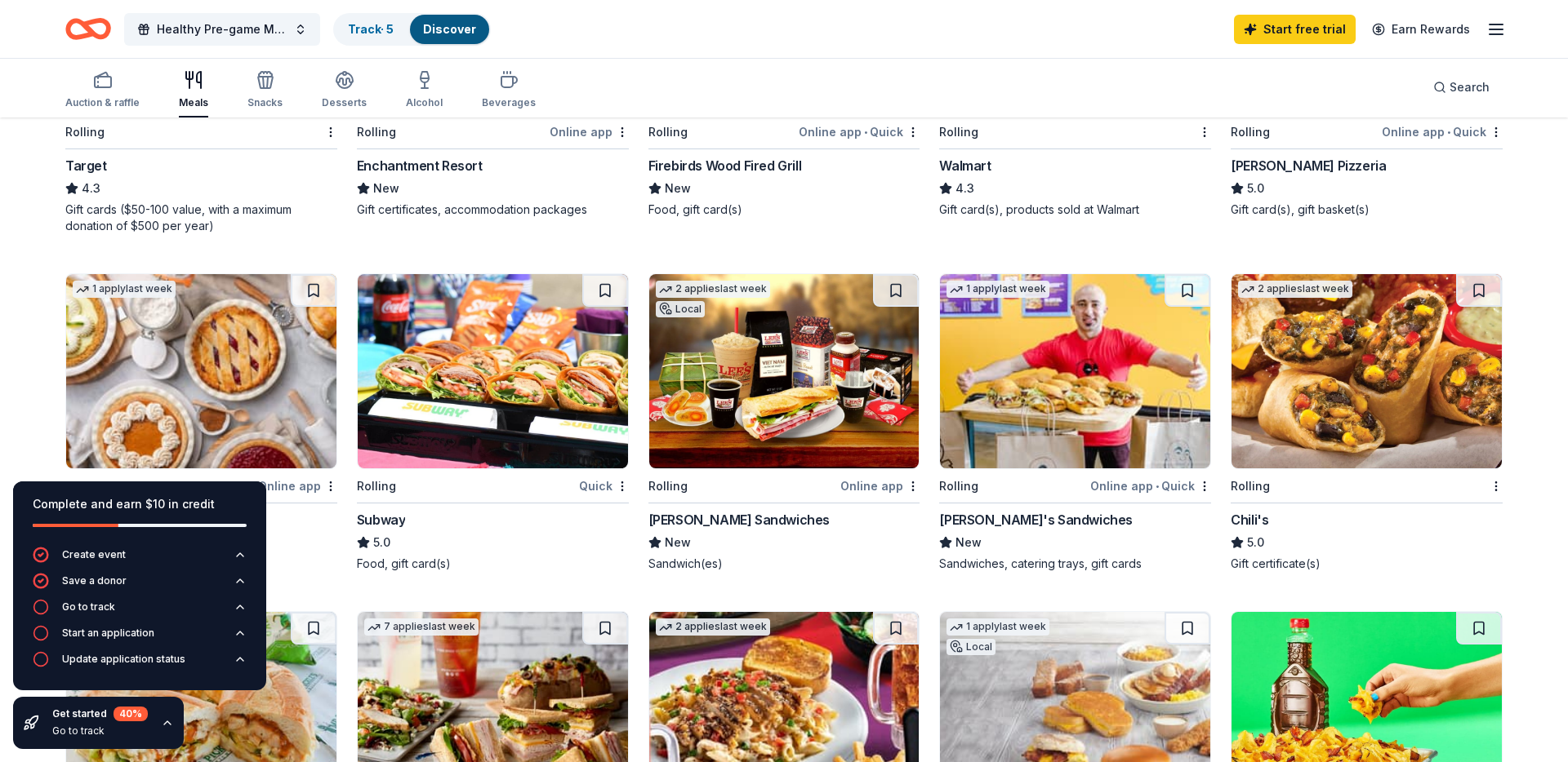
click at [552, 404] on img at bounding box center [492, 371] width 270 height 194
click at [84, 603] on div "Go to track" at bounding box center [88, 607] width 53 height 13
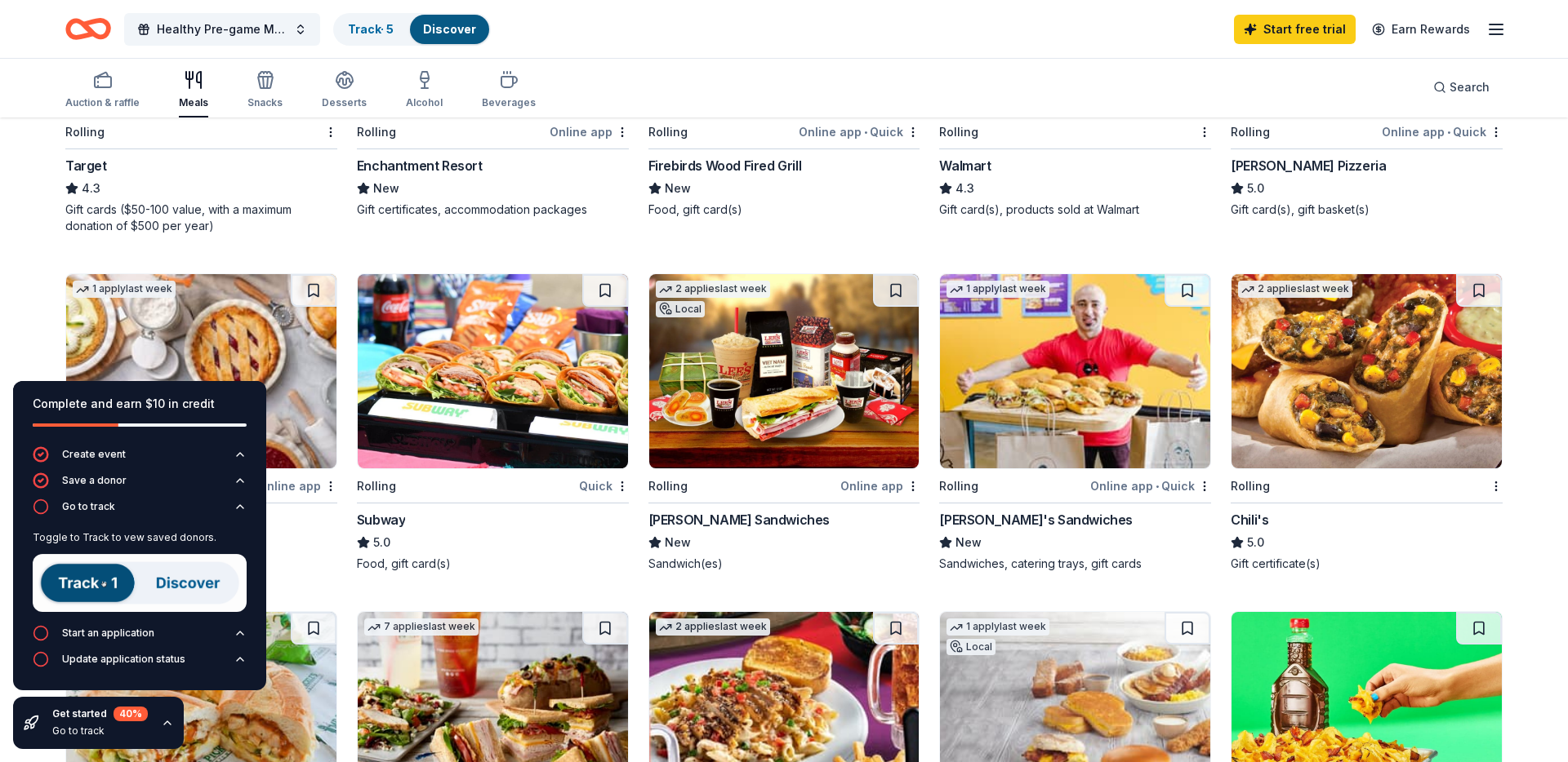
click at [85, 579] on img at bounding box center [140, 582] width 214 height 58
click at [93, 582] on img at bounding box center [140, 582] width 214 height 58
click at [170, 582] on img at bounding box center [140, 582] width 214 height 58
click at [61, 586] on img at bounding box center [140, 582] width 214 height 58
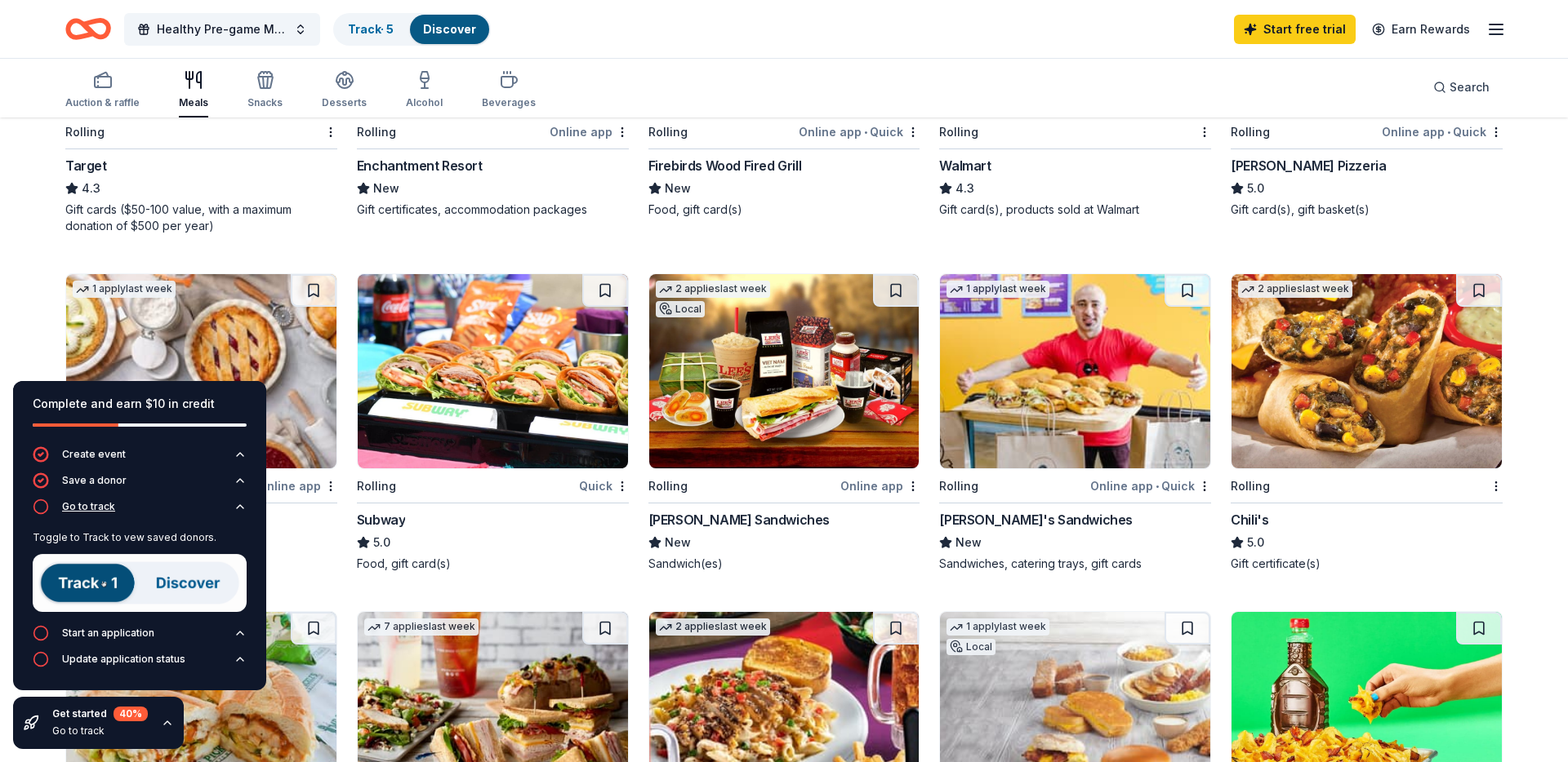
click at [87, 504] on div "Go to track" at bounding box center [88, 507] width 53 height 13
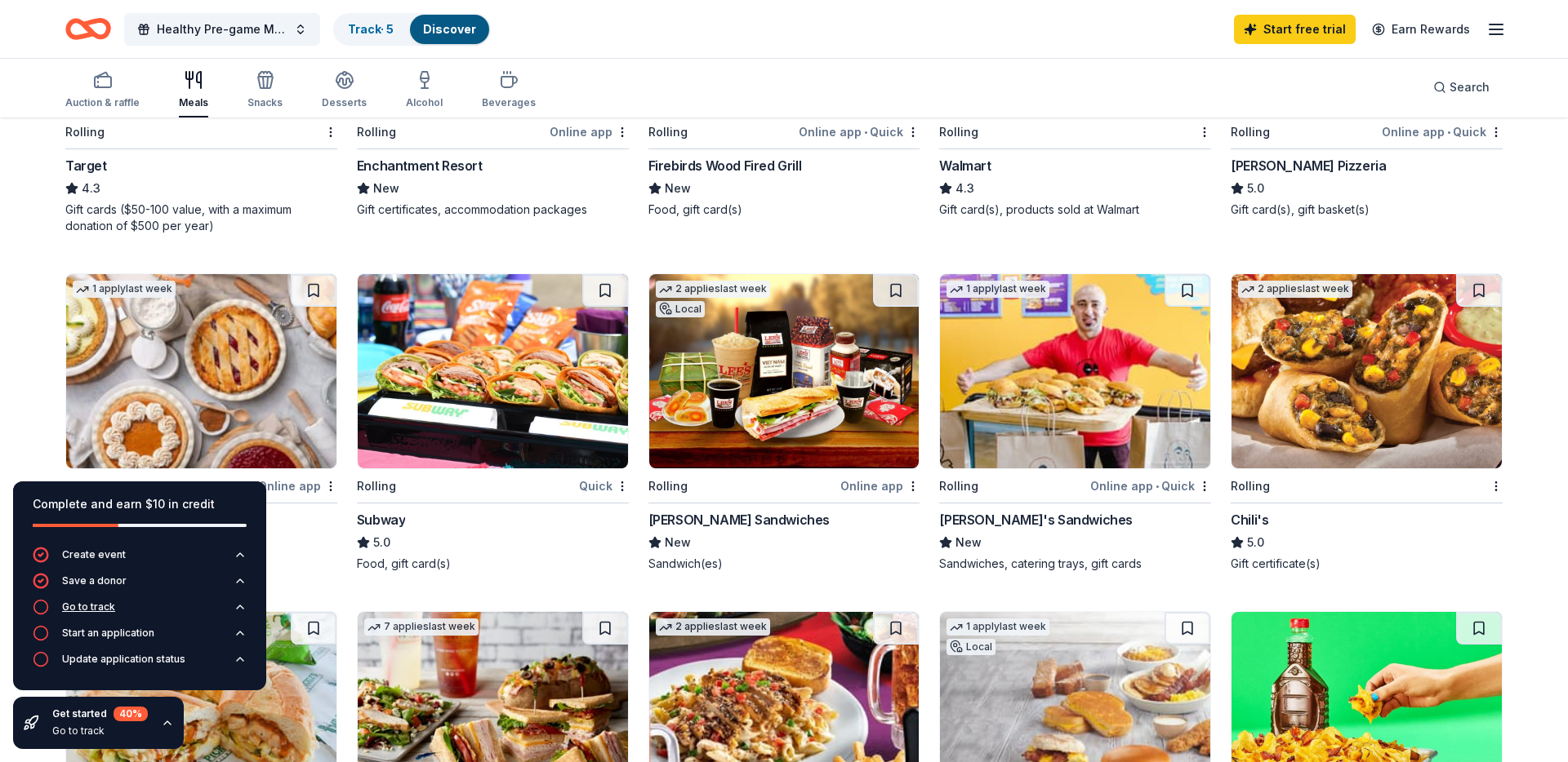
click at [41, 605] on icon "button" at bounding box center [40, 607] width 17 height 17
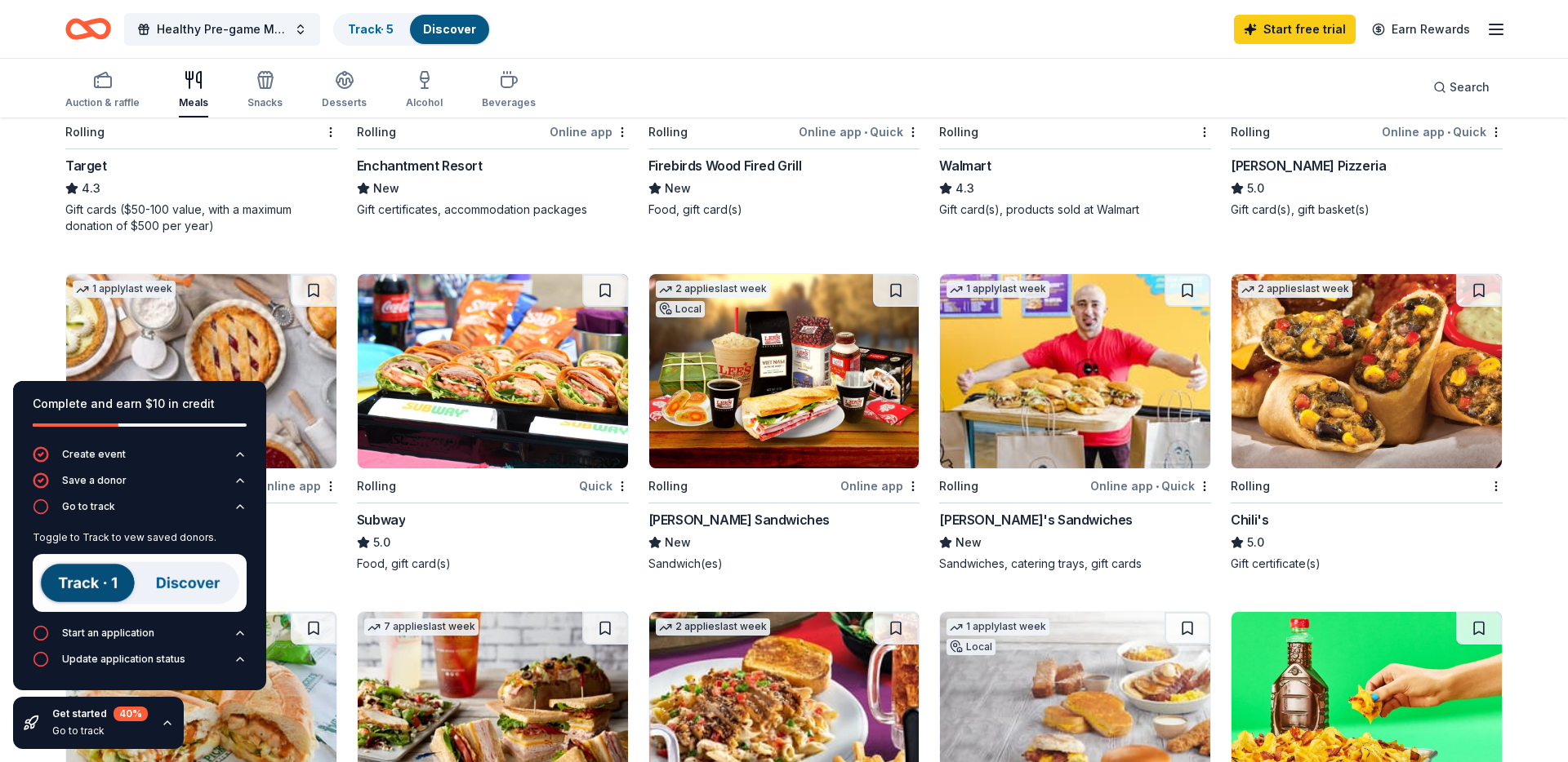
click at [76, 587] on img at bounding box center [140, 582] width 214 height 58
click at [394, 27] on link "Track · 5" at bounding box center [370, 28] width 46 height 14
click at [387, 28] on link "Track · 5" at bounding box center [370, 28] width 46 height 14
drag, startPoint x: 376, startPoint y: 37, endPoint x: 377, endPoint y: 46, distance: 9.1
click at [376, 37] on div "Track · 5" at bounding box center [370, 29] width 72 height 29
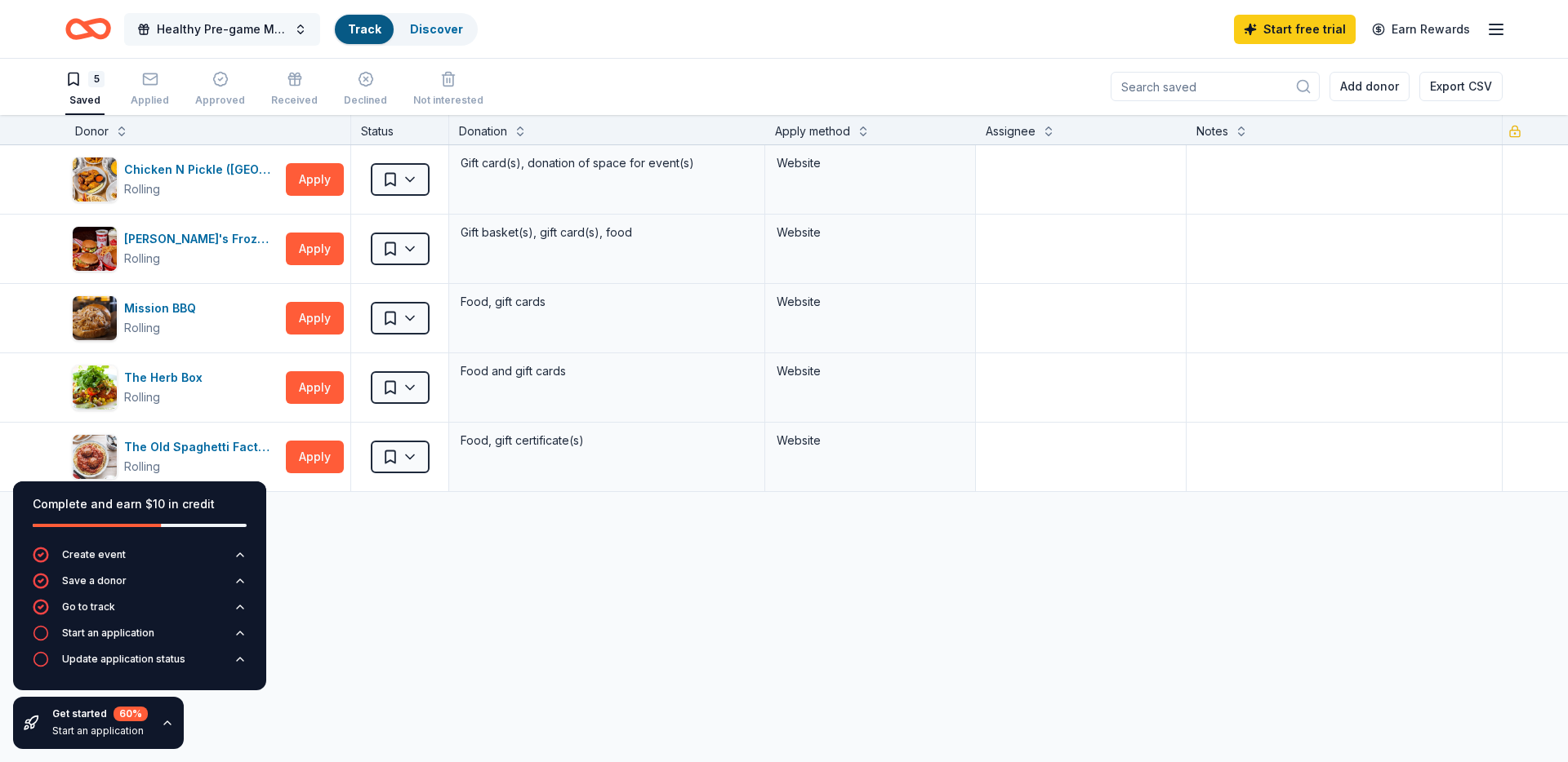
scroll to position [1, 0]
click at [384, 31] on link "Track · 5" at bounding box center [370, 28] width 46 height 14
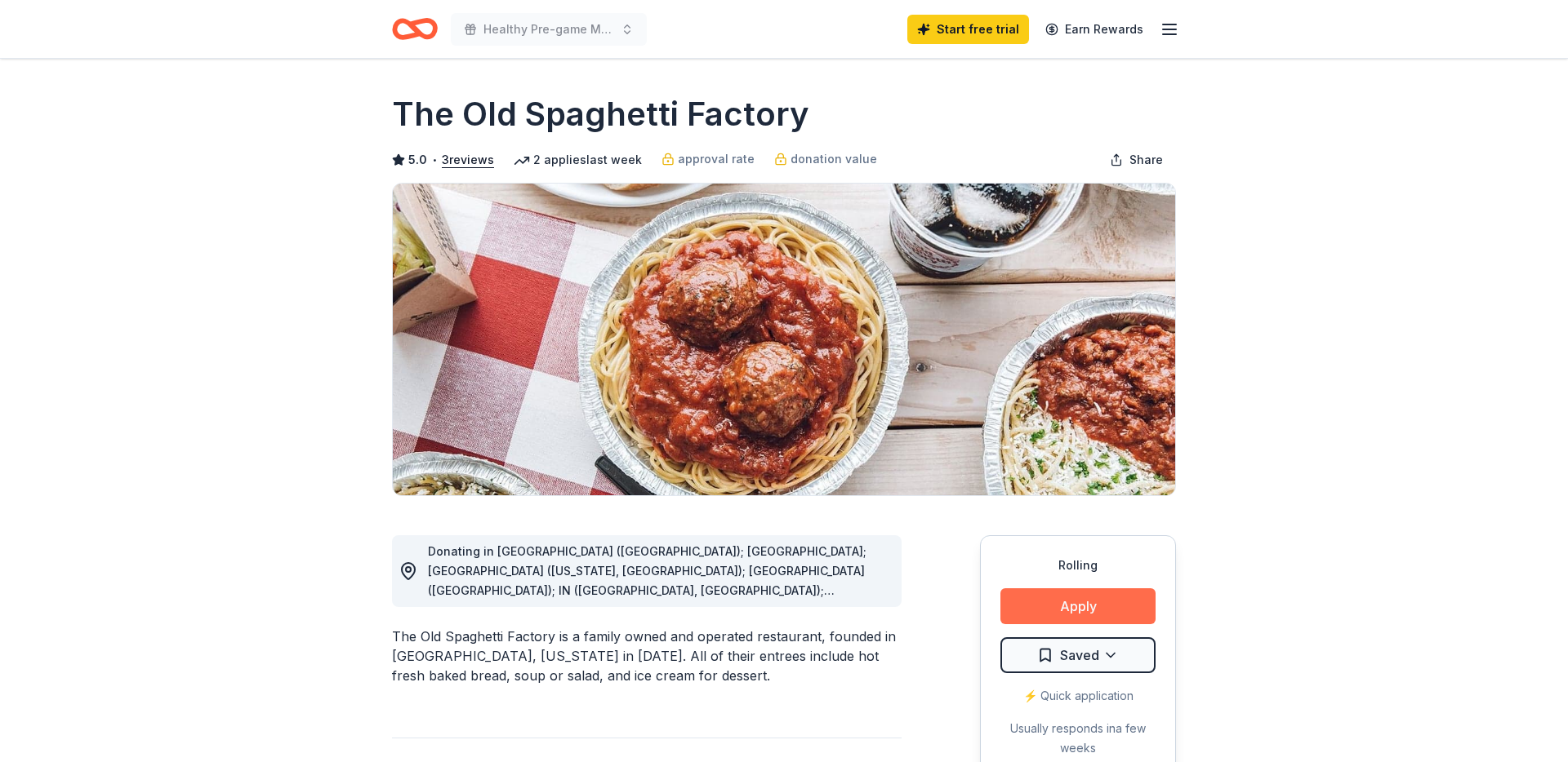
click at [1072, 607] on button "Apply" at bounding box center [1078, 606] width 155 height 36
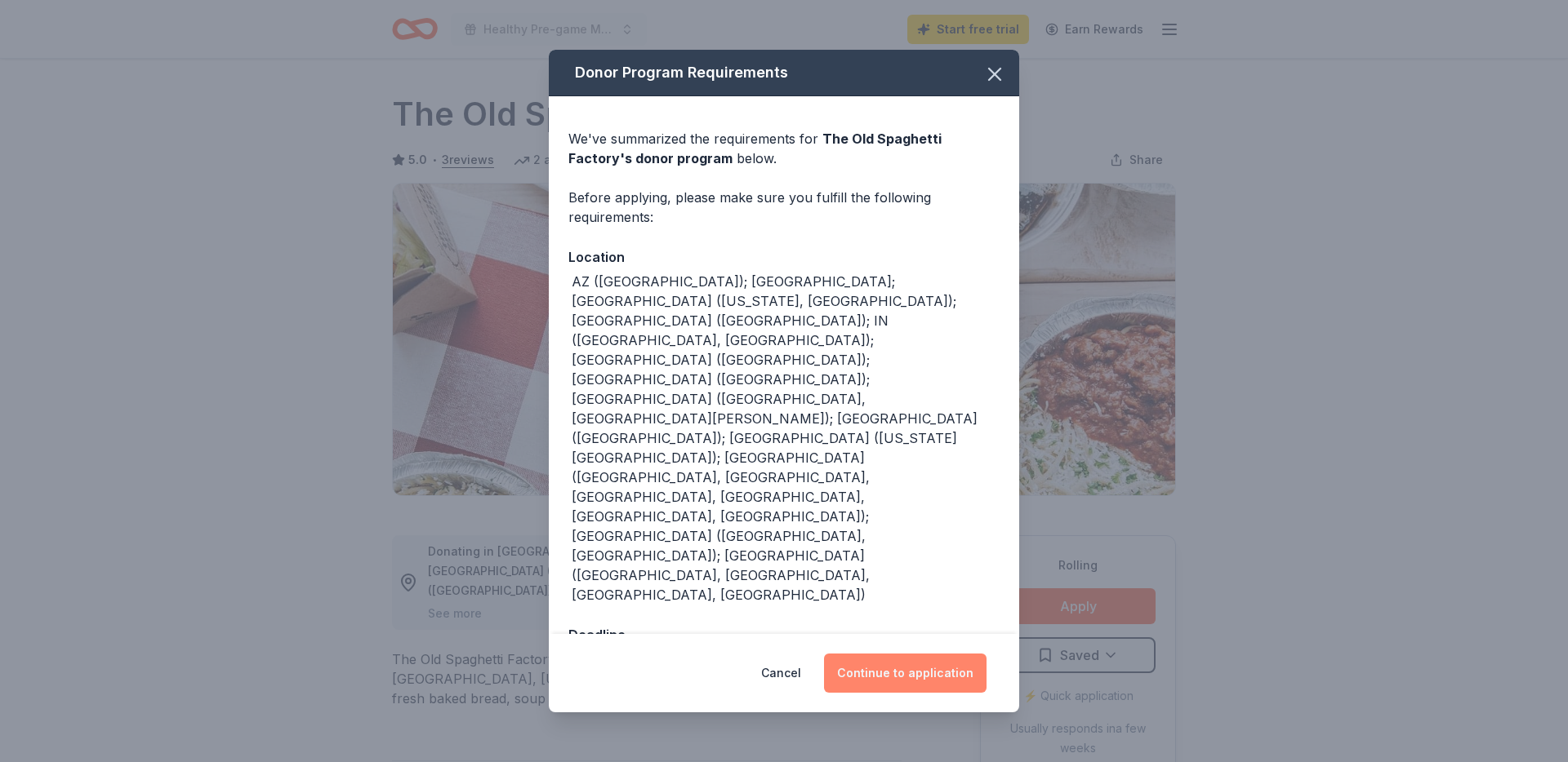
click at [896, 654] on button "Continue to application" at bounding box center [905, 674] width 162 height 39
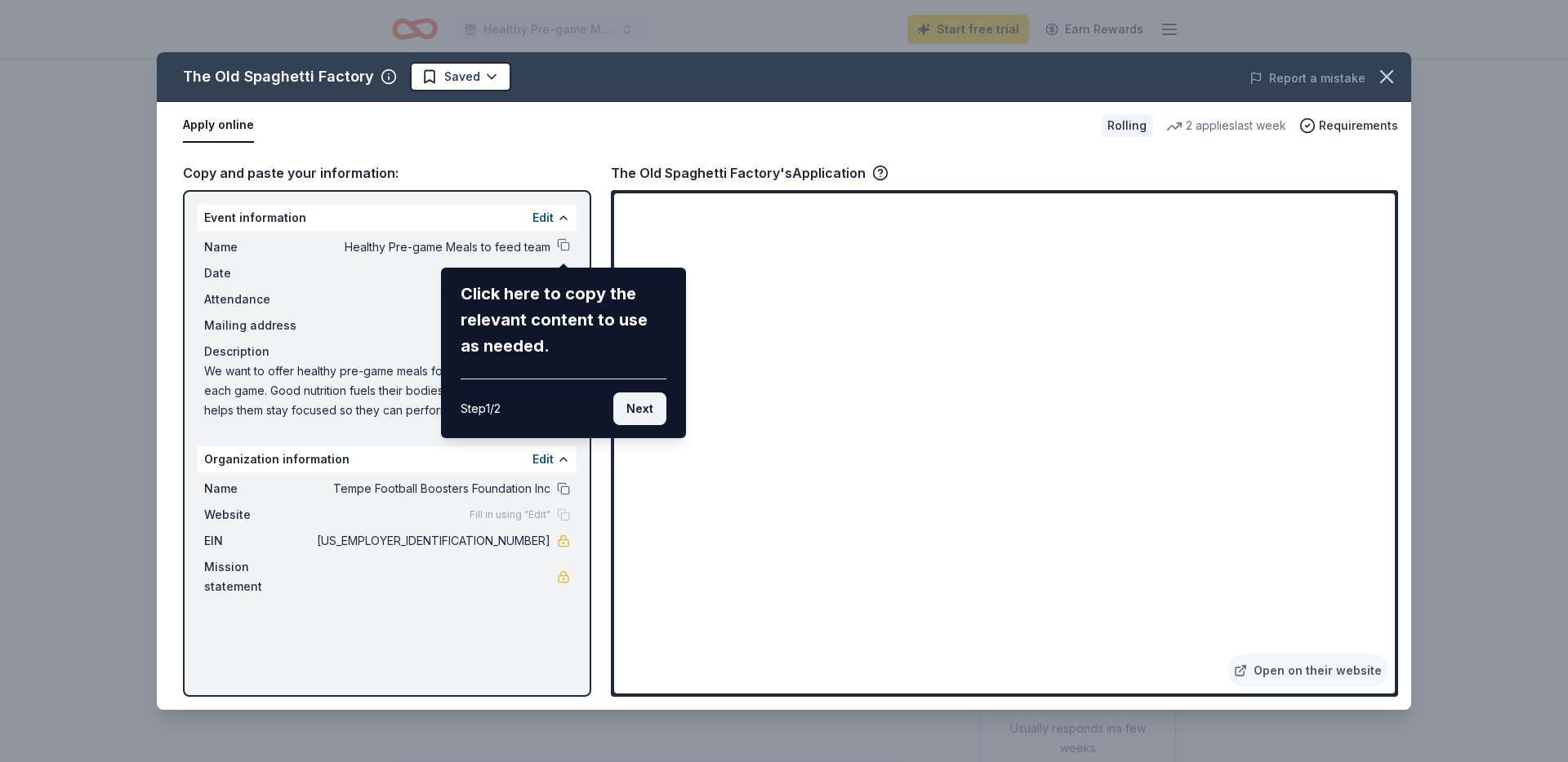
click at [637, 408] on button "Next" at bounding box center [640, 408] width 53 height 32
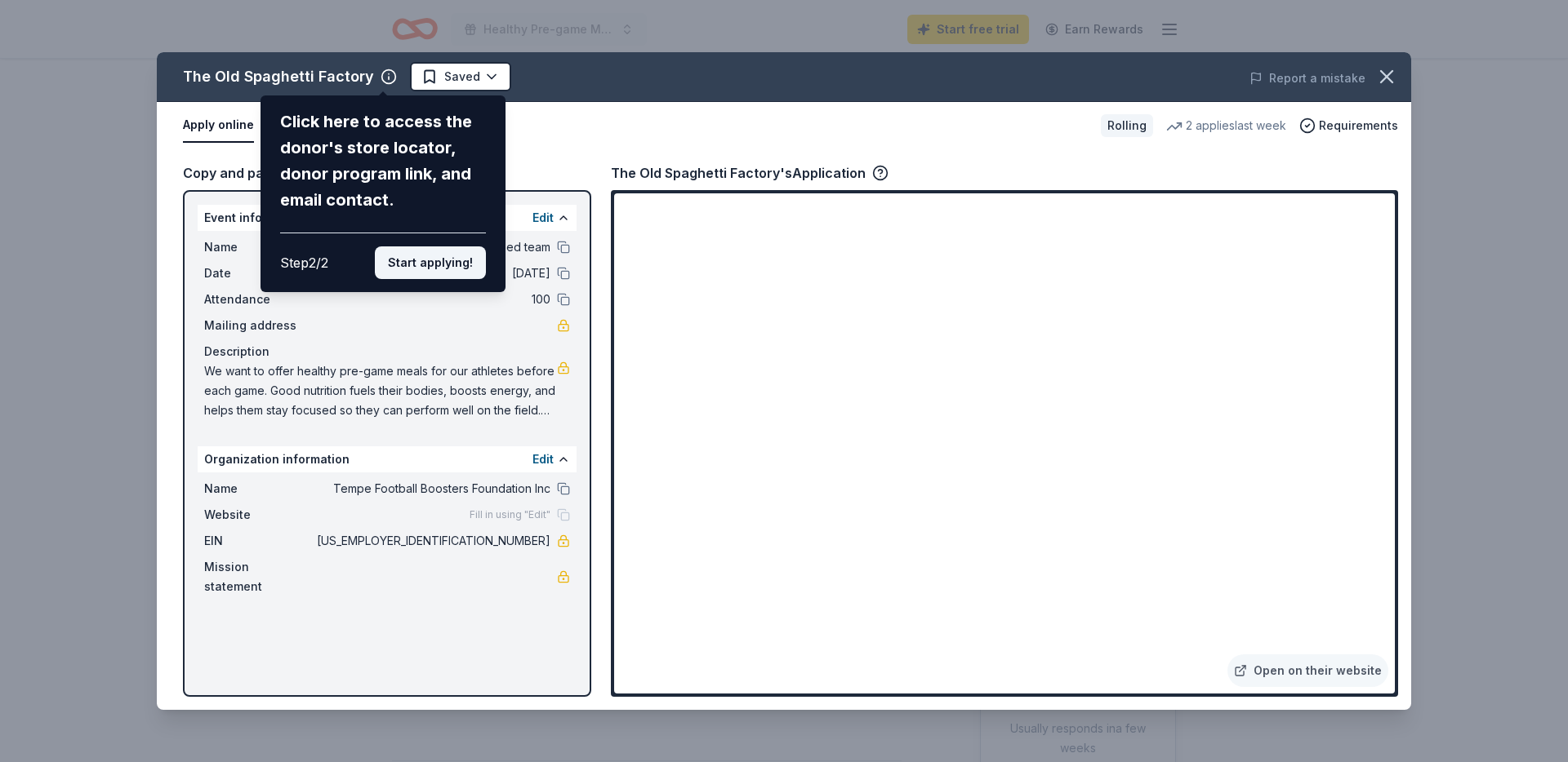
click at [431, 271] on button "Start applying!" at bounding box center [430, 262] width 111 height 32
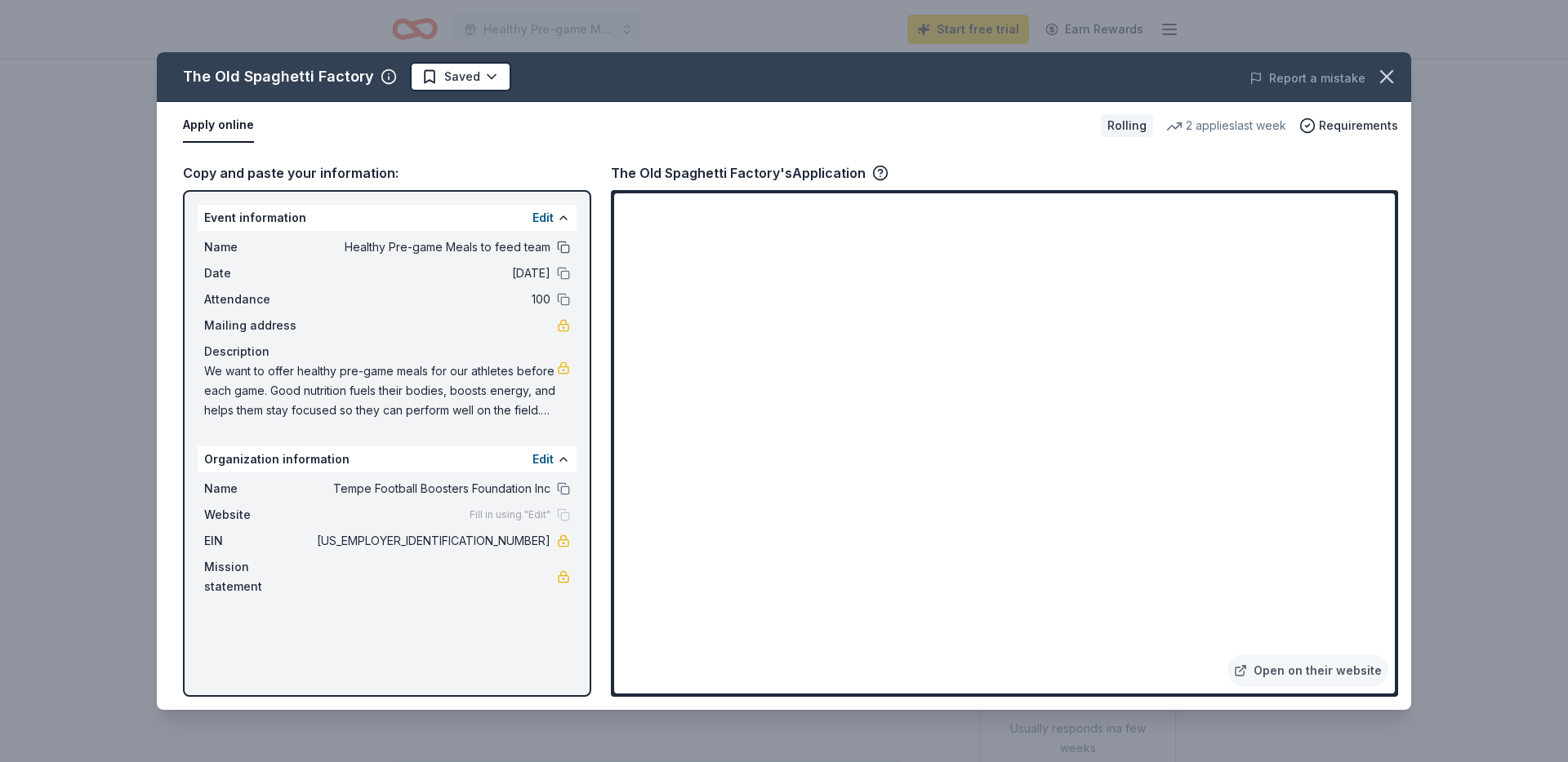
click at [568, 245] on button at bounding box center [563, 246] width 13 height 13
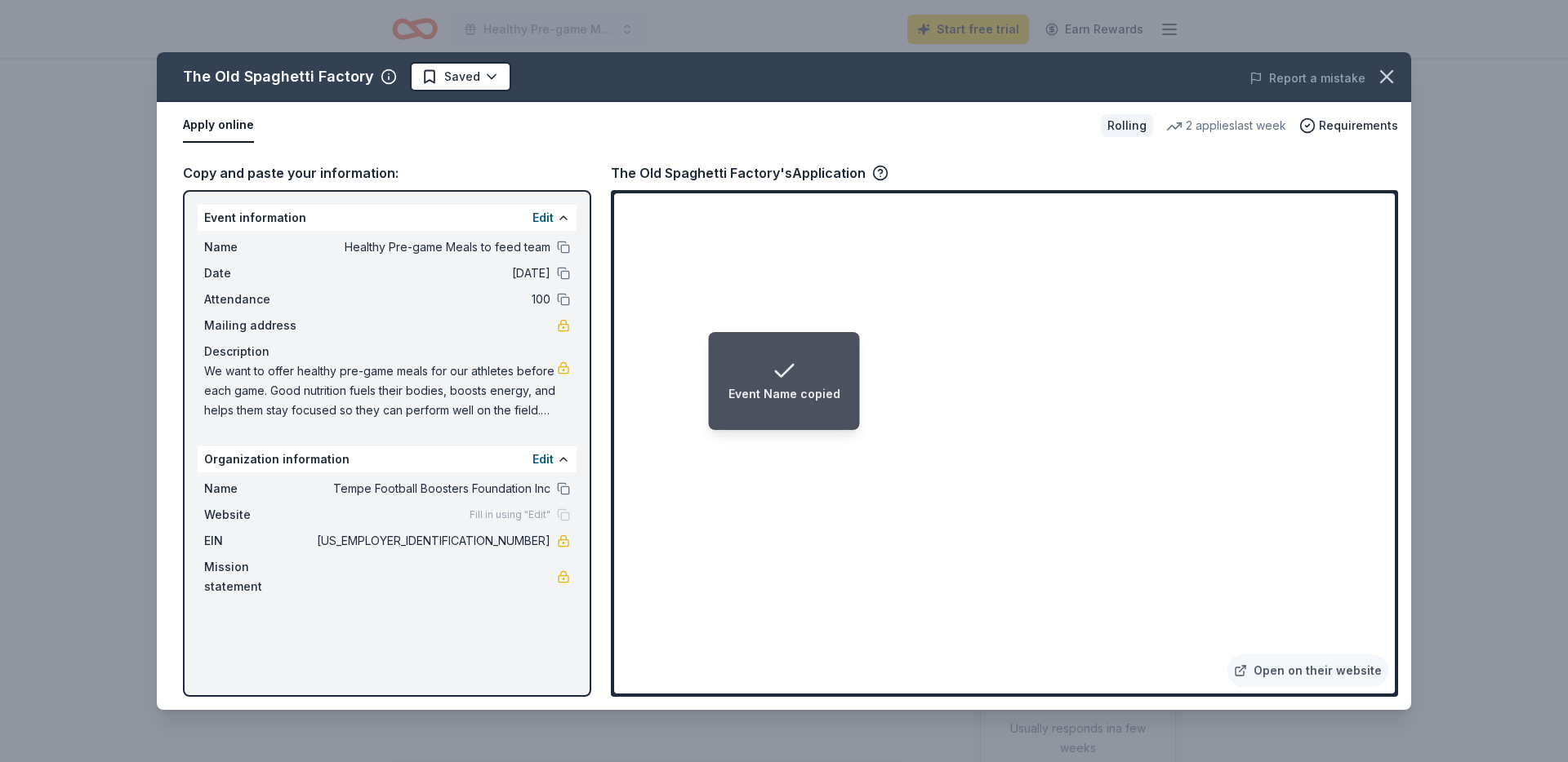
click at [375, 388] on span "We want to offer healthy pre-game meals for our athletes before each game. Good…" at bounding box center [380, 391] width 353 height 59
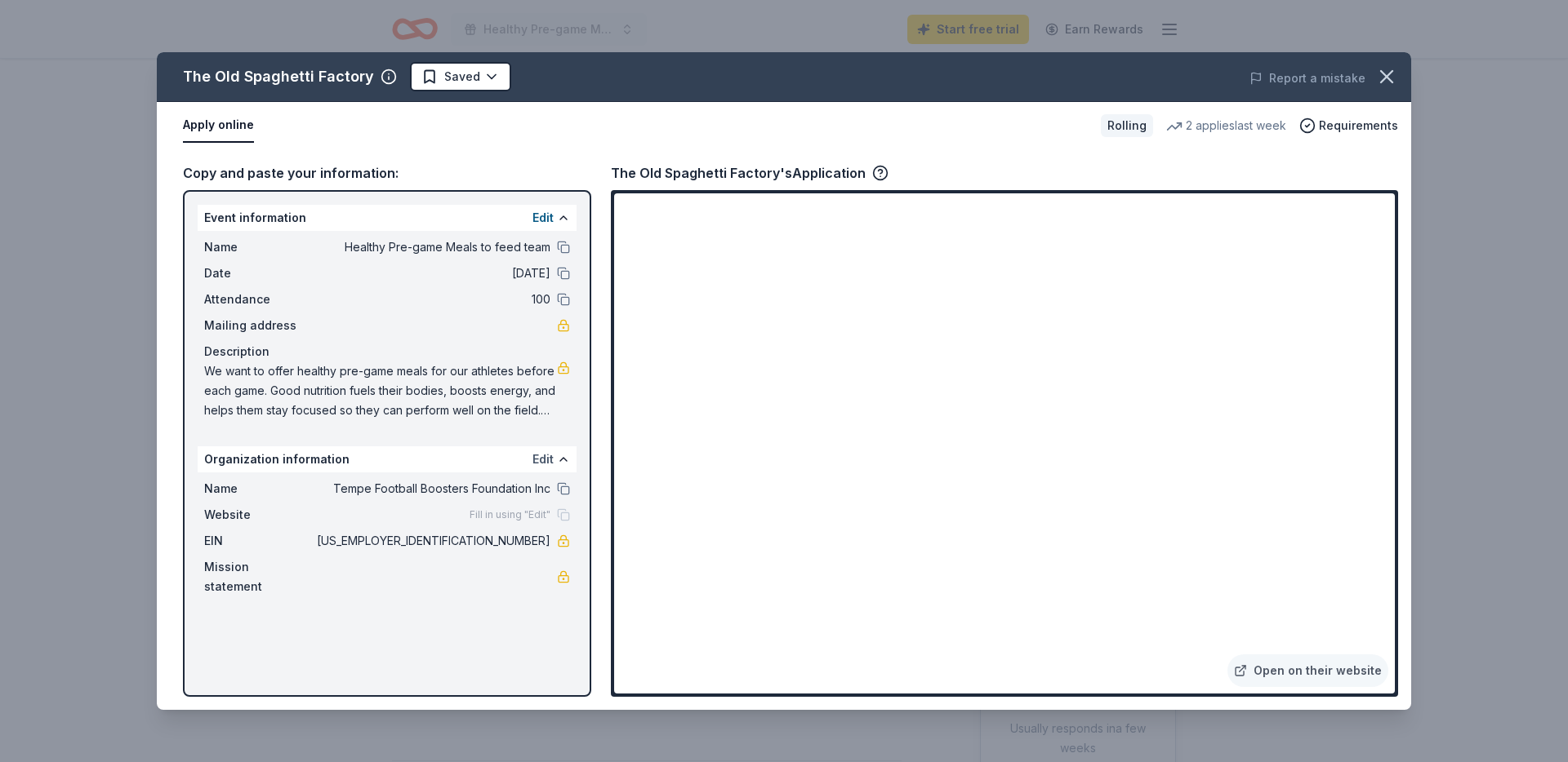
click at [544, 459] on button "Edit" at bounding box center [543, 460] width 22 height 20
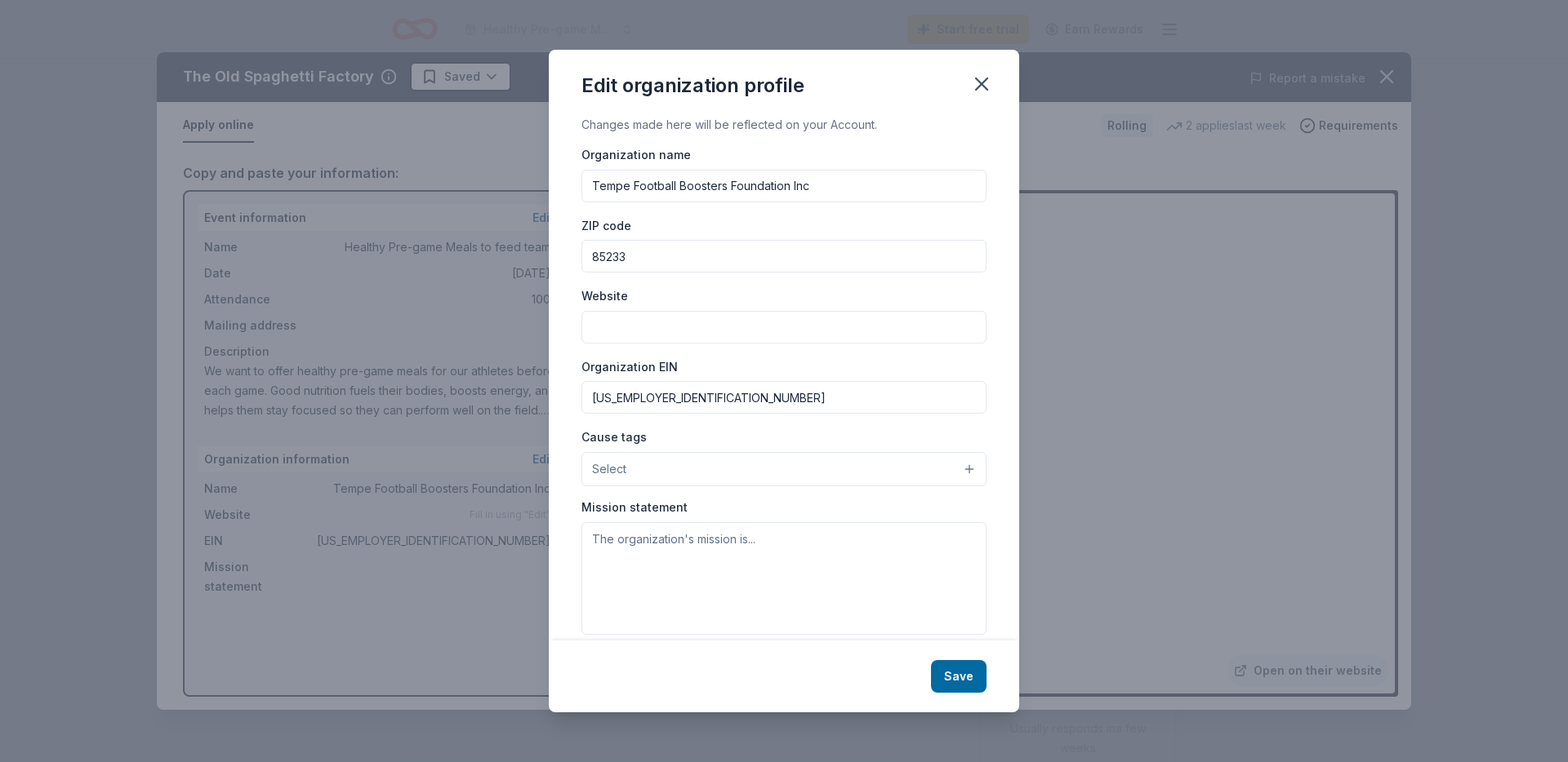
click at [689, 333] on input "Website" at bounding box center [784, 327] width 405 height 32
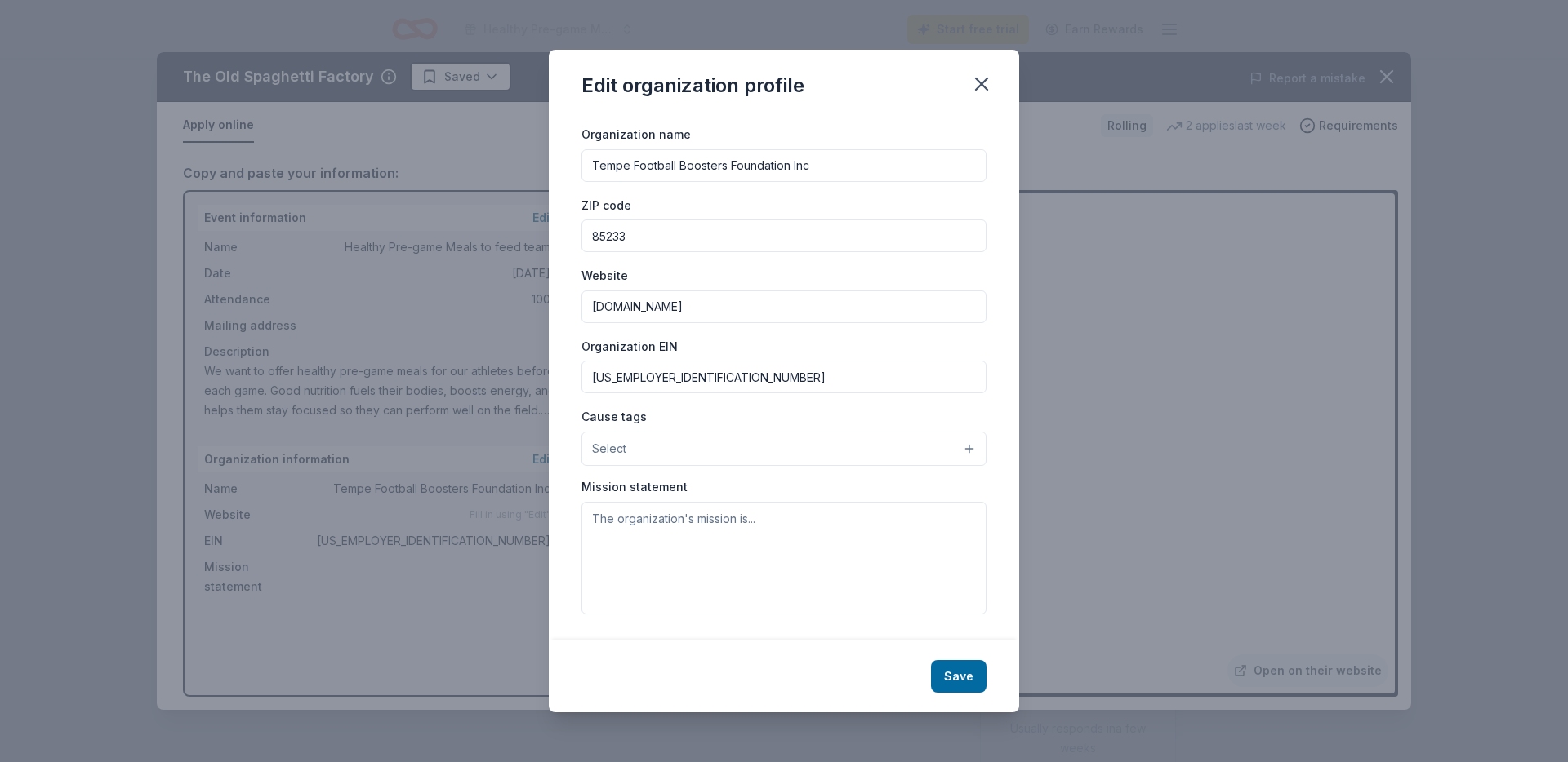
type input "[DOMAIN_NAME]"
click at [671, 453] on button "Select" at bounding box center [784, 449] width 405 height 34
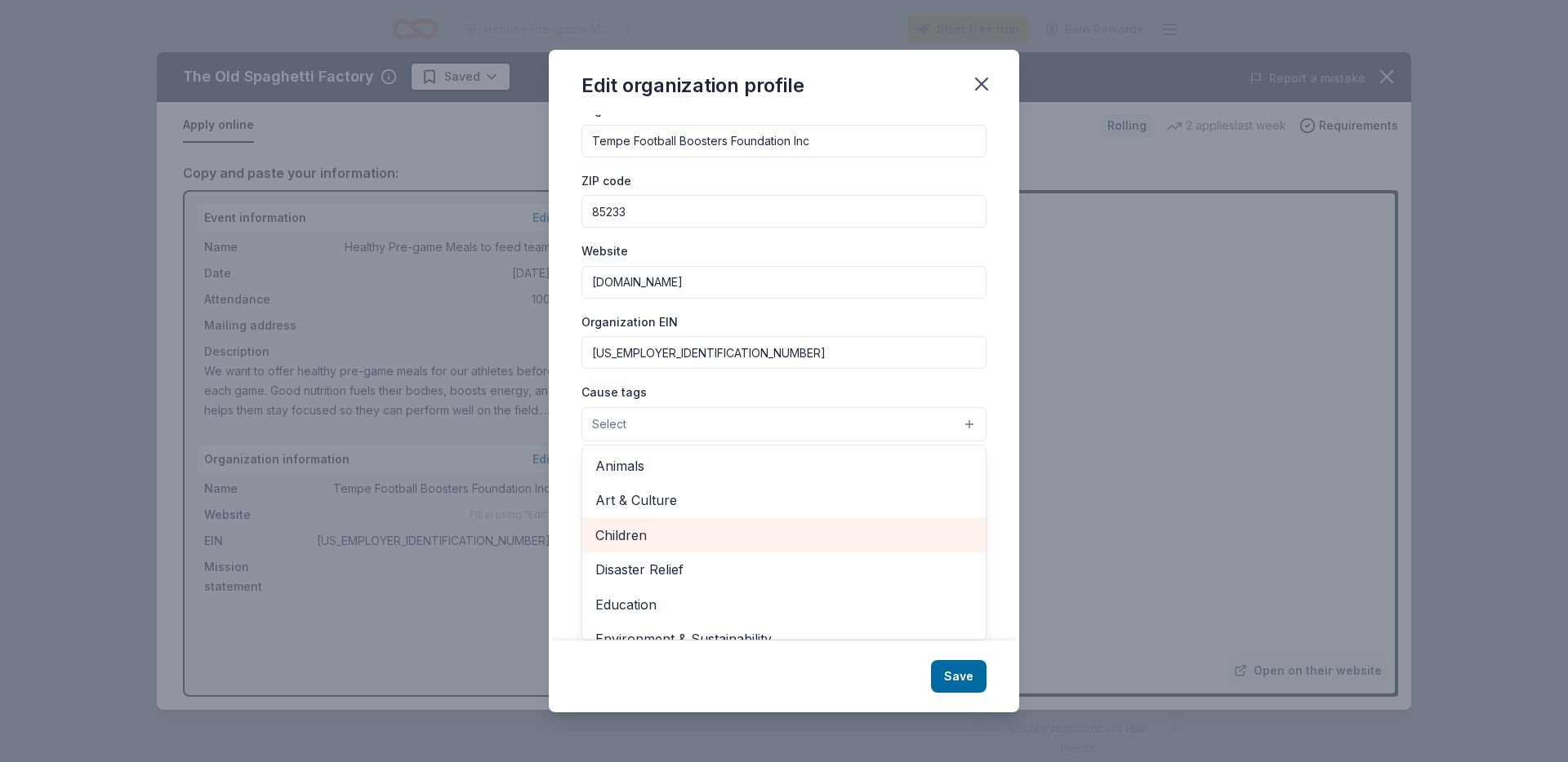
scroll to position [228, 0]
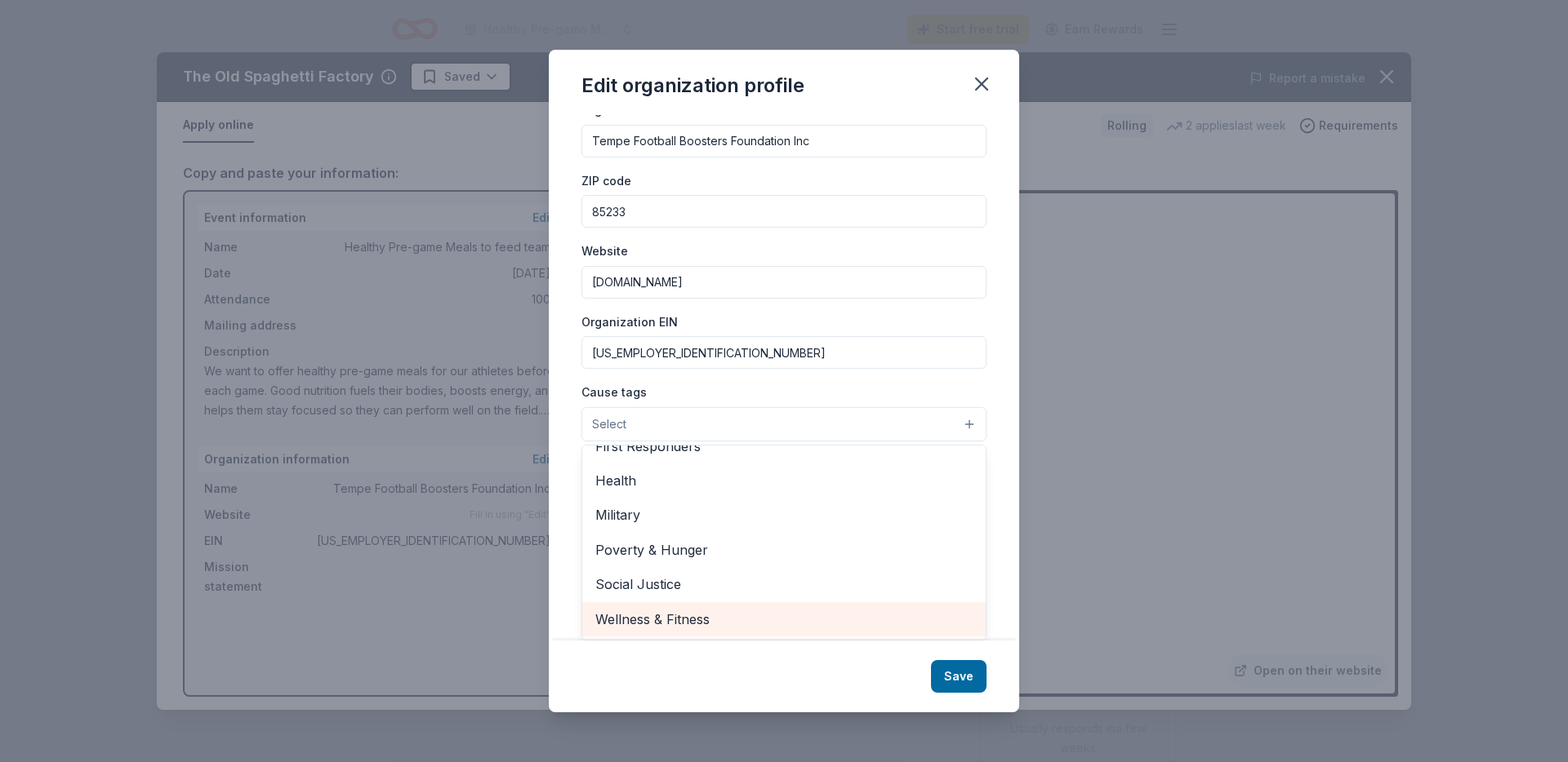
click at [670, 612] on span "Wellness & Fitness" at bounding box center [784, 620] width 377 height 22
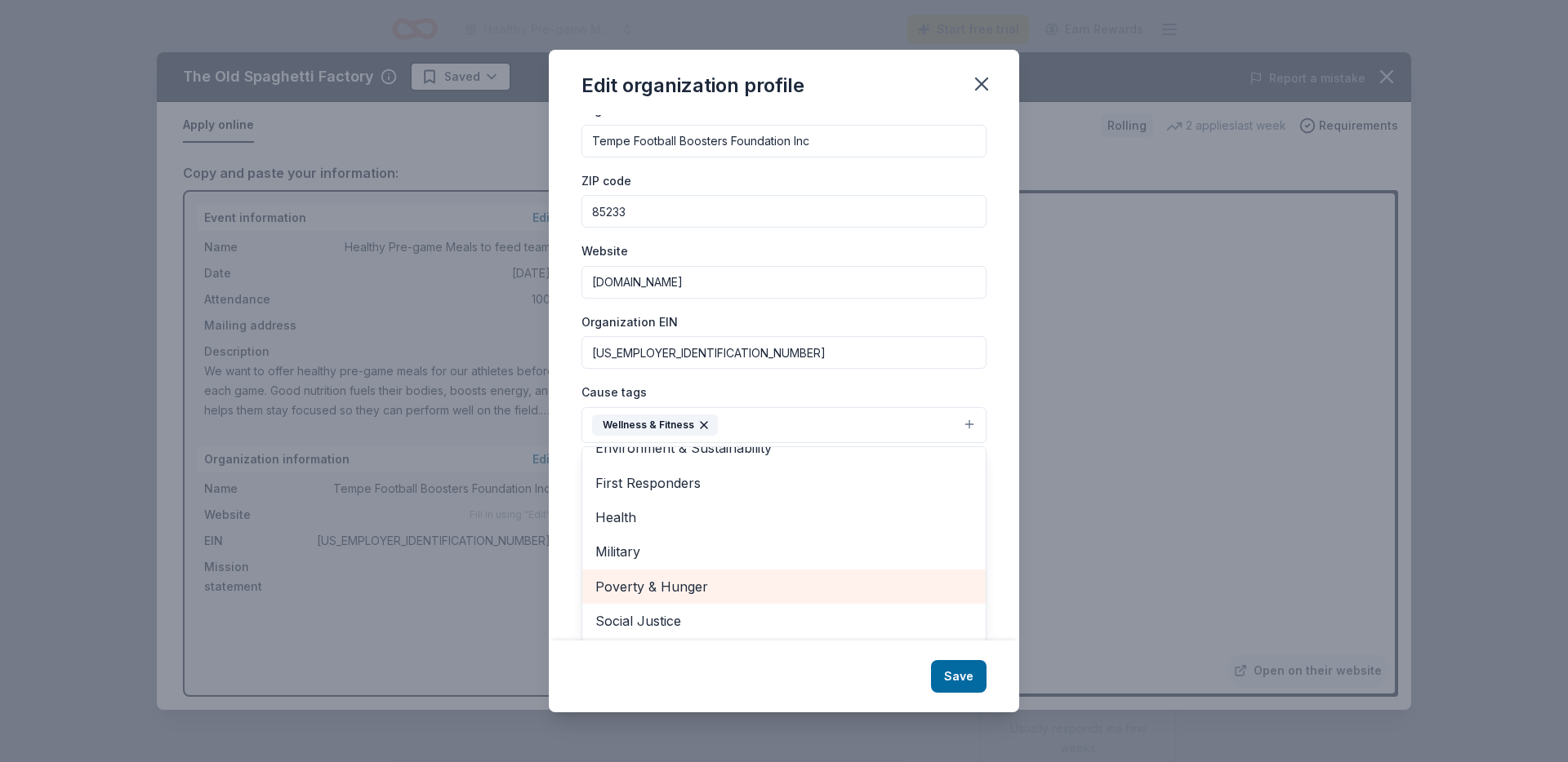
scroll to position [0, 0]
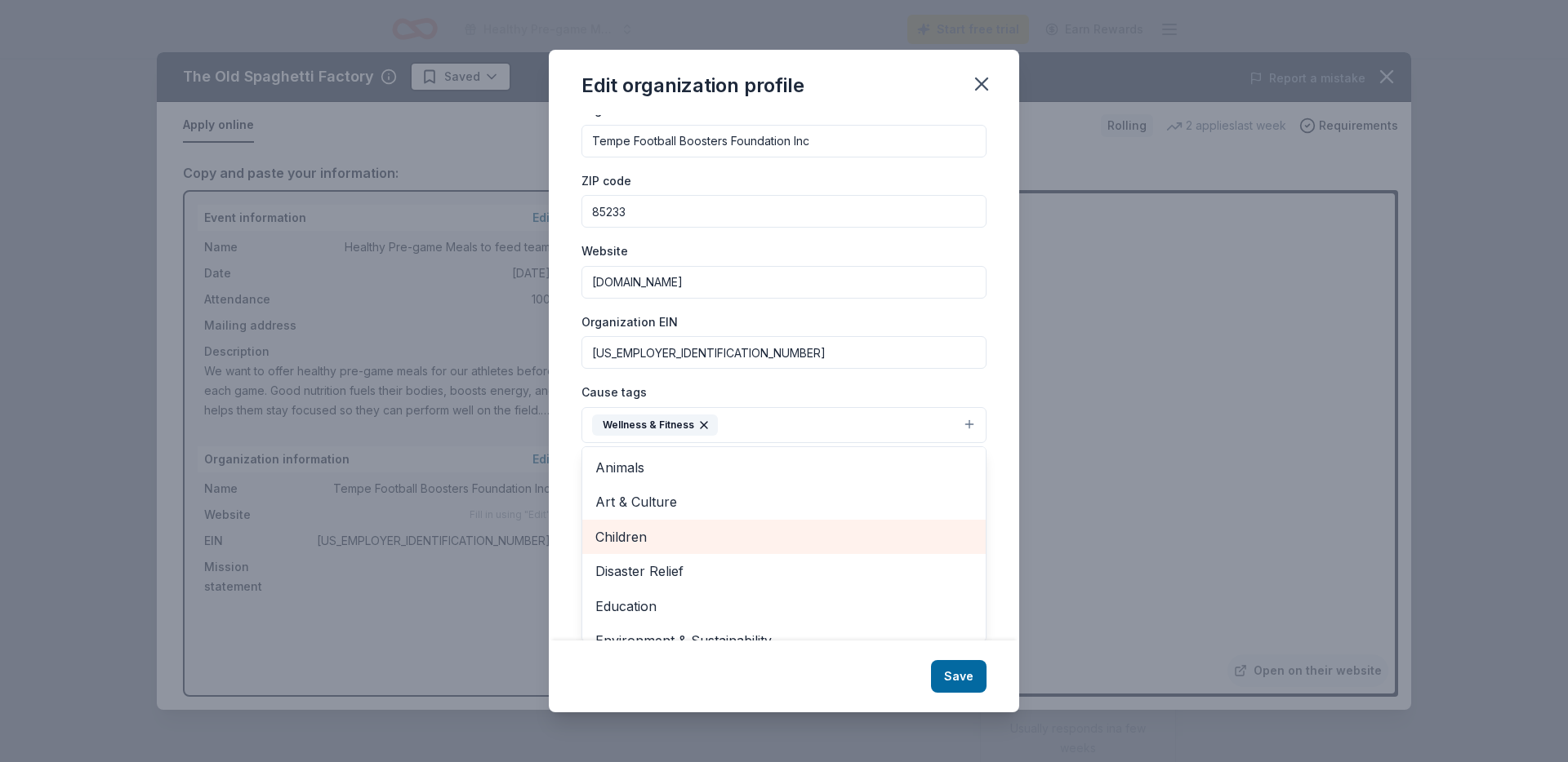
click at [686, 532] on span "Children" at bounding box center [784, 537] width 377 height 22
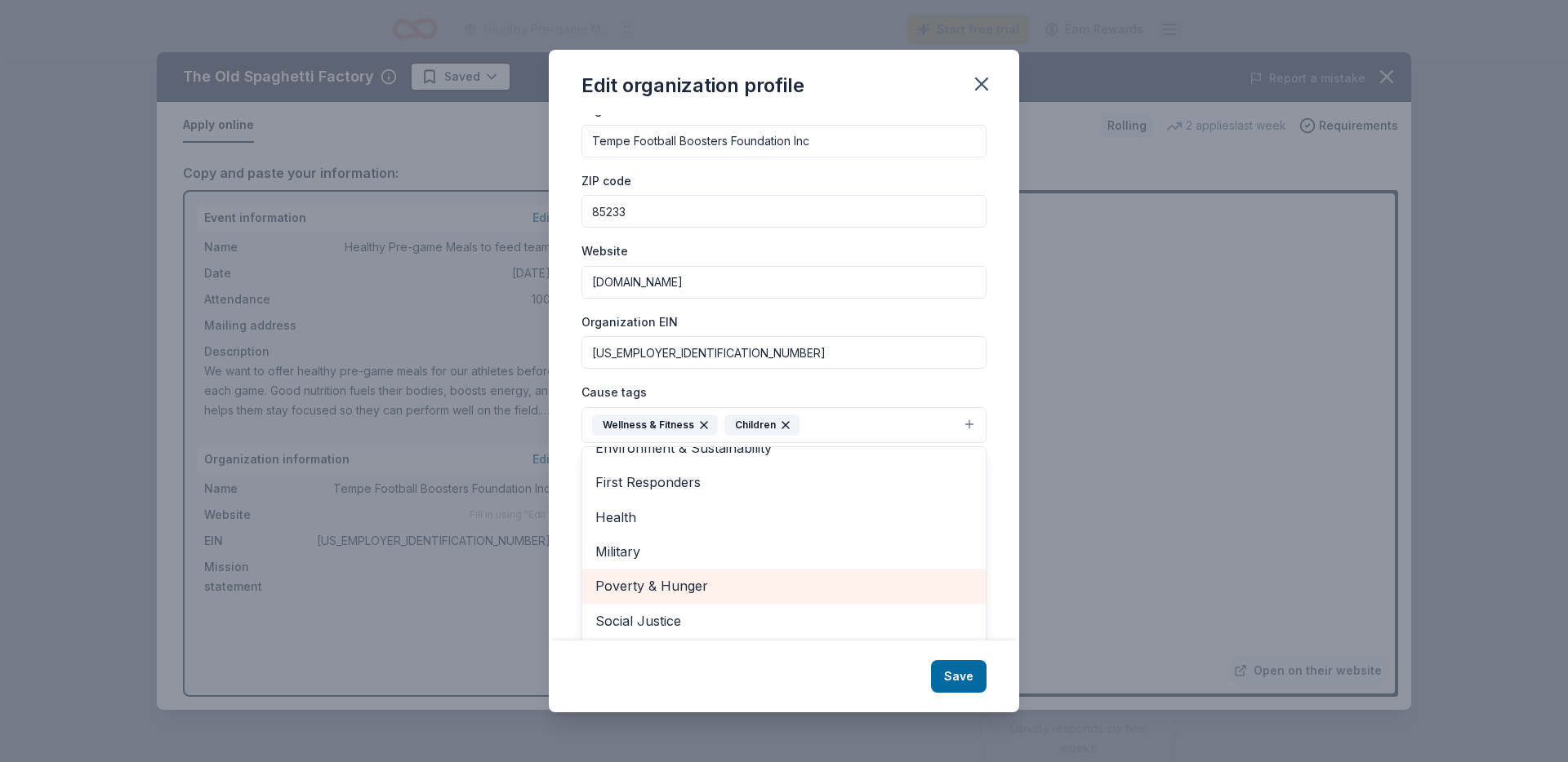
scroll to position [46, 0]
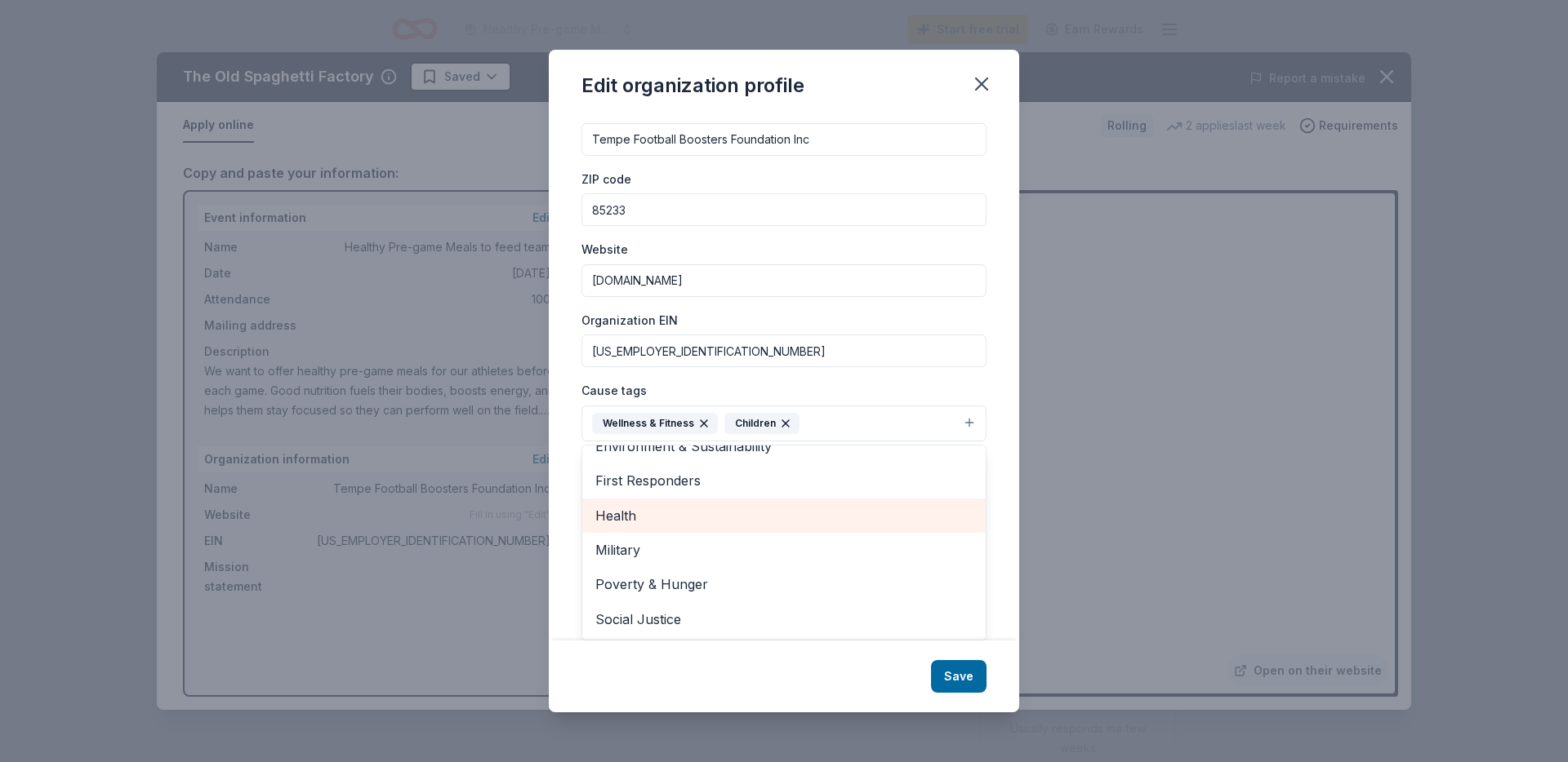
click at [772, 512] on span "Health" at bounding box center [784, 517] width 377 height 22
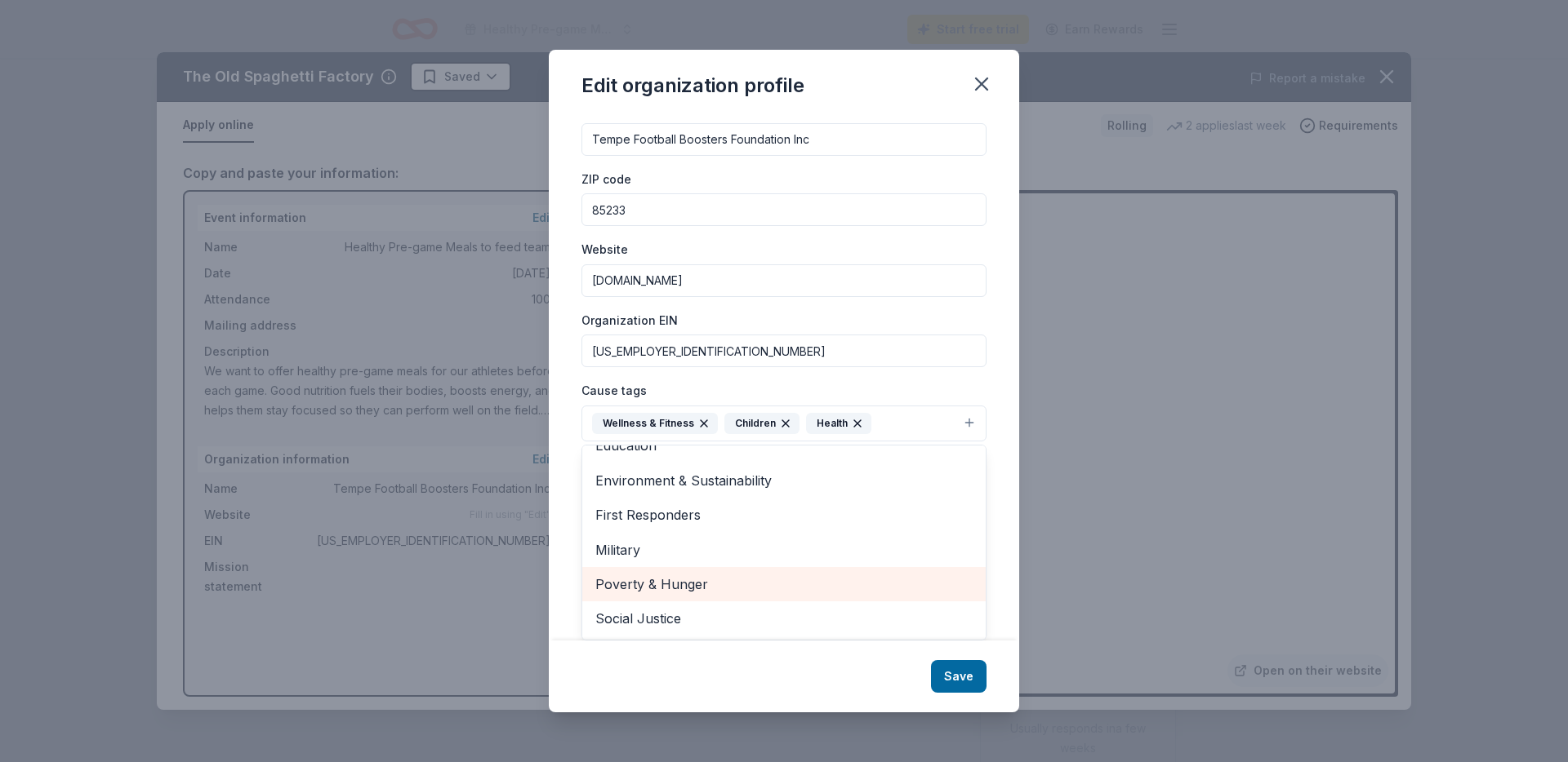
drag, startPoint x: 796, startPoint y: 575, endPoint x: 808, endPoint y: 579, distance: 12.6
click at [796, 575] on span "Poverty & Hunger" at bounding box center [784, 584] width 377 height 22
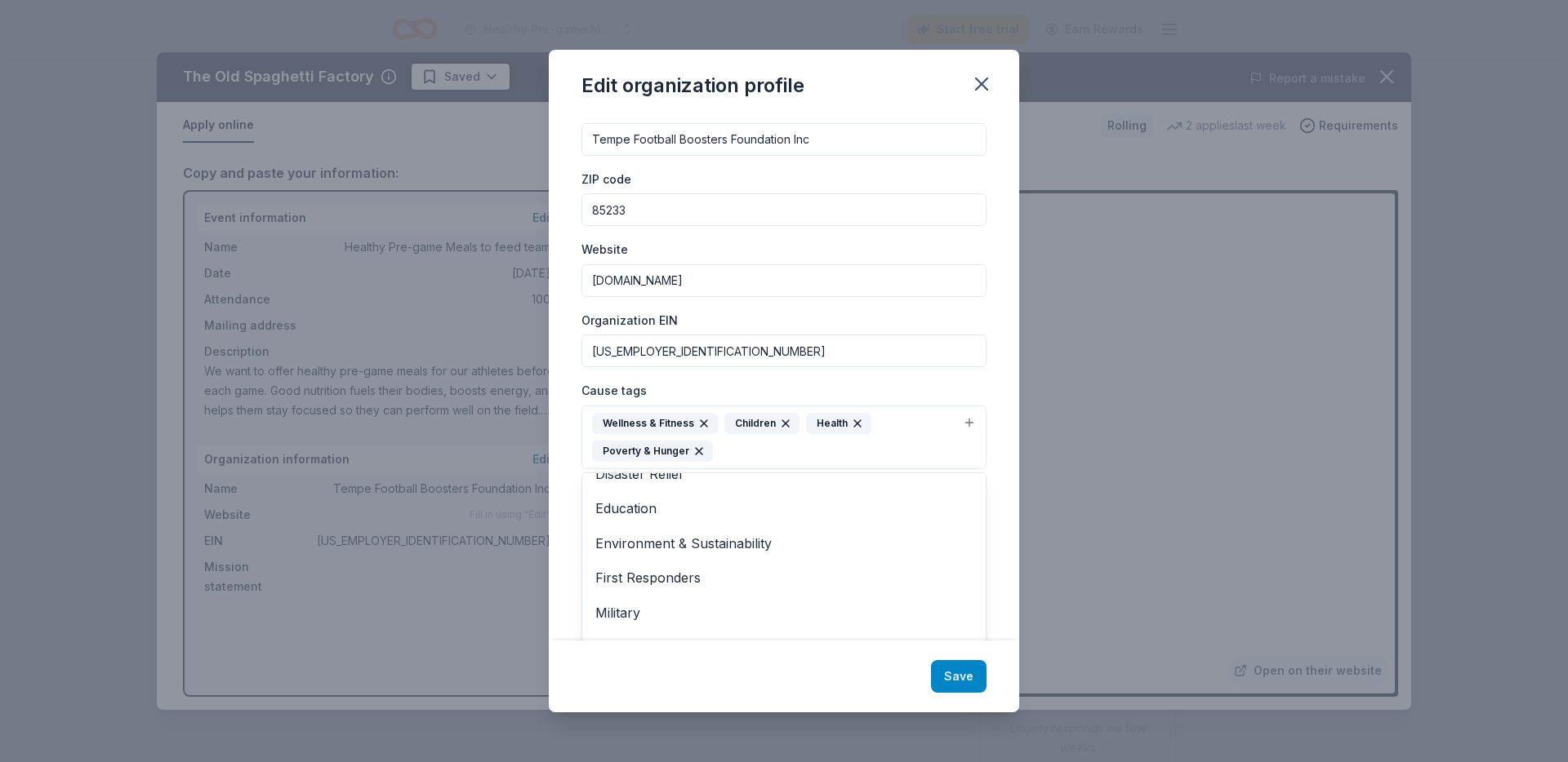
click at [949, 672] on div "Edit organization profile Changes made here will be reflected on your Account. …" at bounding box center [784, 381] width 471 height 663
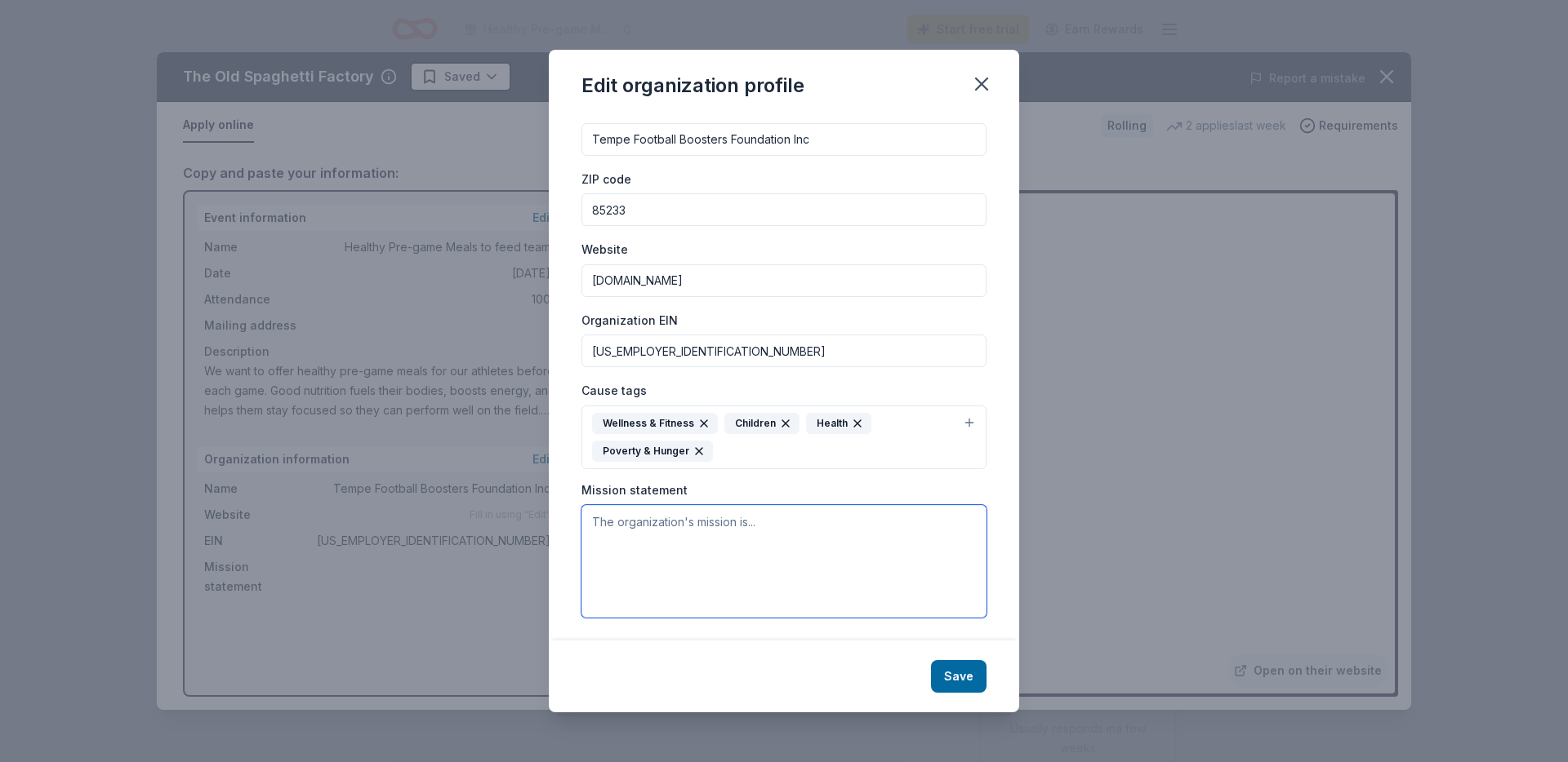
click at [771, 559] on textarea at bounding box center [784, 562] width 405 height 113
click at [730, 539] on textarea at bounding box center [784, 562] width 405 height 113
paste textarea "Support Tempe High School football by funding equipment, travel, meals, and pro…"
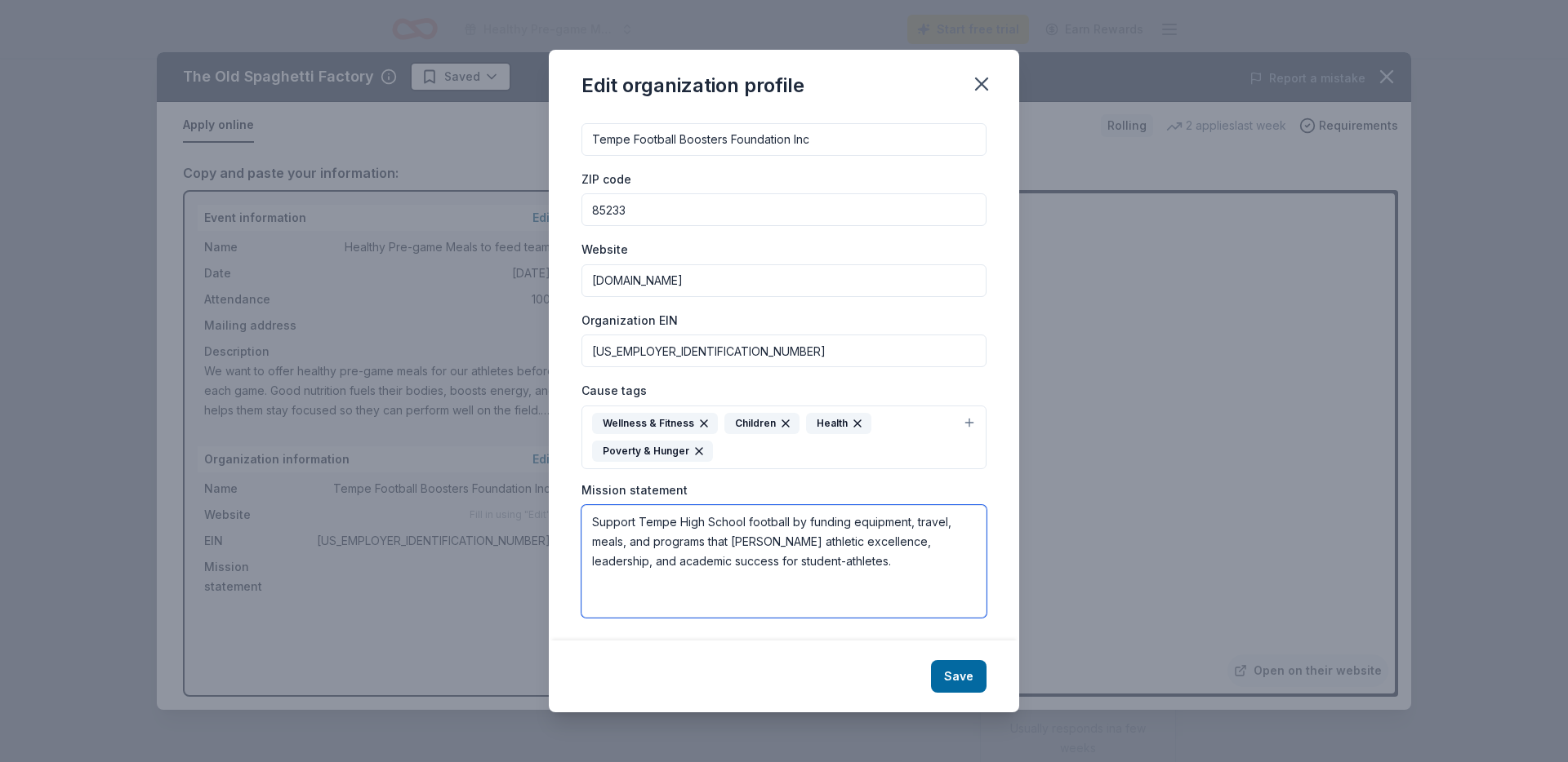
click at [789, 524] on textarea "Support Tempe High School football by funding equipment, travel, meals, and pro…" at bounding box center [784, 562] width 405 height 113
type textarea "Support Tempe High School football and its athletes by funding equipment, trave…"
click at [956, 677] on button "Save" at bounding box center [959, 676] width 56 height 32
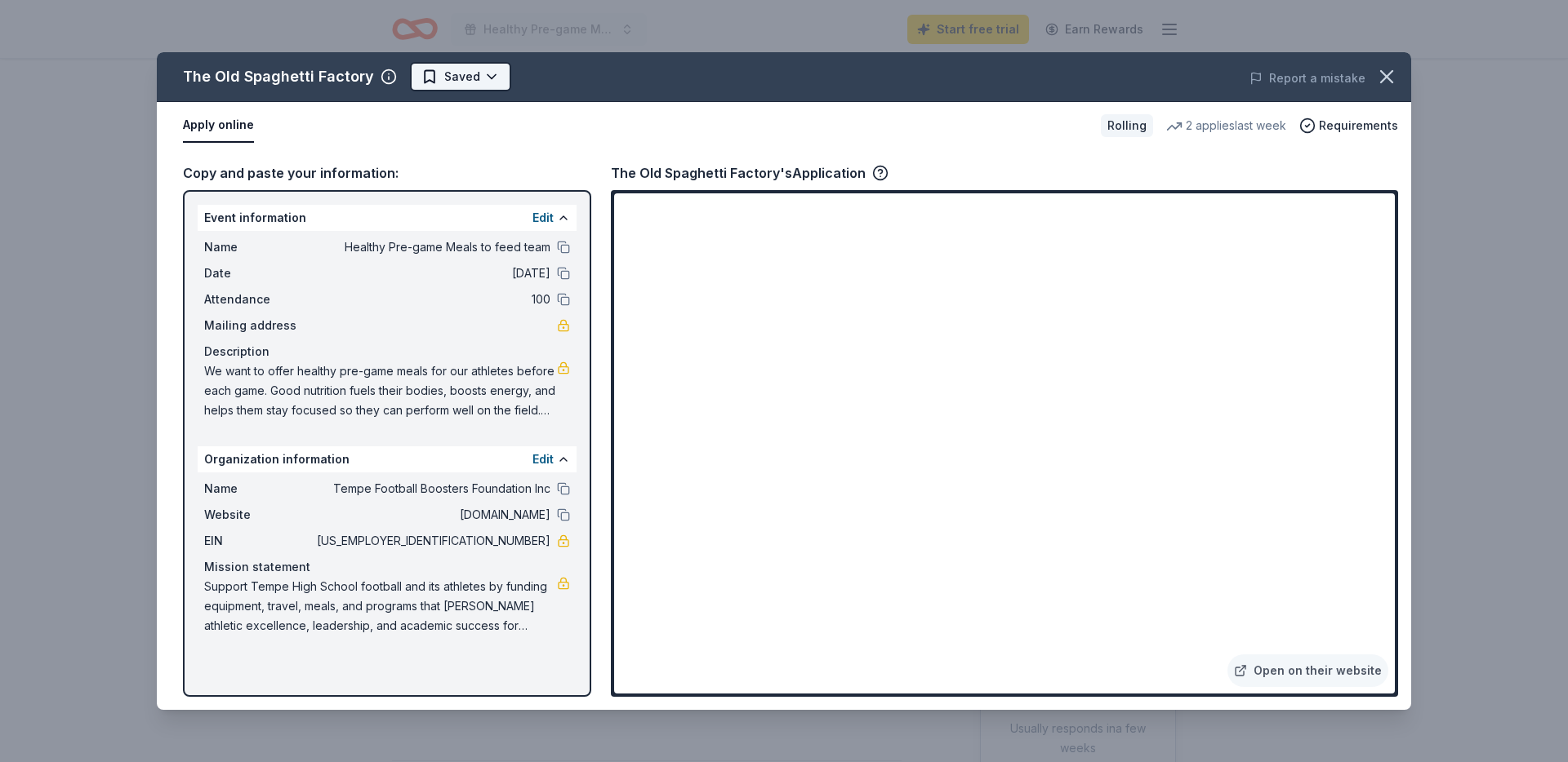
click at [448, 80] on html "Healthy Pre-game Meals to feed team Start free trial Earn Rewards Rolling Share…" at bounding box center [784, 381] width 1568 height 762
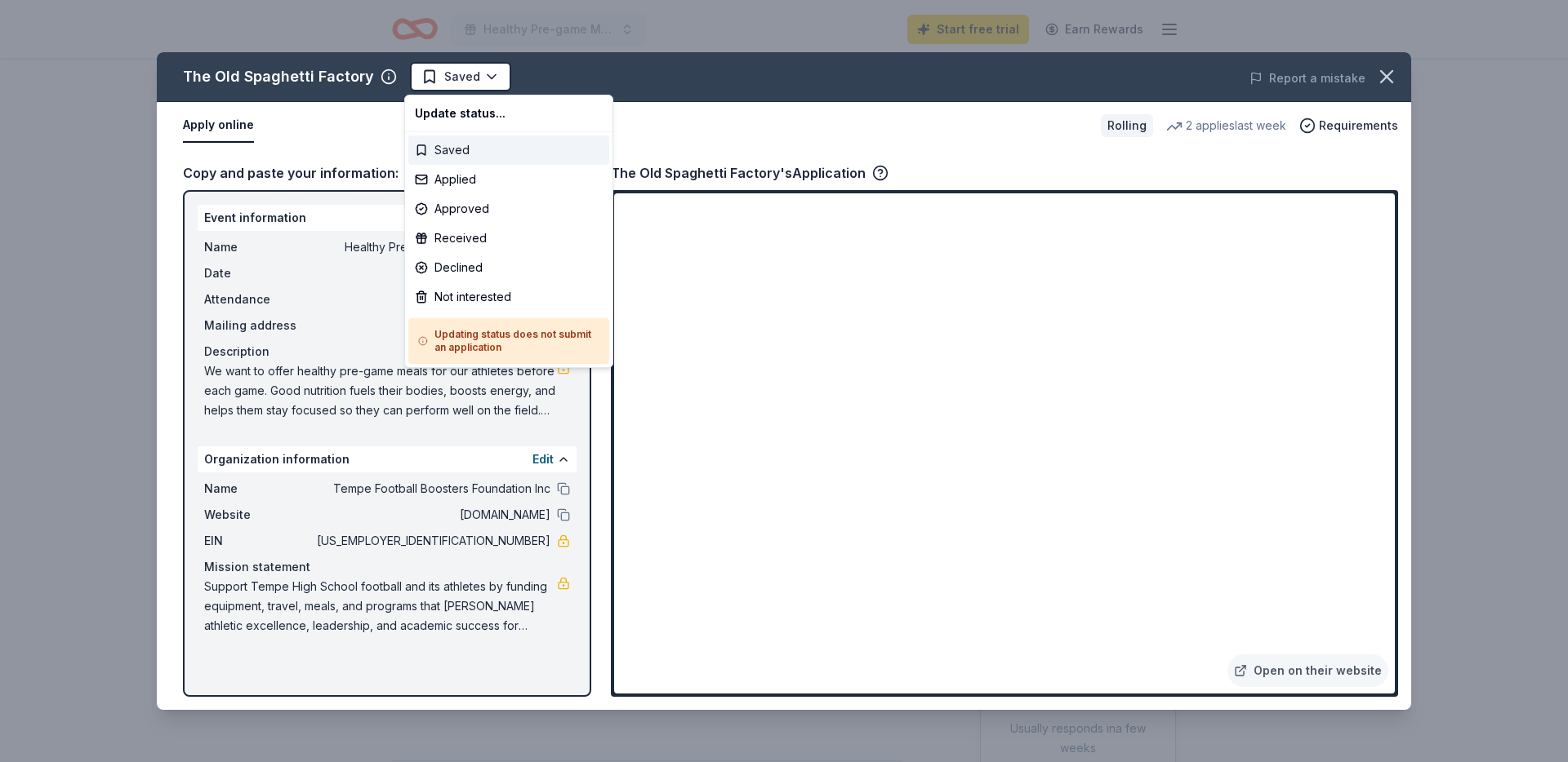
click at [456, 152] on div "Saved" at bounding box center [509, 150] width 200 height 29
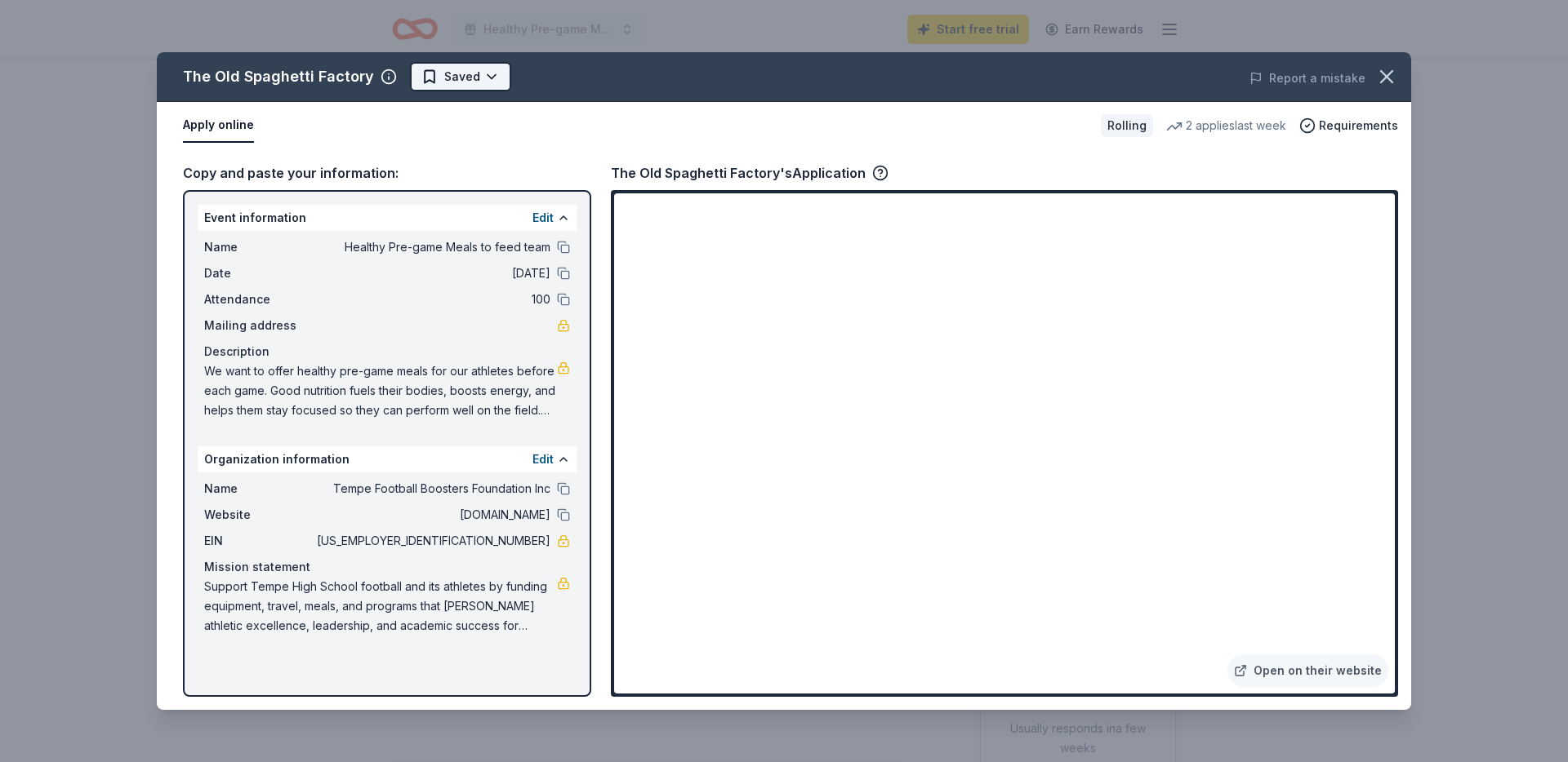
click at [420, 78] on html "Healthy Pre-game Meals to feed team Start free trial Earn Rewards Rolling Share…" at bounding box center [784, 381] width 1568 height 762
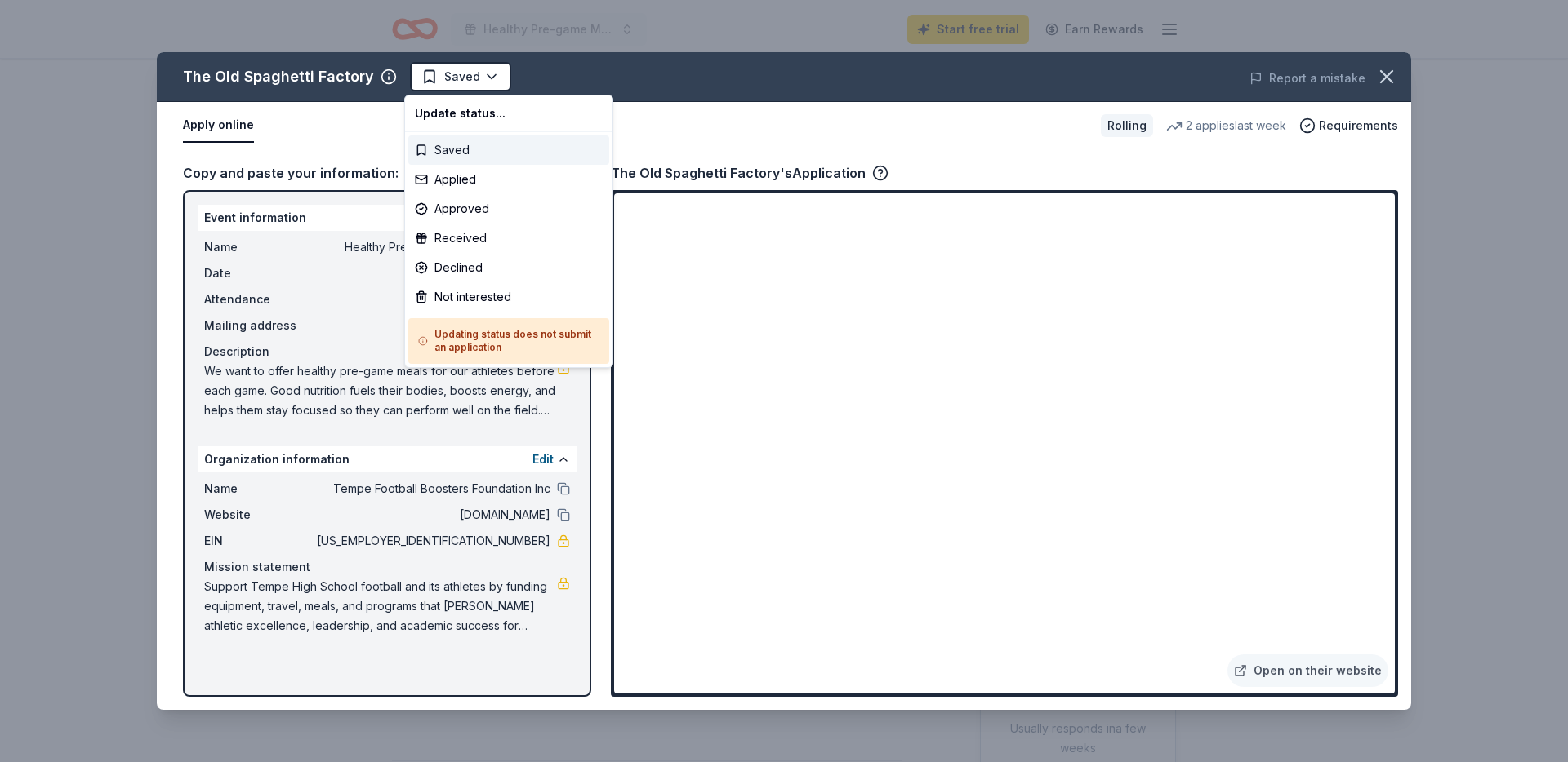
click at [430, 146] on div "Saved" at bounding box center [509, 150] width 200 height 29
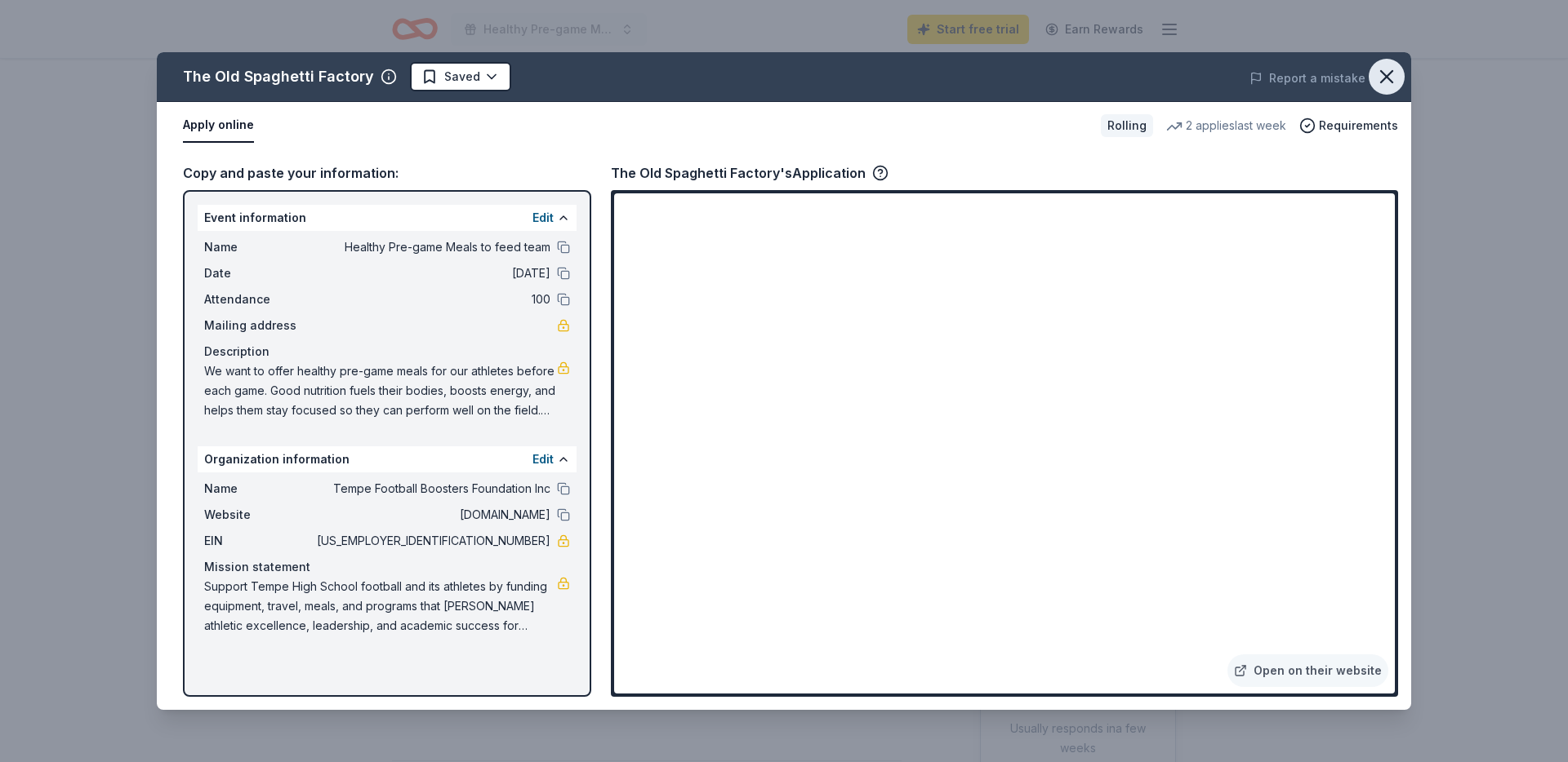
click at [1381, 78] on icon "button" at bounding box center [1386, 76] width 23 height 23
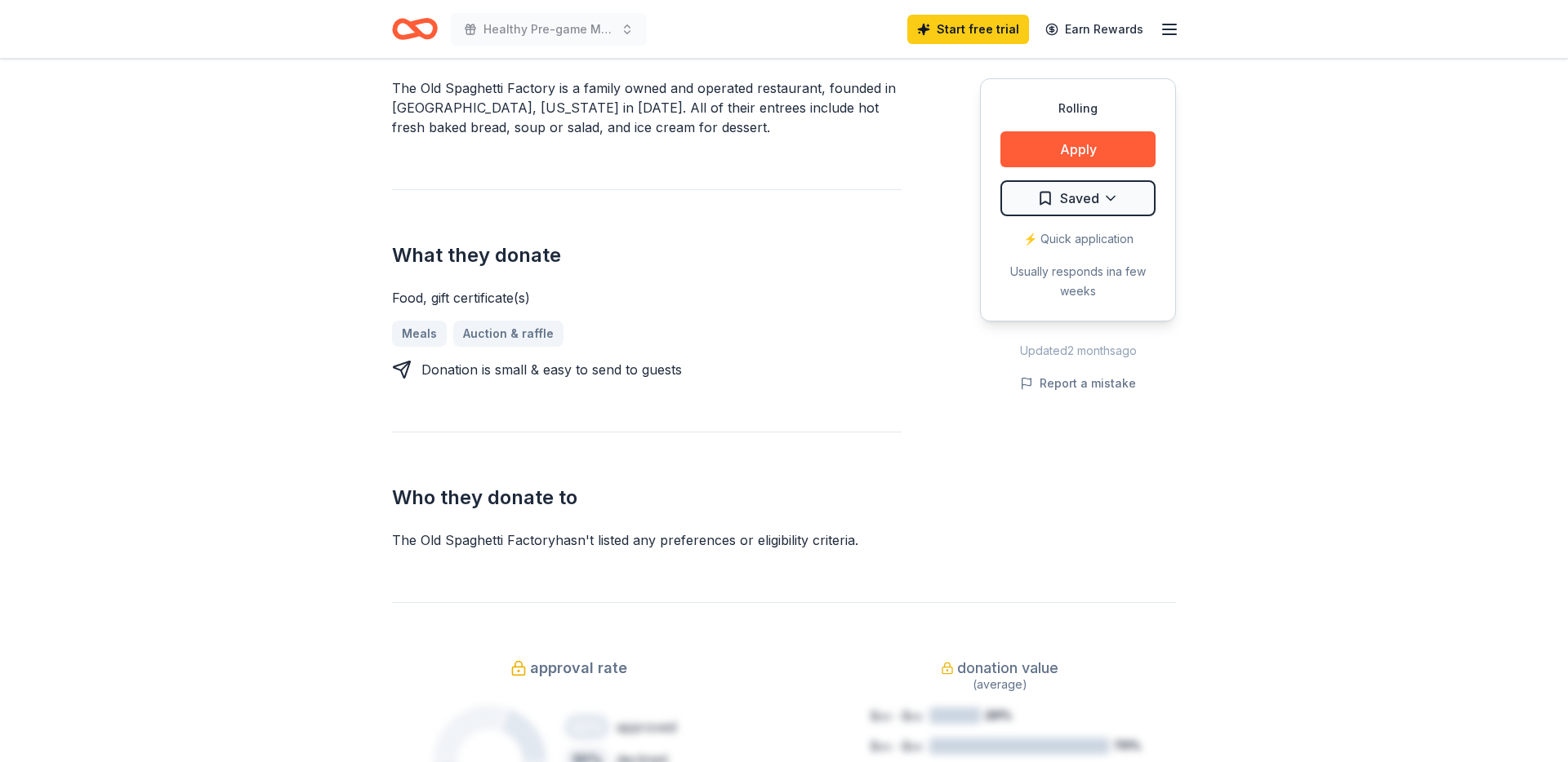
scroll to position [608, 0]
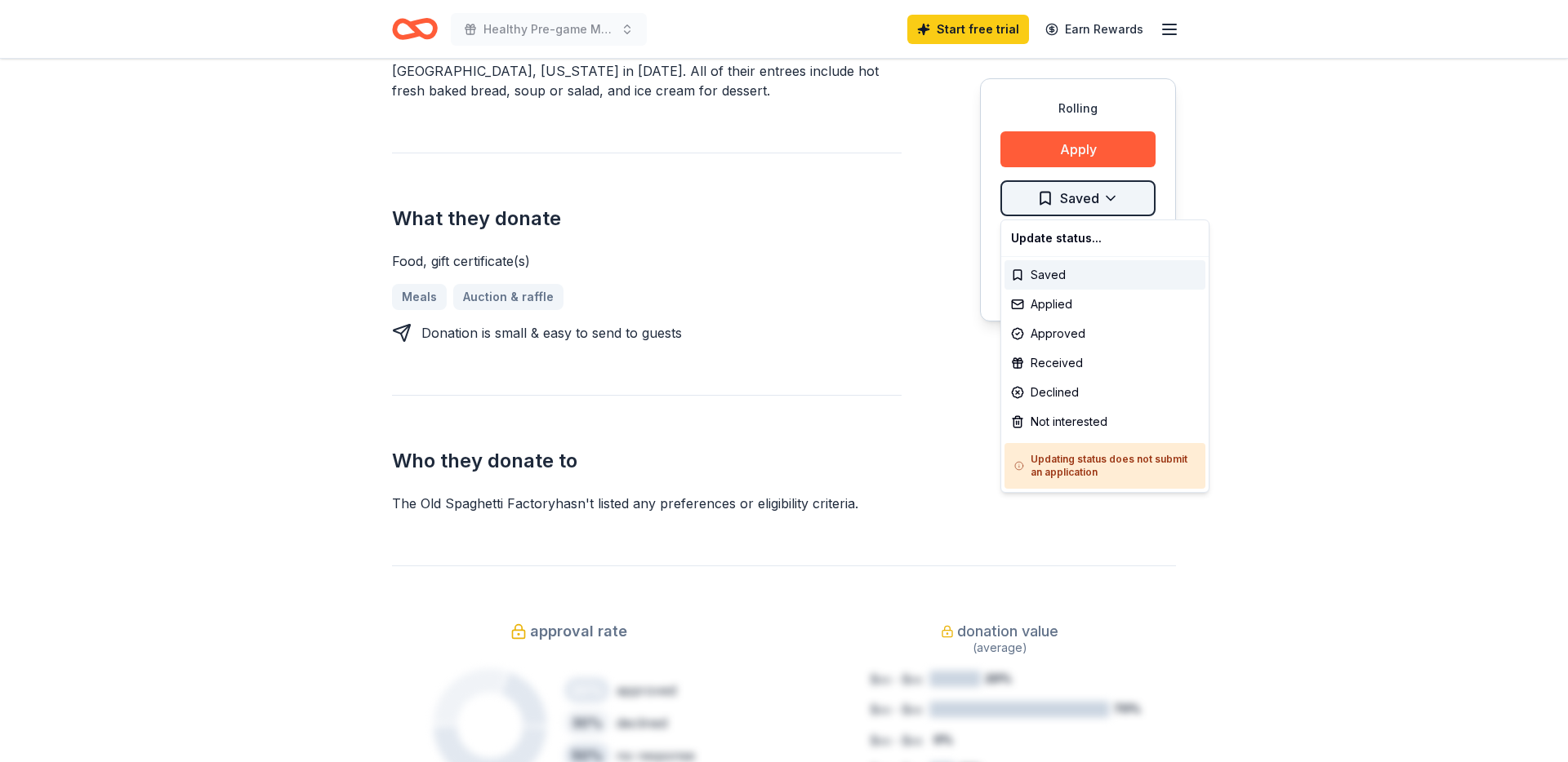
click at [1037, 278] on div "Saved" at bounding box center [1104, 275] width 200 height 29
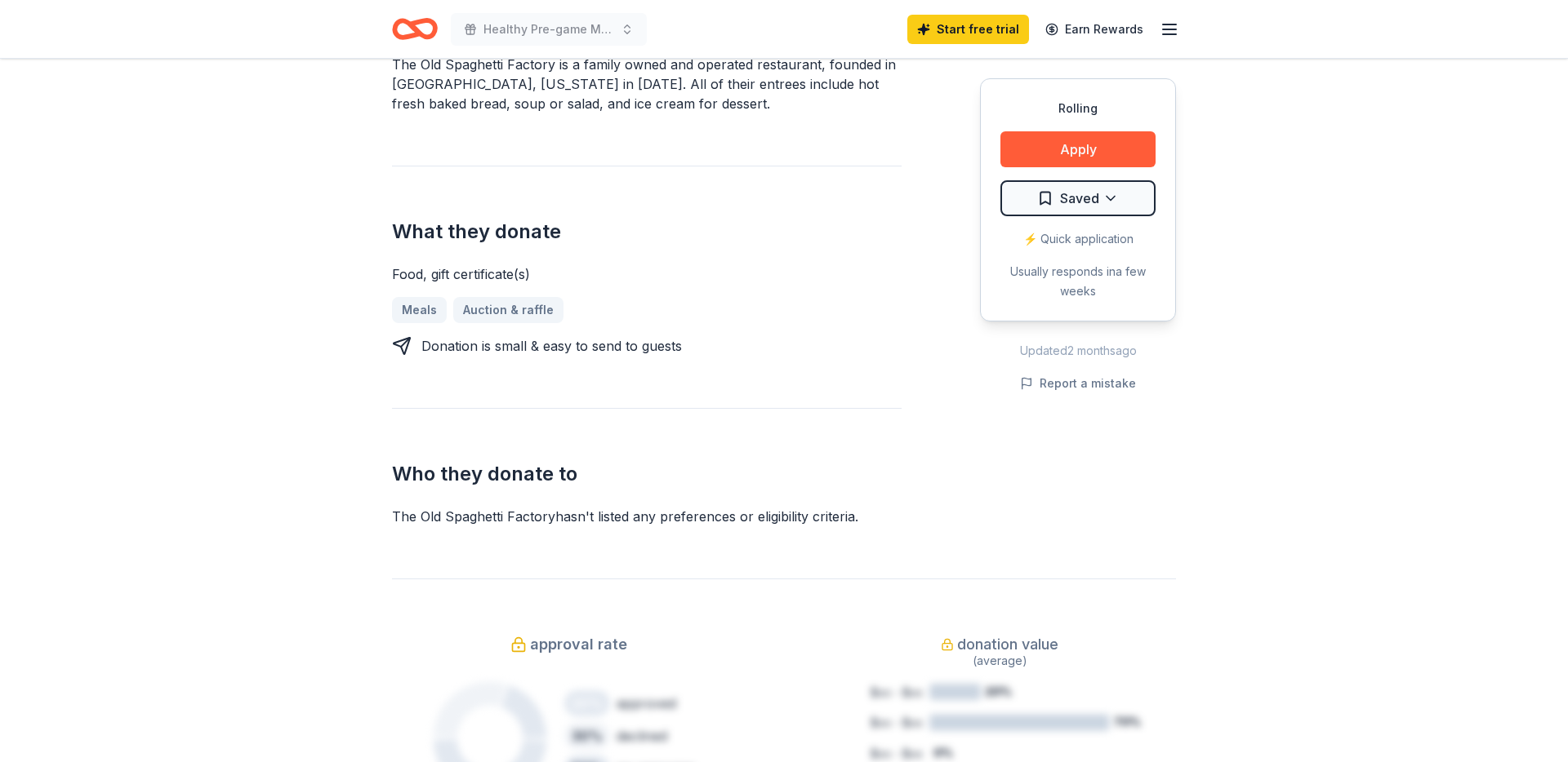
scroll to position [0, 0]
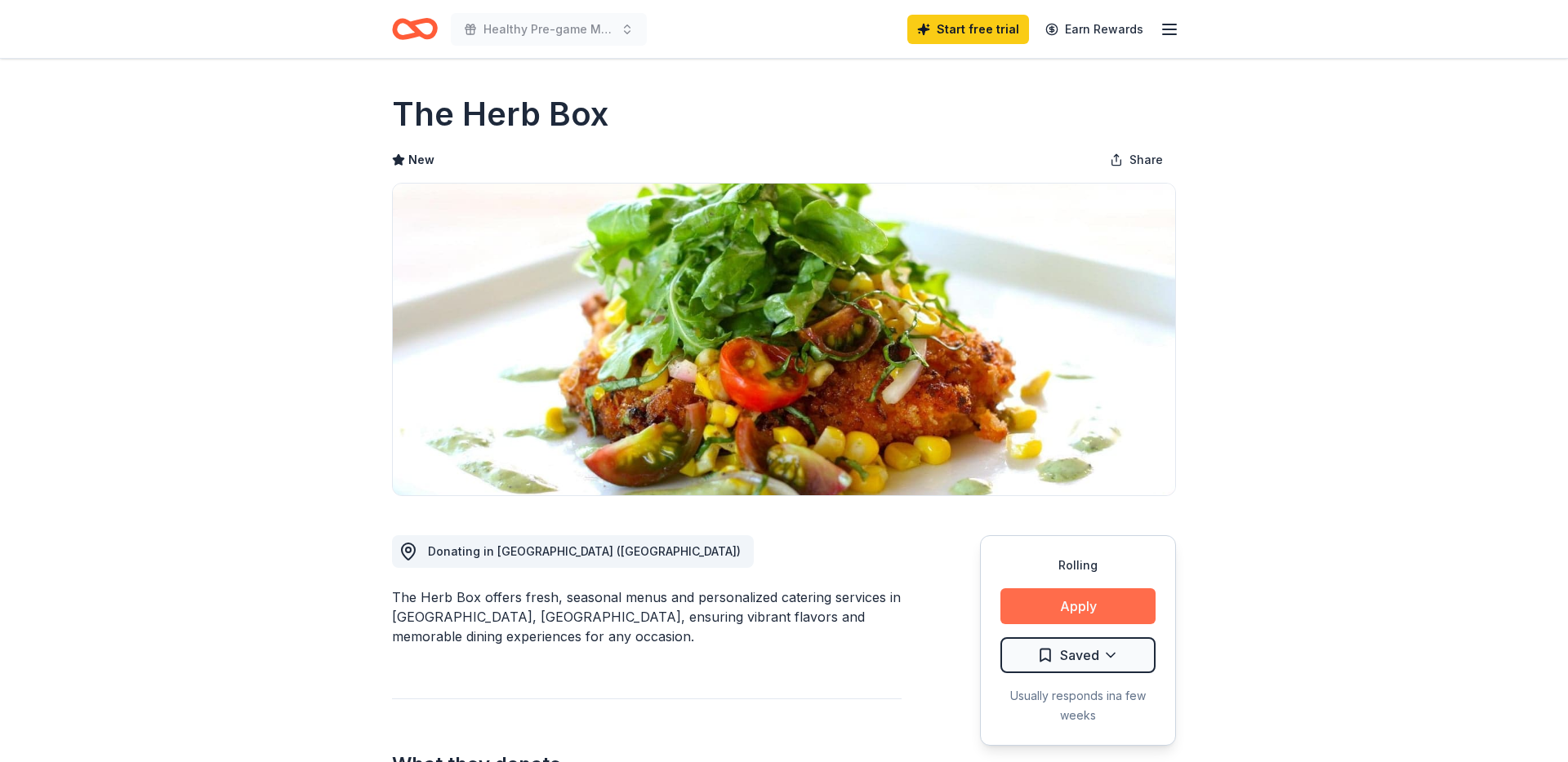
click at [1040, 614] on button "Apply" at bounding box center [1078, 606] width 155 height 36
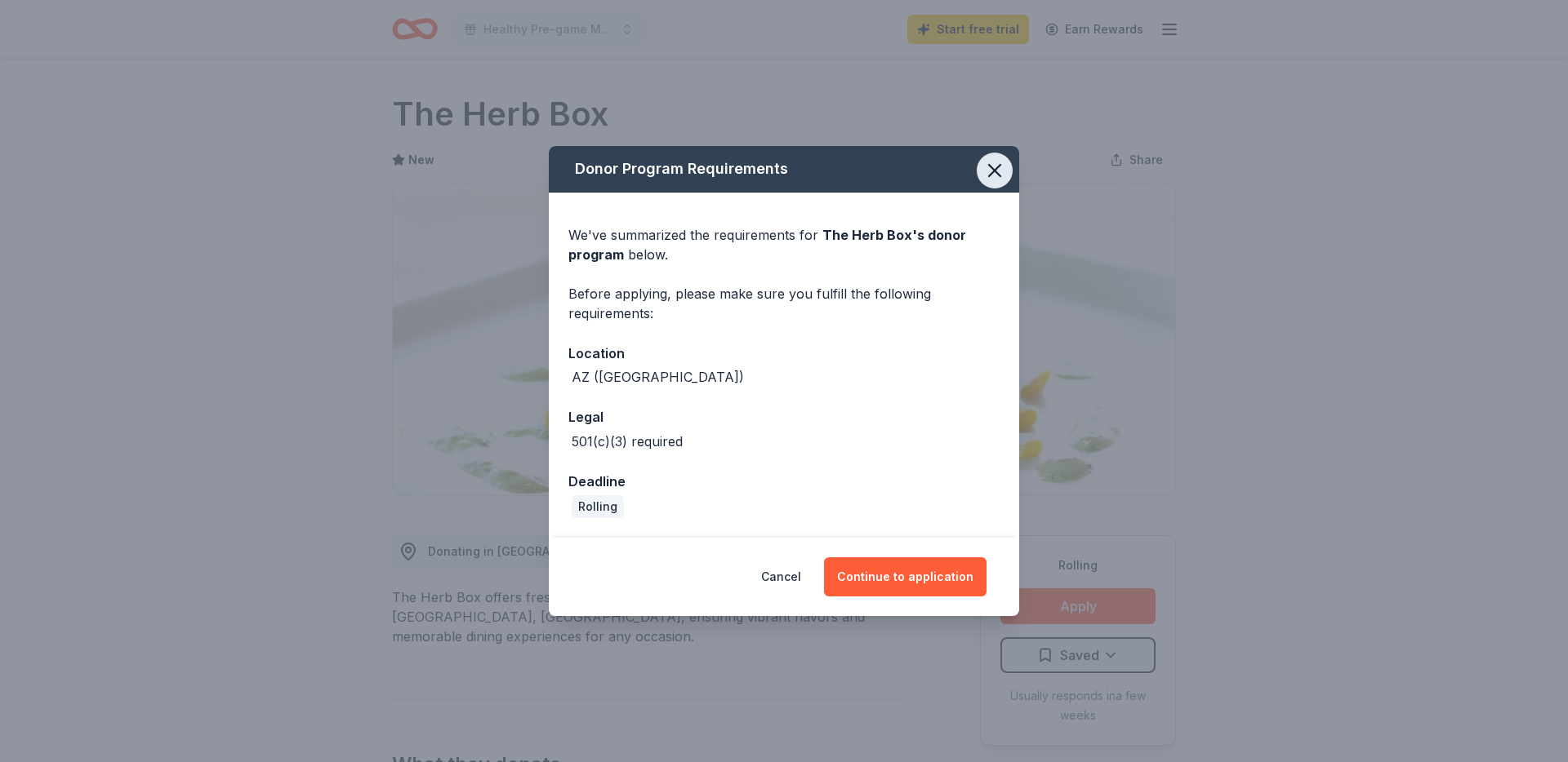
click at [996, 174] on icon "button" at bounding box center [994, 170] width 23 height 23
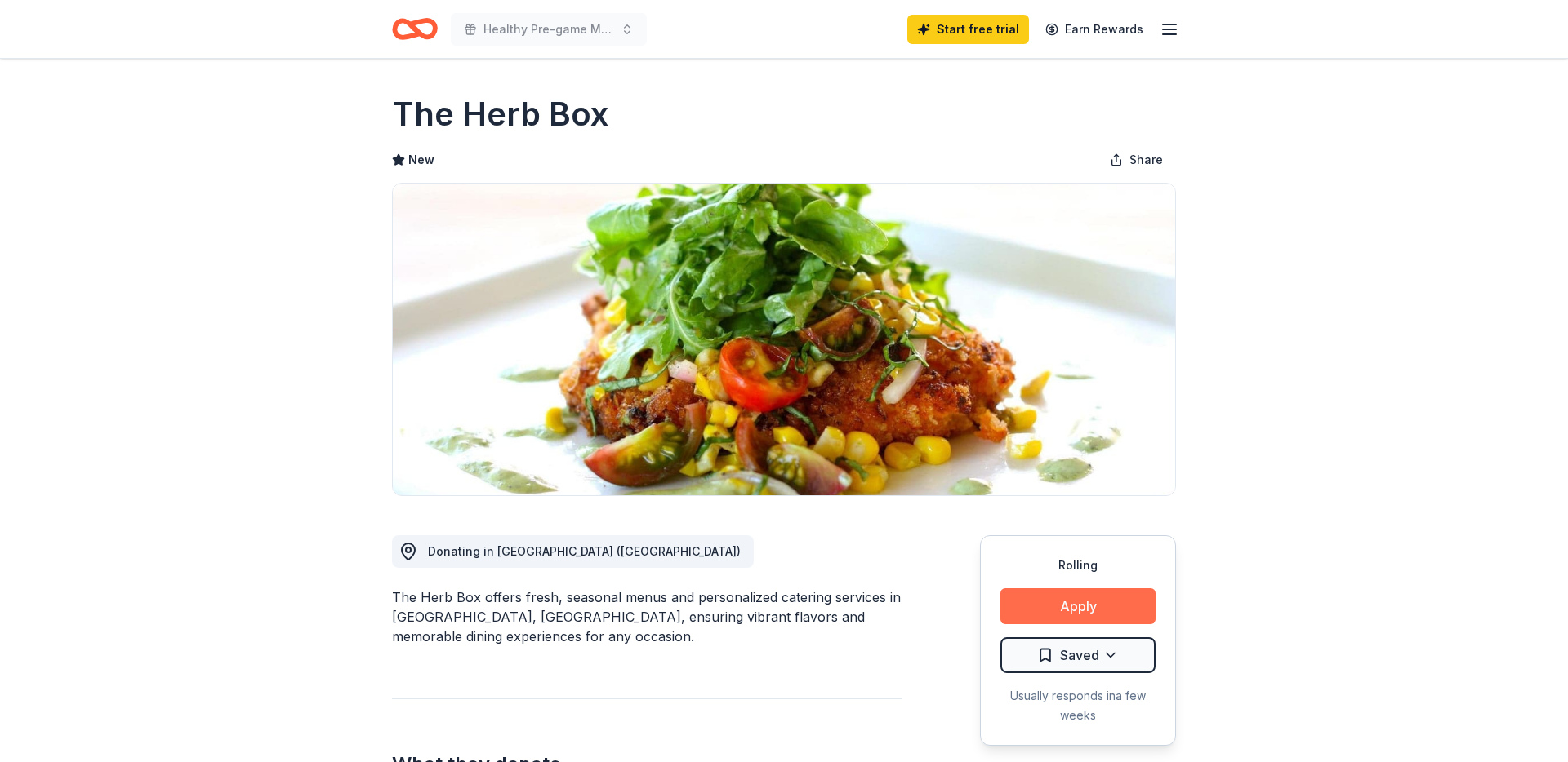
click at [1050, 607] on button "Apply" at bounding box center [1078, 606] width 155 height 36
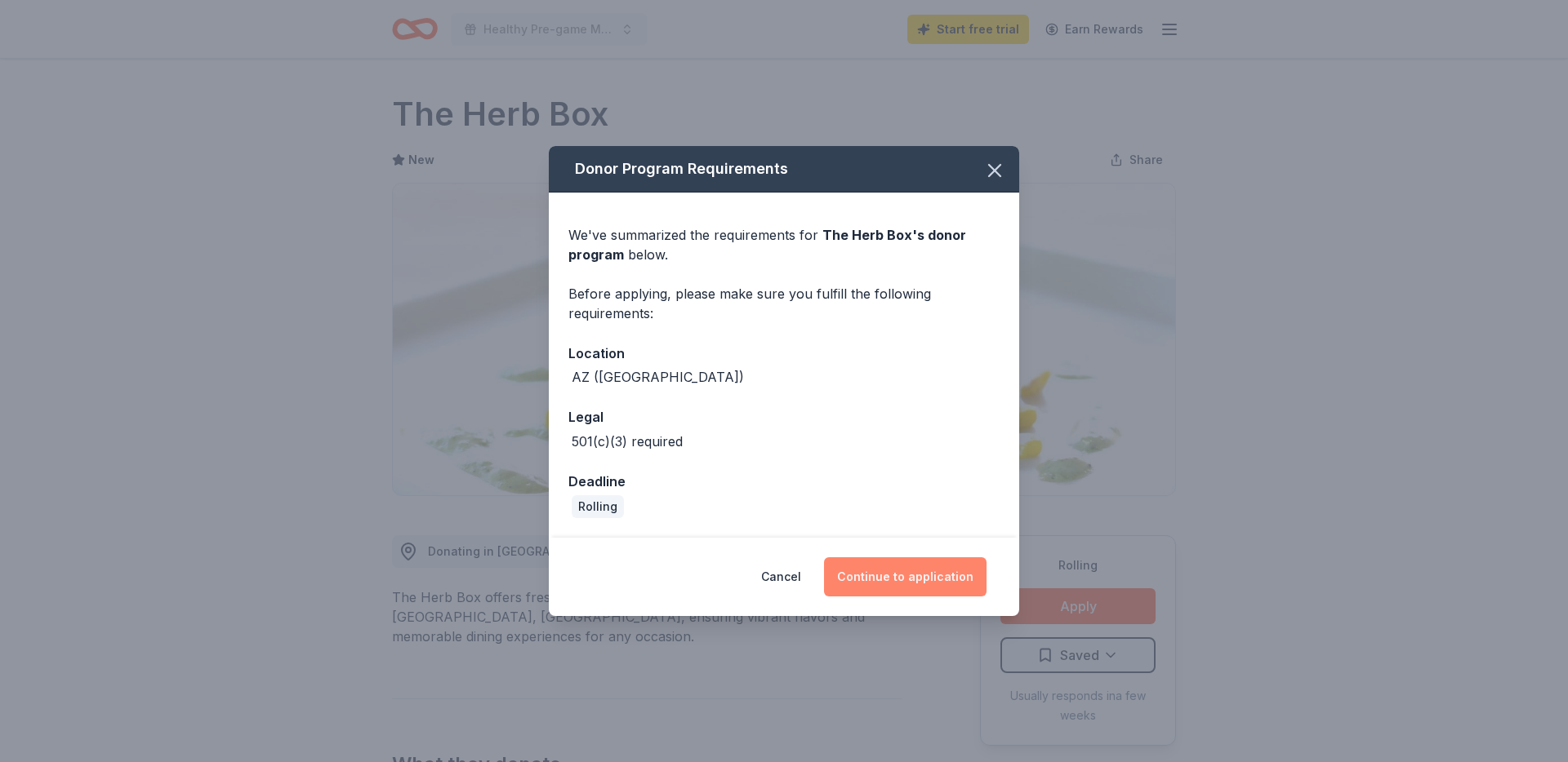
click at [870, 571] on button "Continue to application" at bounding box center [905, 577] width 162 height 39
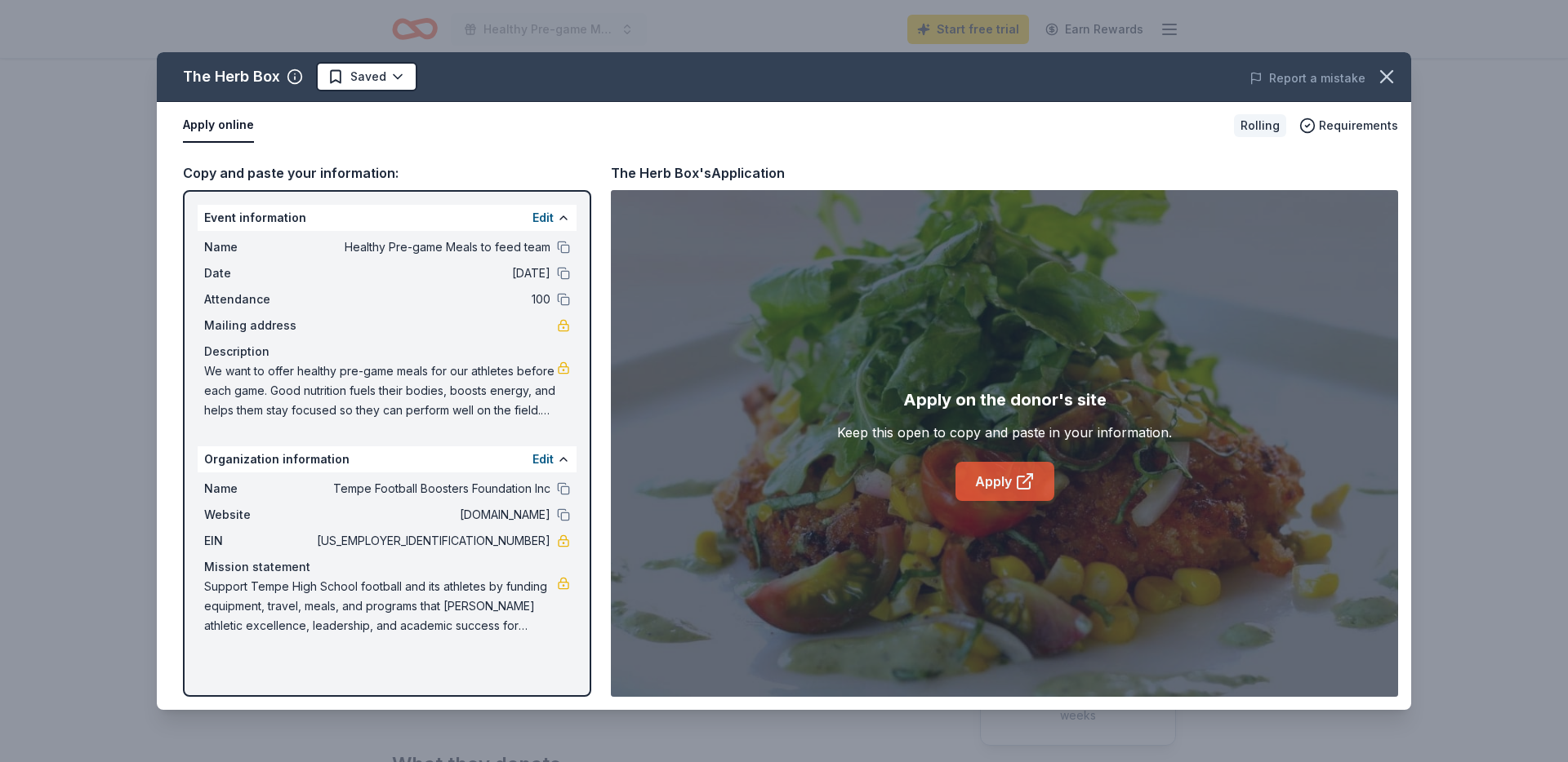
click at [1009, 482] on link "Apply" at bounding box center [1005, 481] width 99 height 39
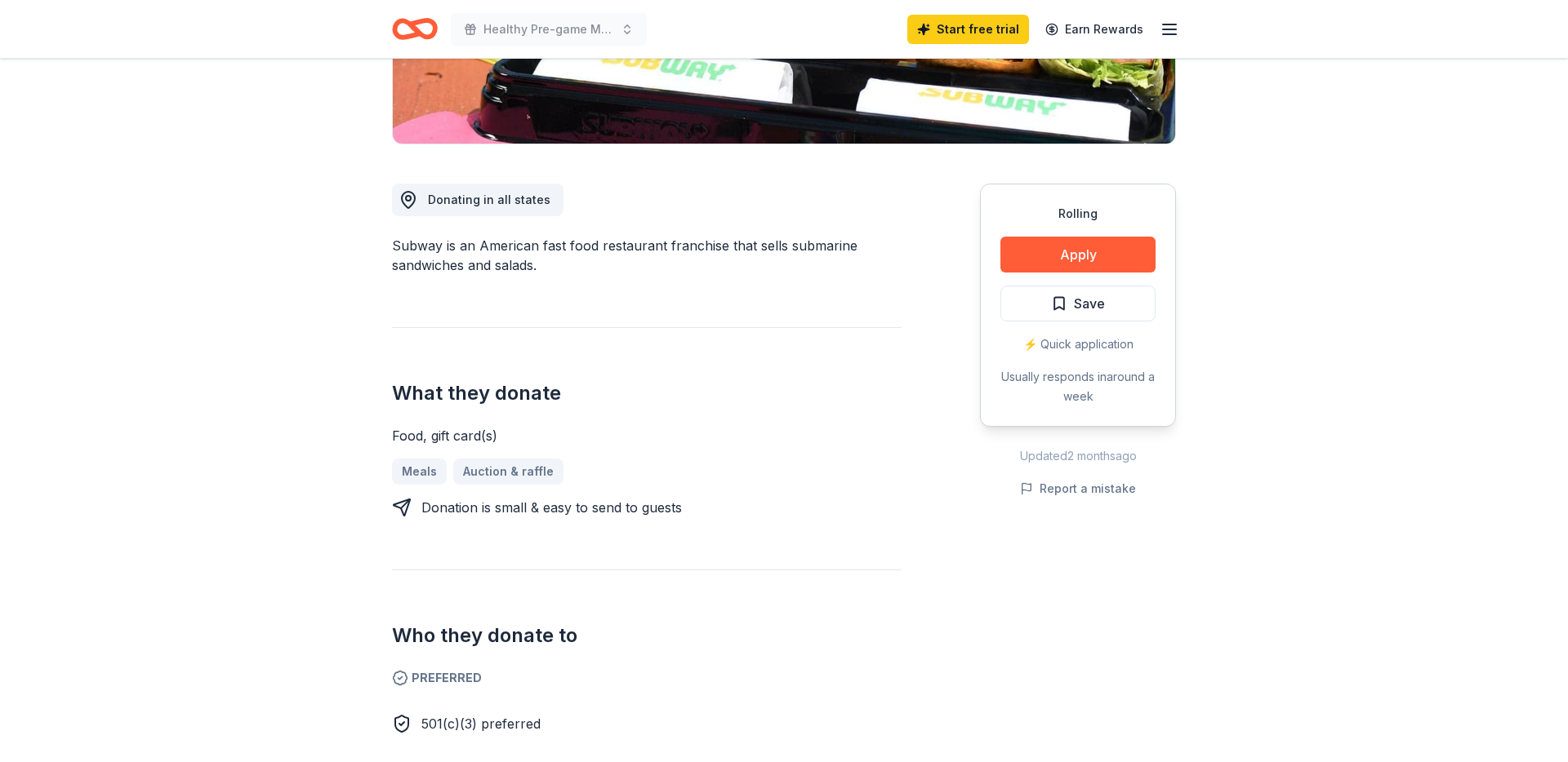
scroll to position [547, 0]
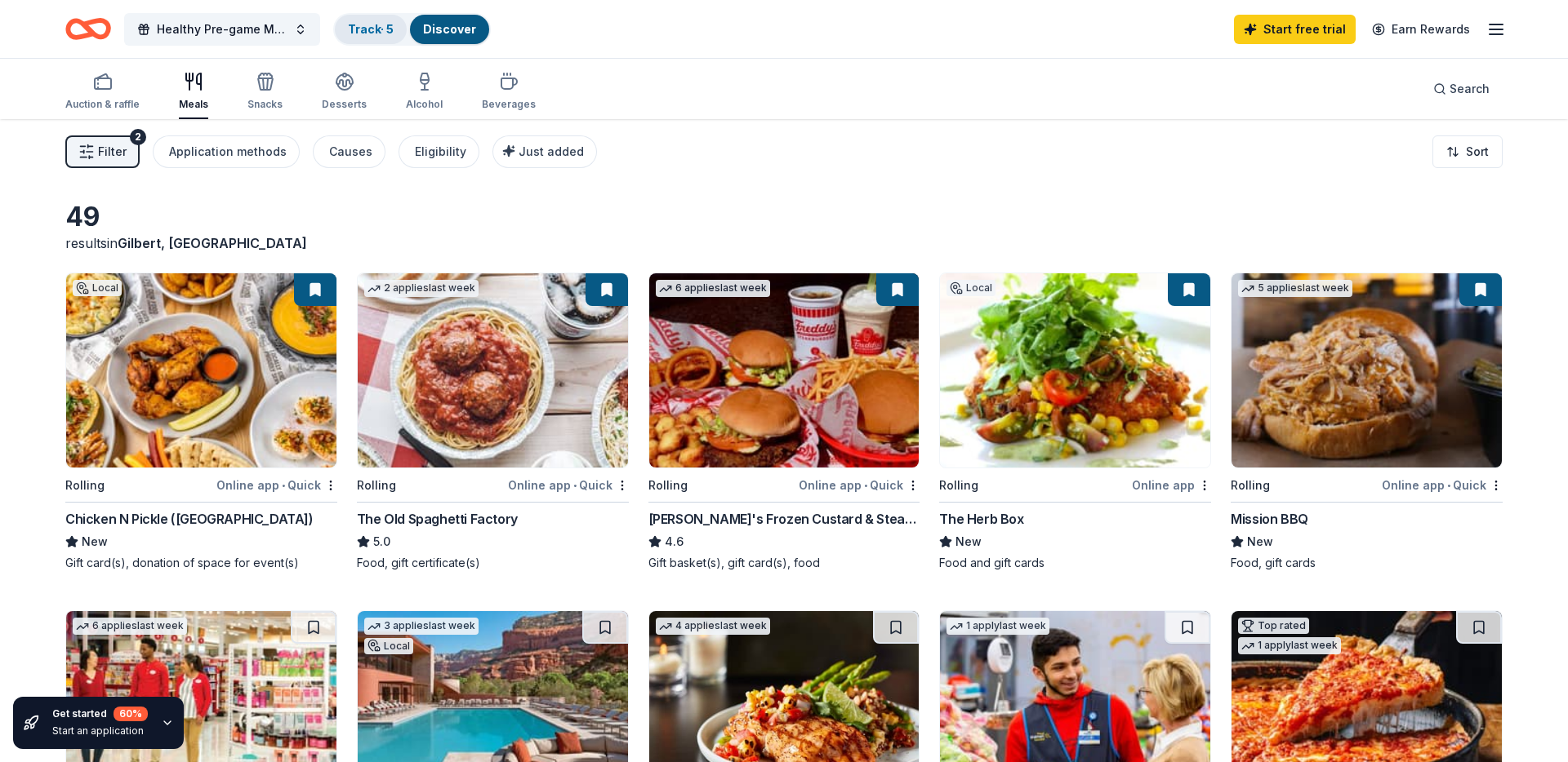
click at [375, 27] on link "Track · 5" at bounding box center [370, 28] width 46 height 14
click at [378, 35] on link "Track · 5" at bounding box center [370, 28] width 46 height 14
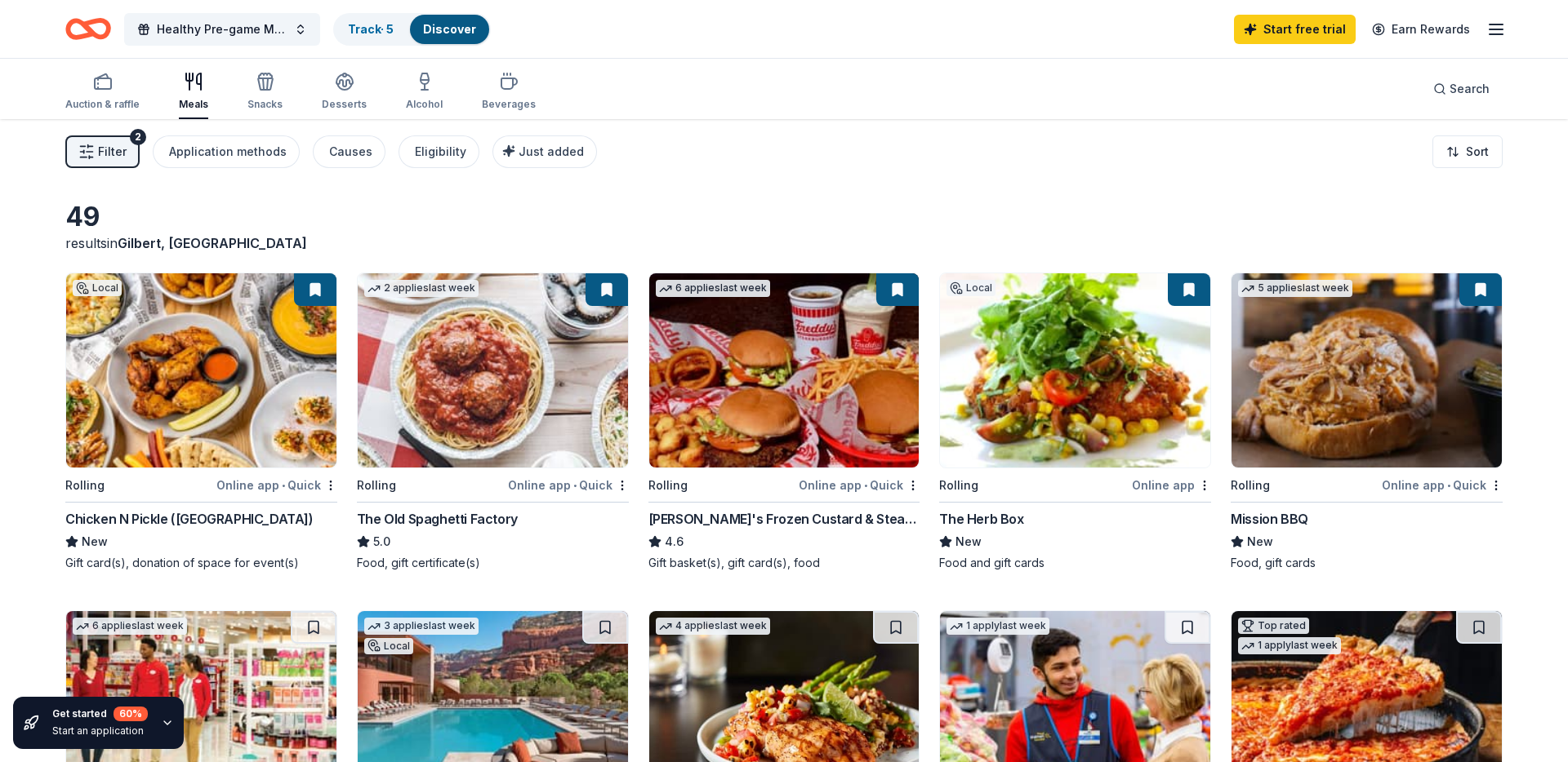
click at [450, 30] on link "Discover" at bounding box center [450, 28] width 53 height 14
click at [389, 30] on link "Track · 5" at bounding box center [370, 28] width 46 height 14
drag, startPoint x: 389, startPoint y: 30, endPoint x: 414, endPoint y: 17, distance: 28.2
click at [391, 29] on link "Track · 5" at bounding box center [370, 28] width 46 height 14
click at [378, 31] on link "Track · 5" at bounding box center [370, 28] width 46 height 14
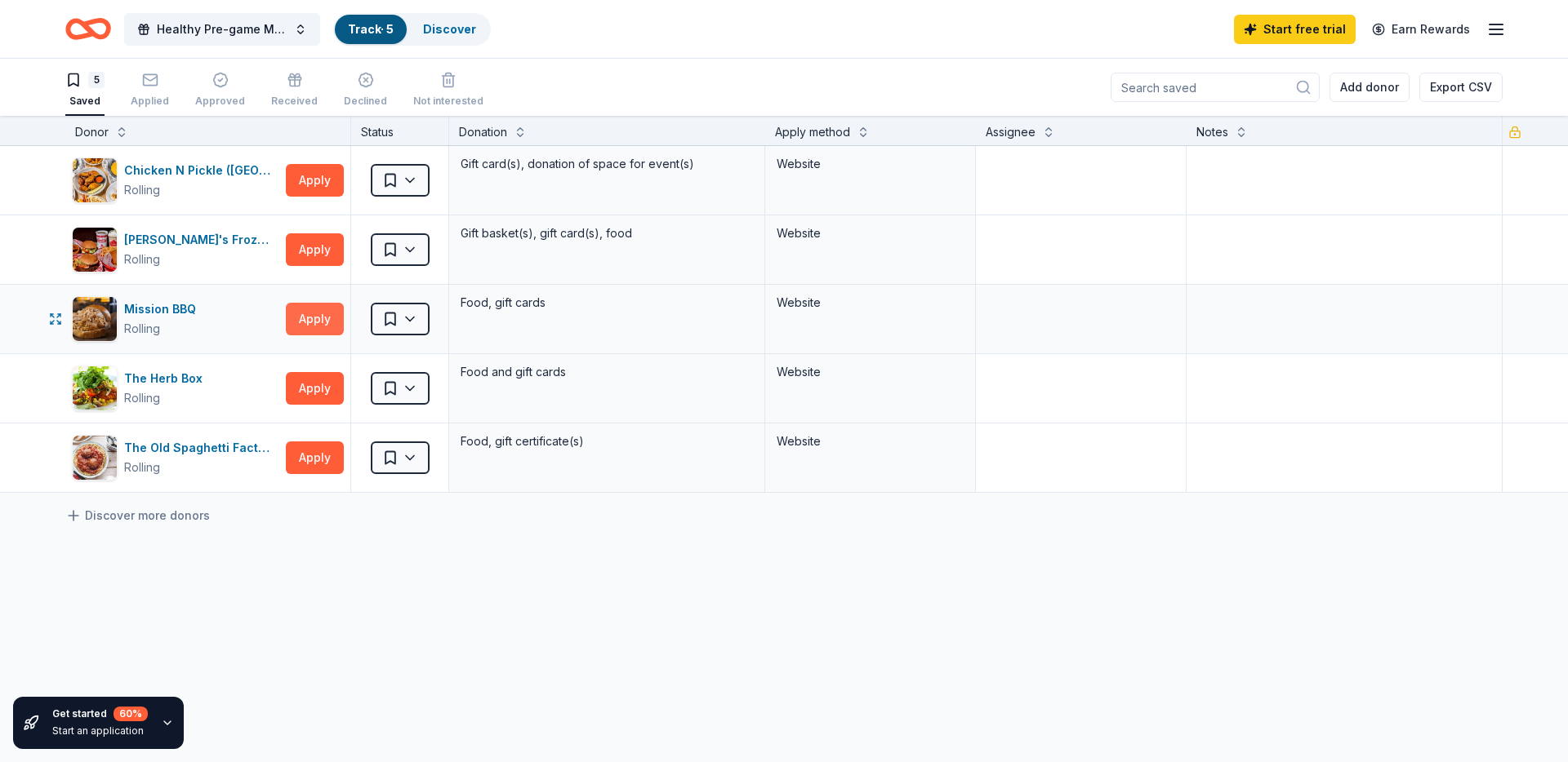
click at [302, 321] on button "Apply" at bounding box center [314, 318] width 58 height 32
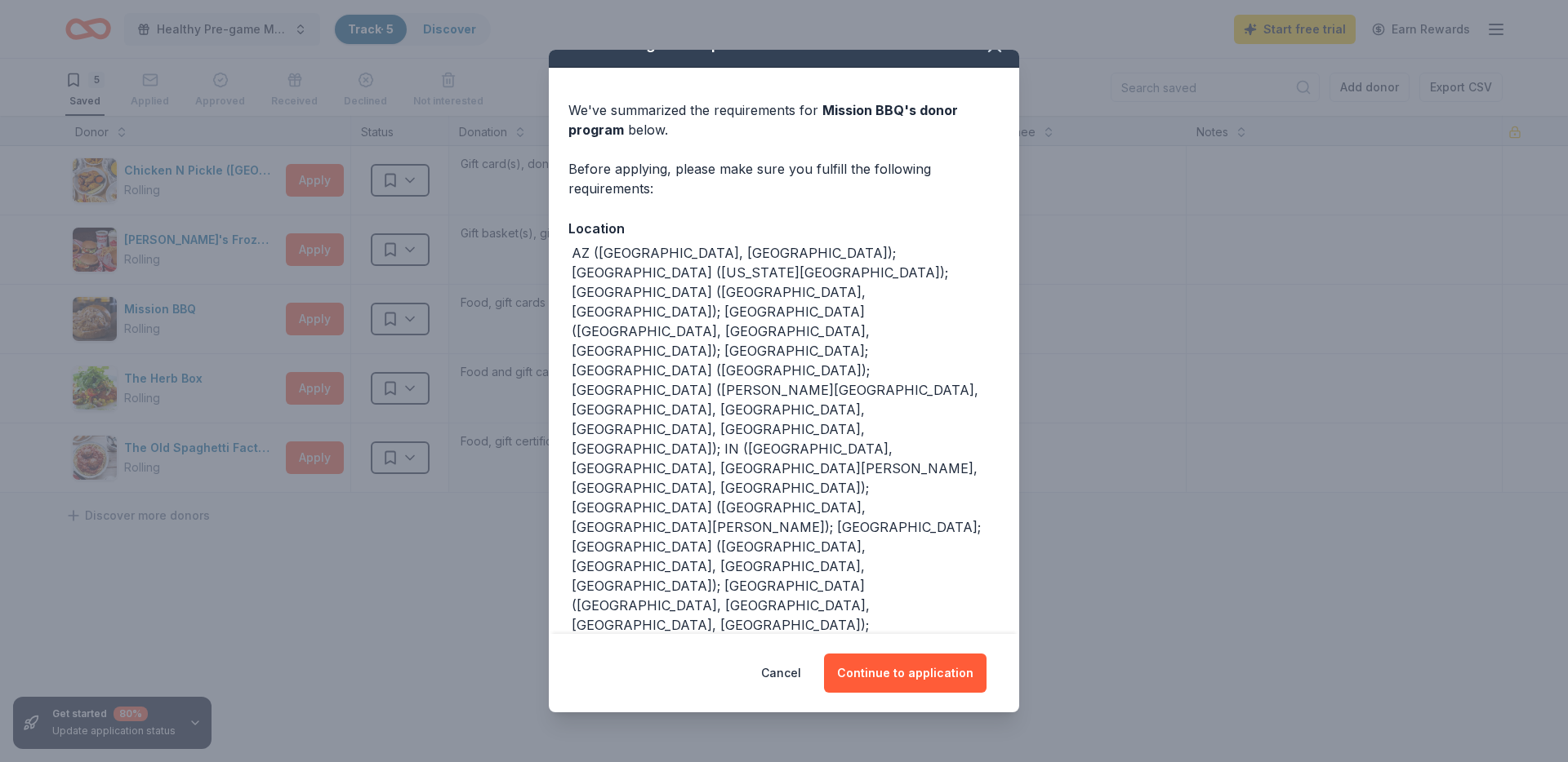
scroll to position [42, 0]
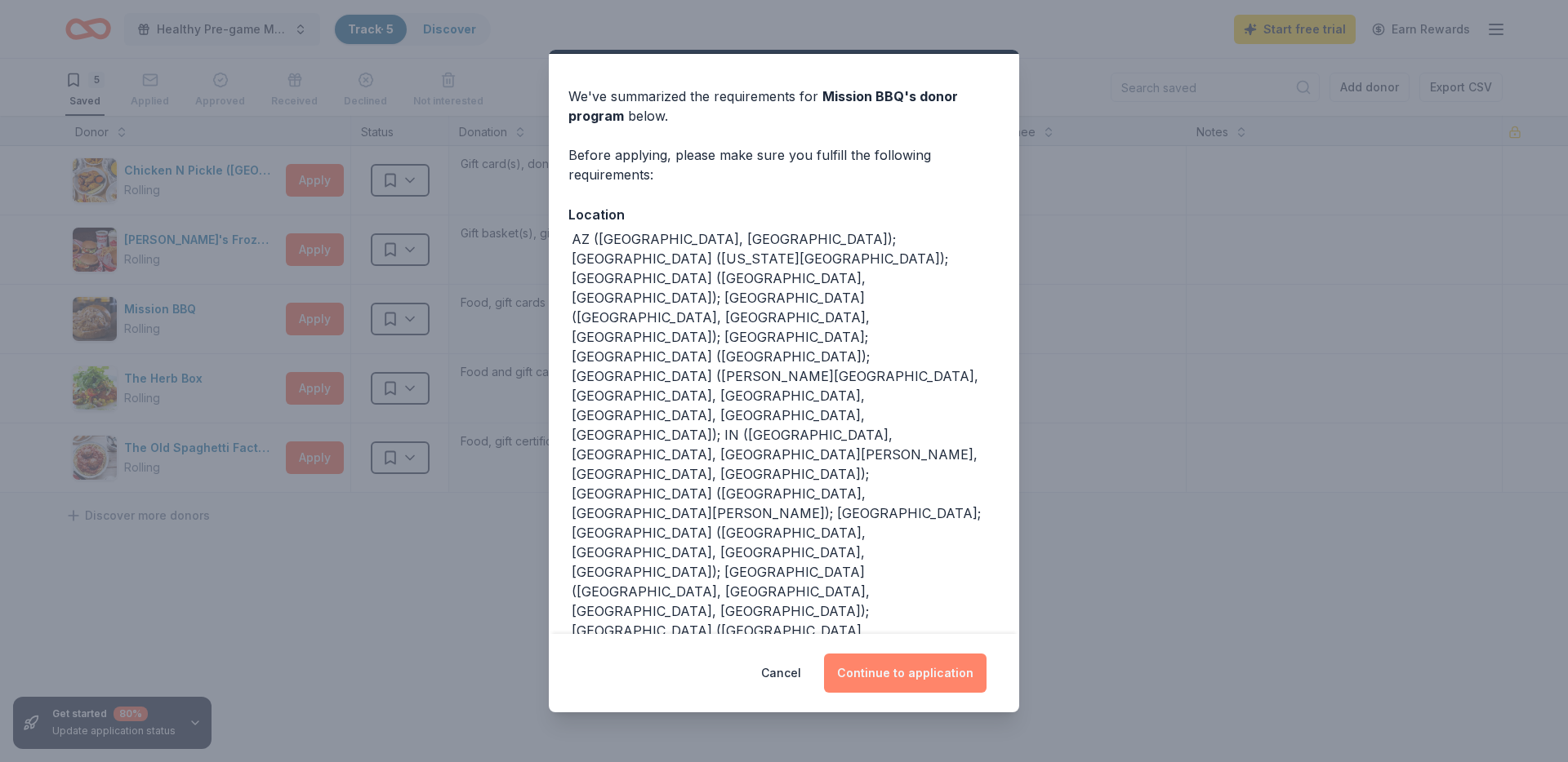
click at [893, 675] on button "Continue to application" at bounding box center [905, 674] width 162 height 39
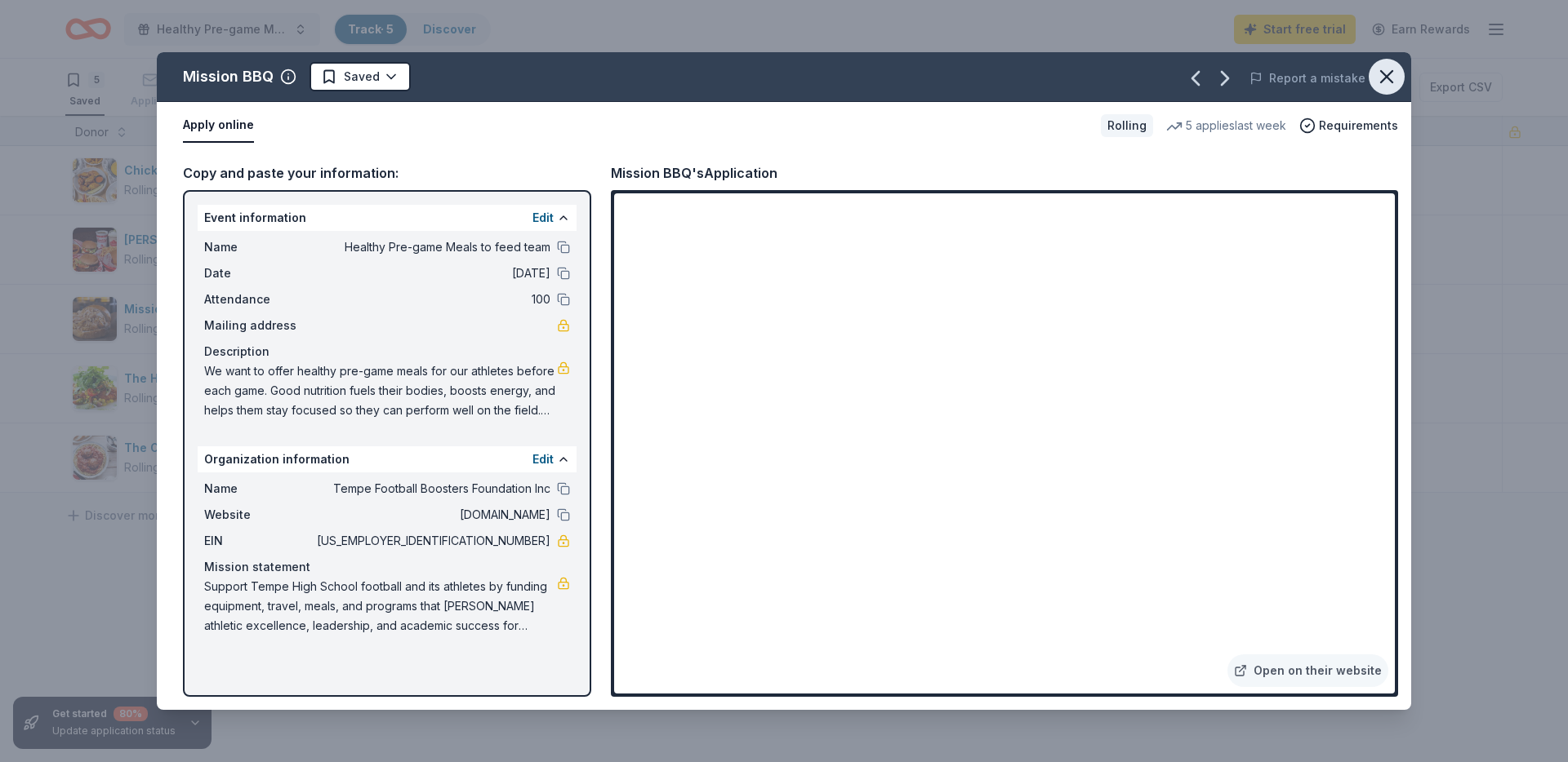
click at [1394, 80] on icon "button" at bounding box center [1386, 76] width 23 height 23
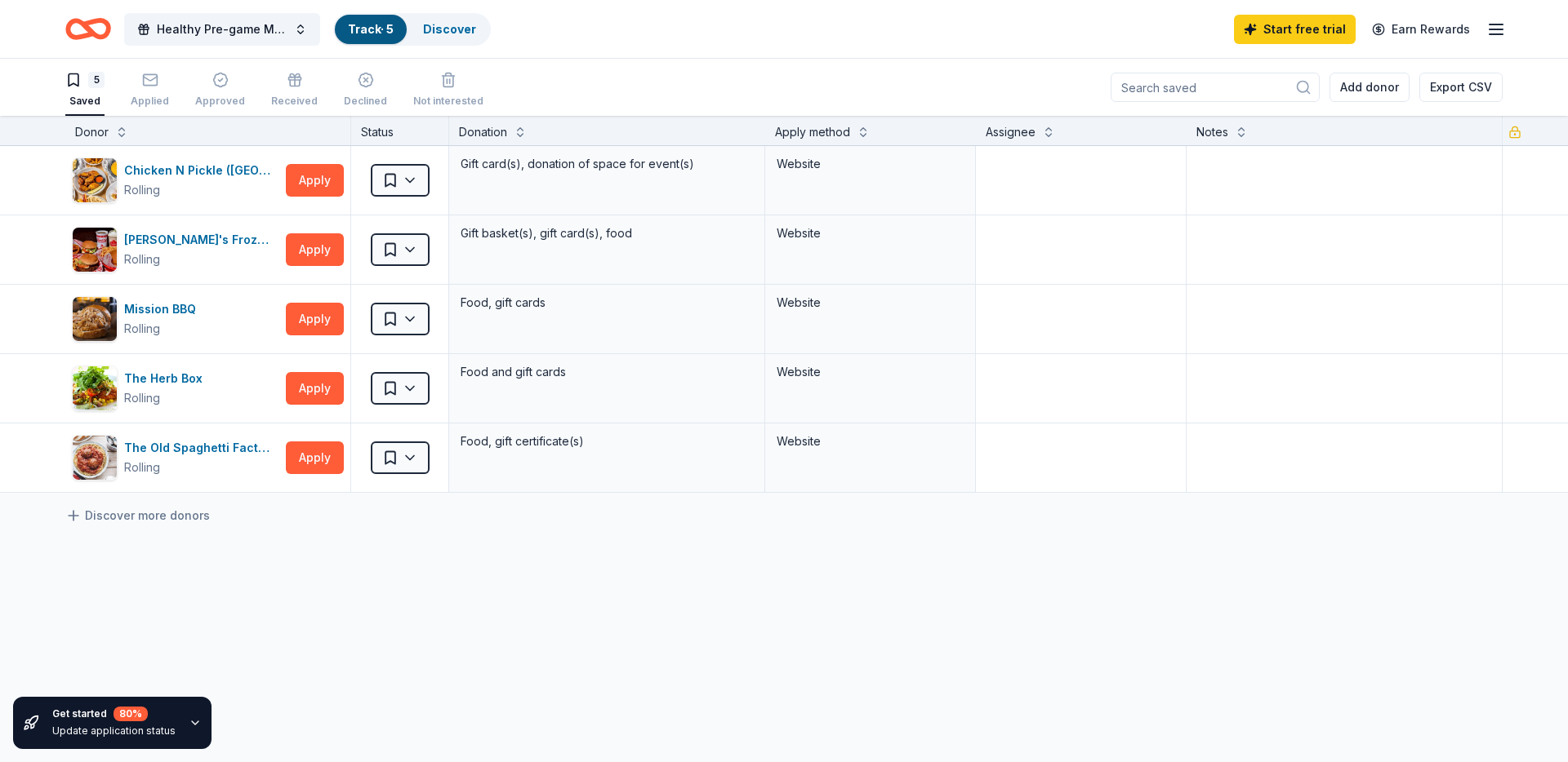
click at [51, 724] on div "Get started 80 % Update application status" at bounding box center [112, 723] width 198 height 52
click at [182, 721] on div "Get started 80 % Update application status" at bounding box center [112, 723] width 198 height 52
click at [189, 722] on icon "button" at bounding box center [195, 723] width 13 height 13
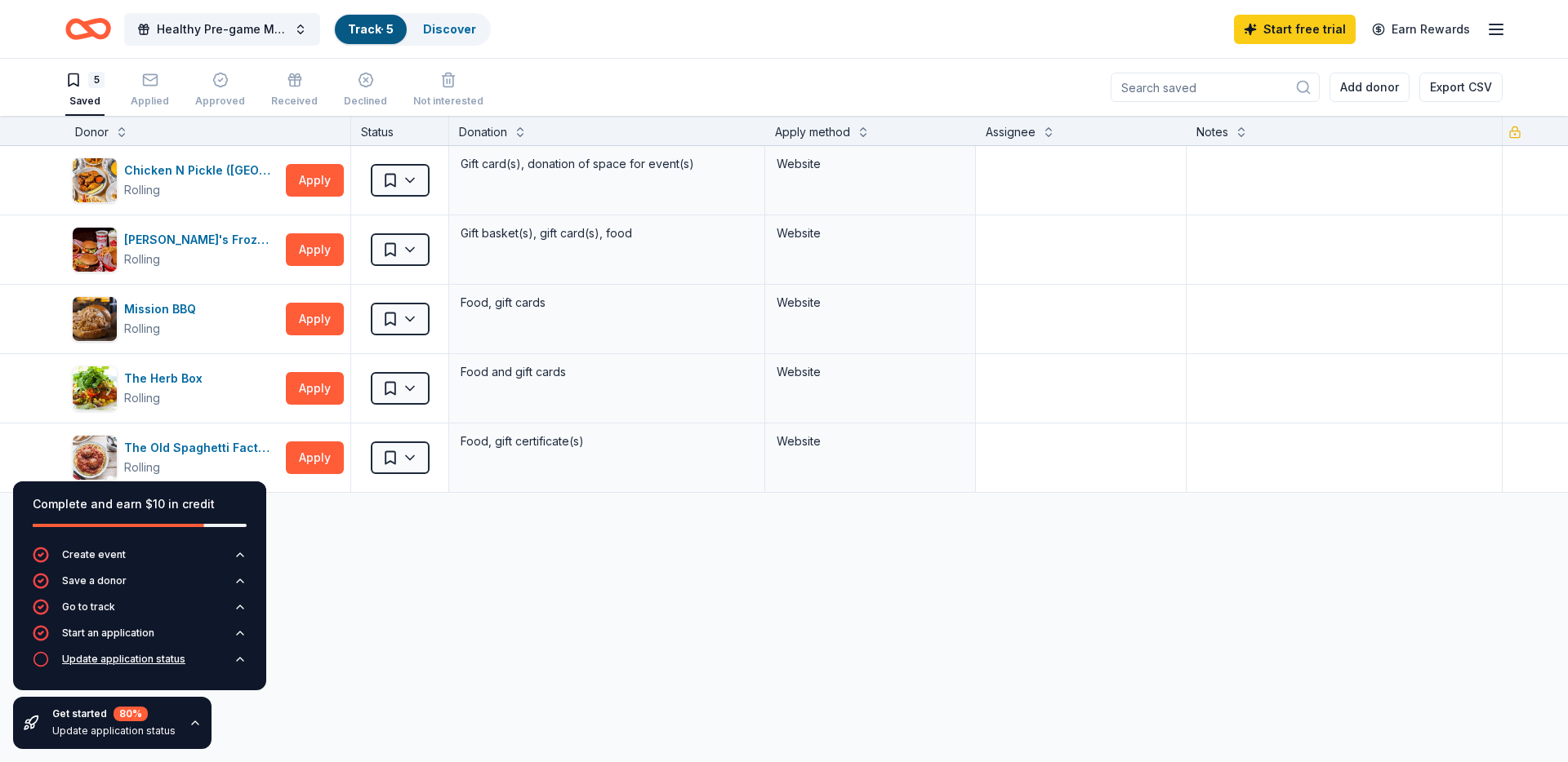
click at [91, 663] on div "Update application status" at bounding box center [124, 659] width 124 height 13
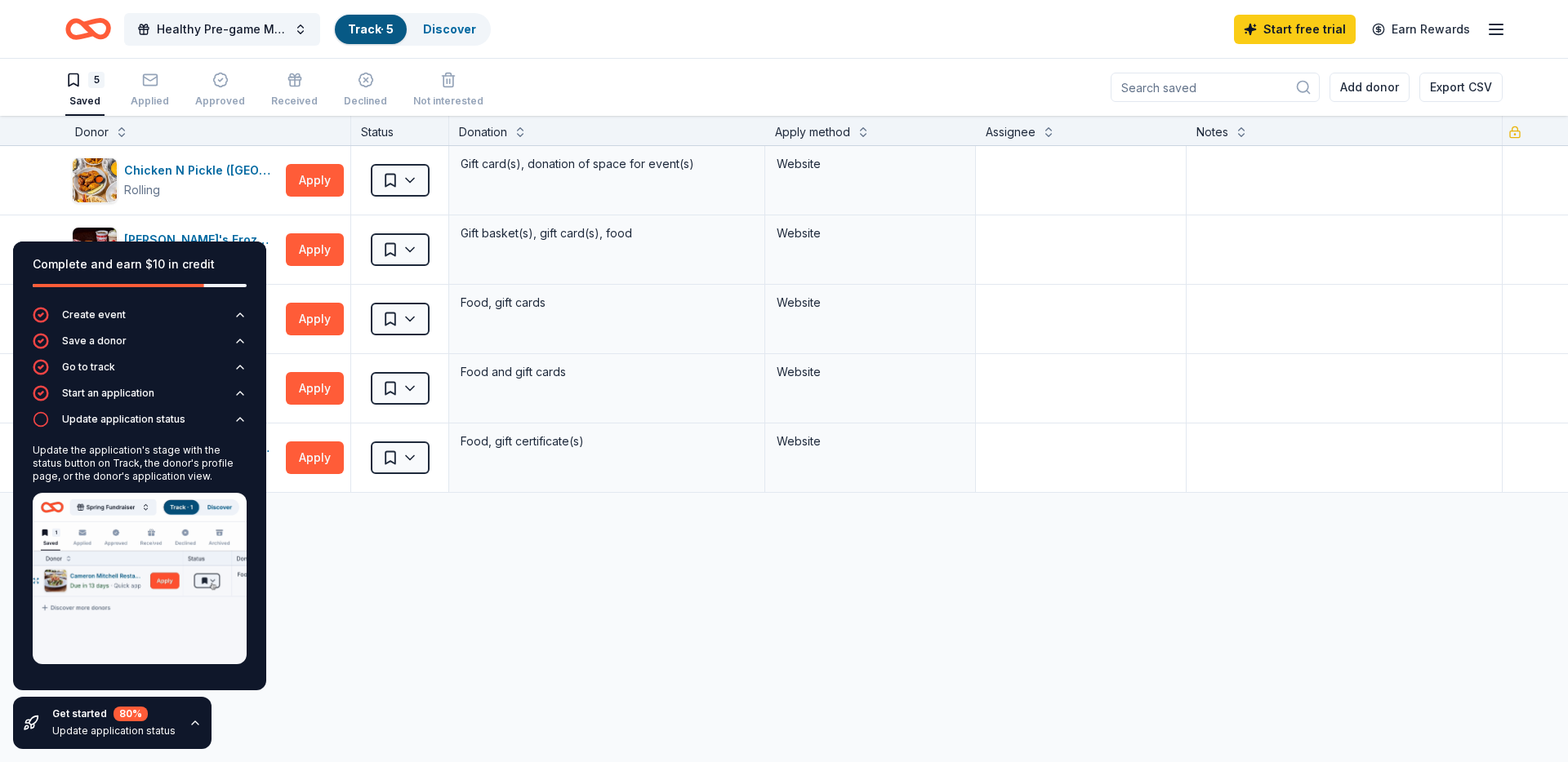
click at [453, 559] on div "Chicken N Pickle ([GEOGRAPHIC_DATA]) Rolling Apply Saved Gift card(s), donation…" at bounding box center [784, 473] width 1568 height 654
click at [340, 506] on div "Discover more donors" at bounding box center [784, 516] width 1568 height 46
click at [118, 255] on div "Complete and earn $10 in credit" at bounding box center [140, 264] width 214 height 20
click at [394, 529] on div "Discover more donors" at bounding box center [784, 516] width 1568 height 46
click at [198, 732] on div "Get started 80 % Update application status" at bounding box center [112, 723] width 198 height 52
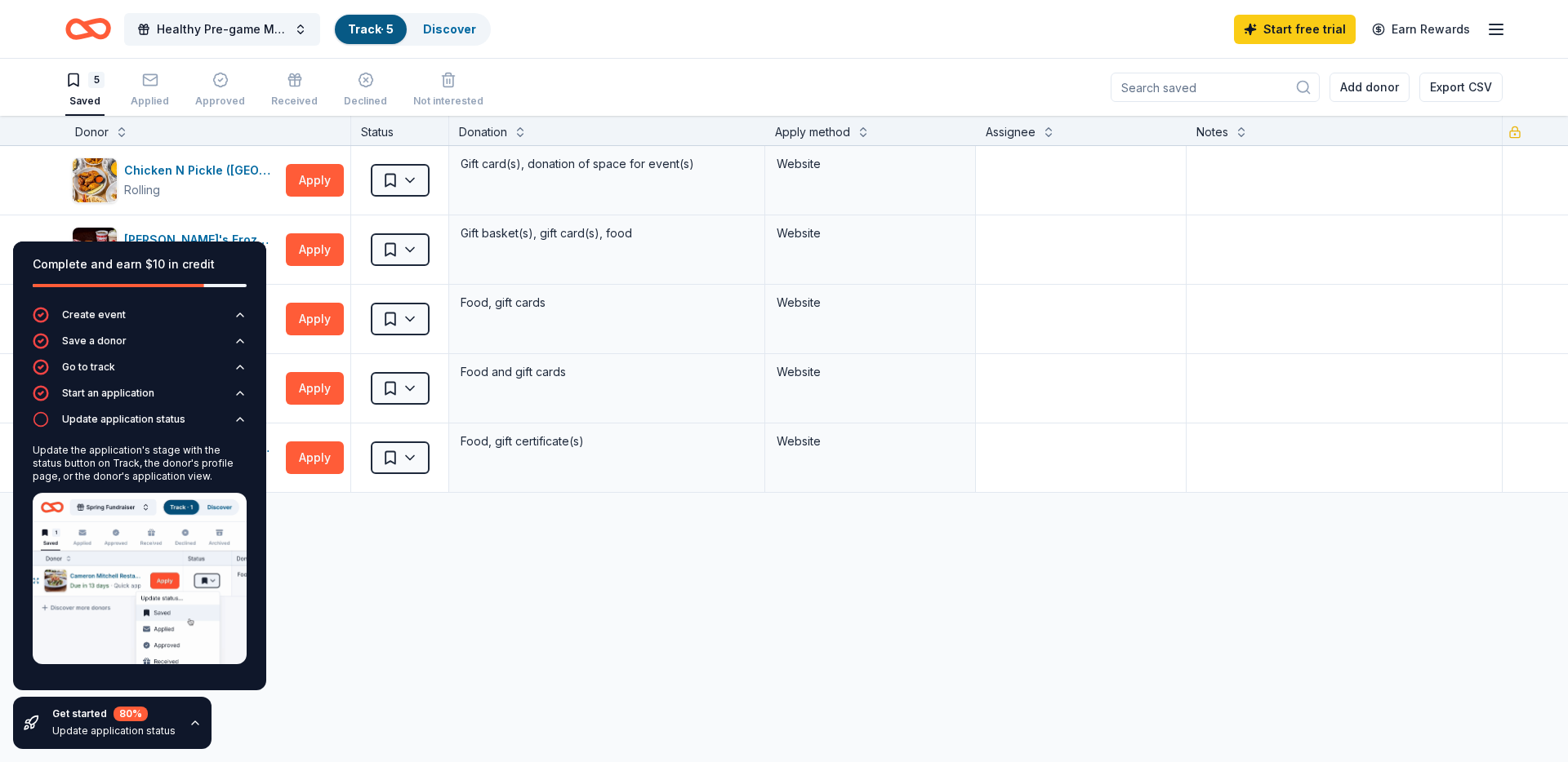
click at [192, 728] on icon "button" at bounding box center [195, 723] width 13 height 13
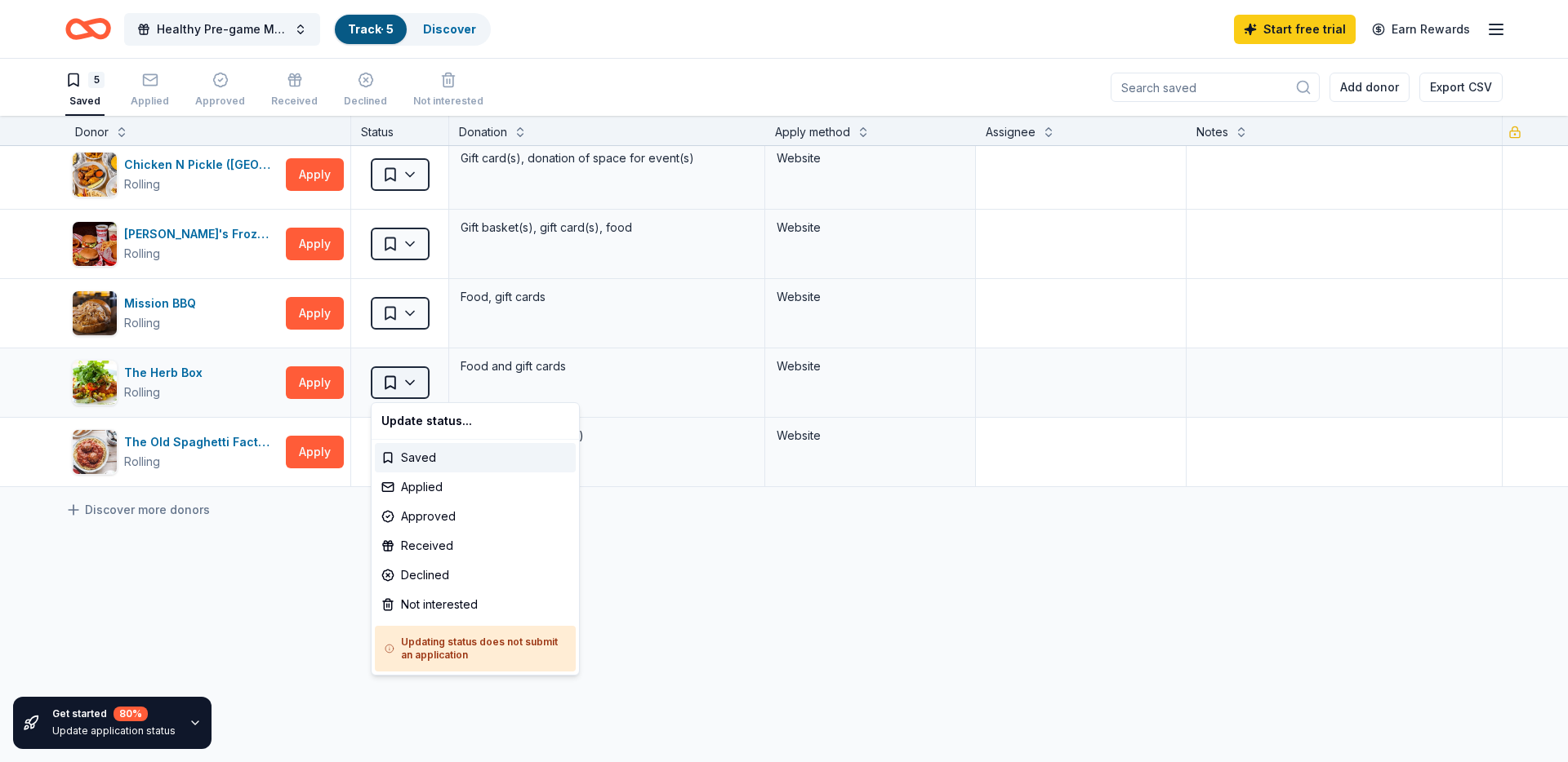
click at [412, 385] on html "Healthy Pre-game Meals to feed team Track · 5 Discover Start free trial Earn Re…" at bounding box center [784, 381] width 1568 height 762
click at [411, 462] on div "Saved" at bounding box center [476, 459] width 200 height 29
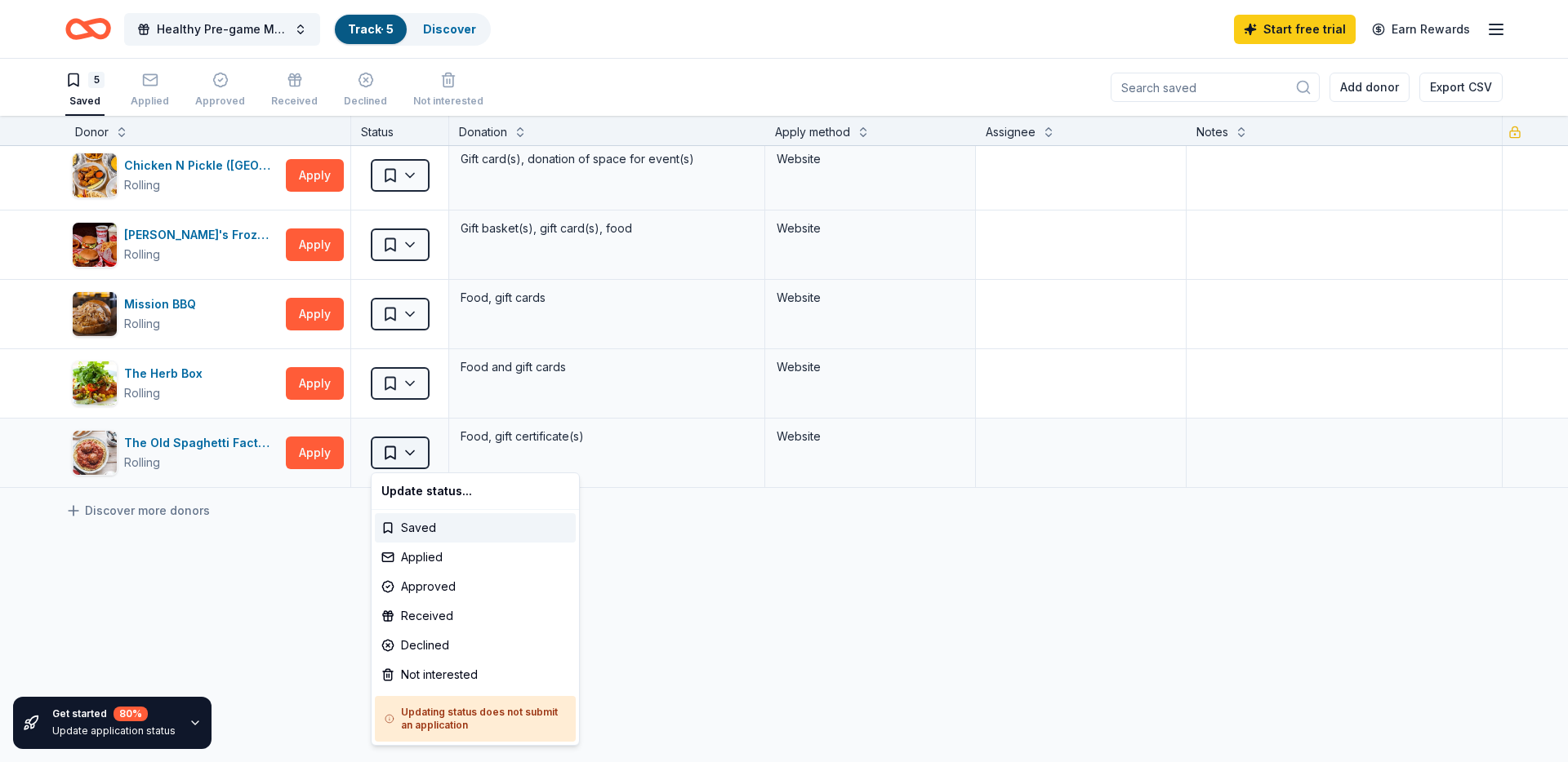
click at [411, 454] on html "Healthy Pre-game Meals to feed team Track · 5 Discover Start free trial Earn Re…" at bounding box center [784, 381] width 1568 height 762
click at [423, 525] on div "Saved" at bounding box center [476, 528] width 200 height 29
click at [390, 457] on html "Healthy Pre-game Meals to feed team Track · 5 Discover Start free trial Earn Re…" at bounding box center [784, 381] width 1568 height 762
click at [414, 527] on div "Saved" at bounding box center [476, 528] width 200 height 29
click at [396, 443] on html "Healthy Pre-game Meals to feed team Track · 5 Discover Start free trial Earn Re…" at bounding box center [784, 381] width 1568 height 762
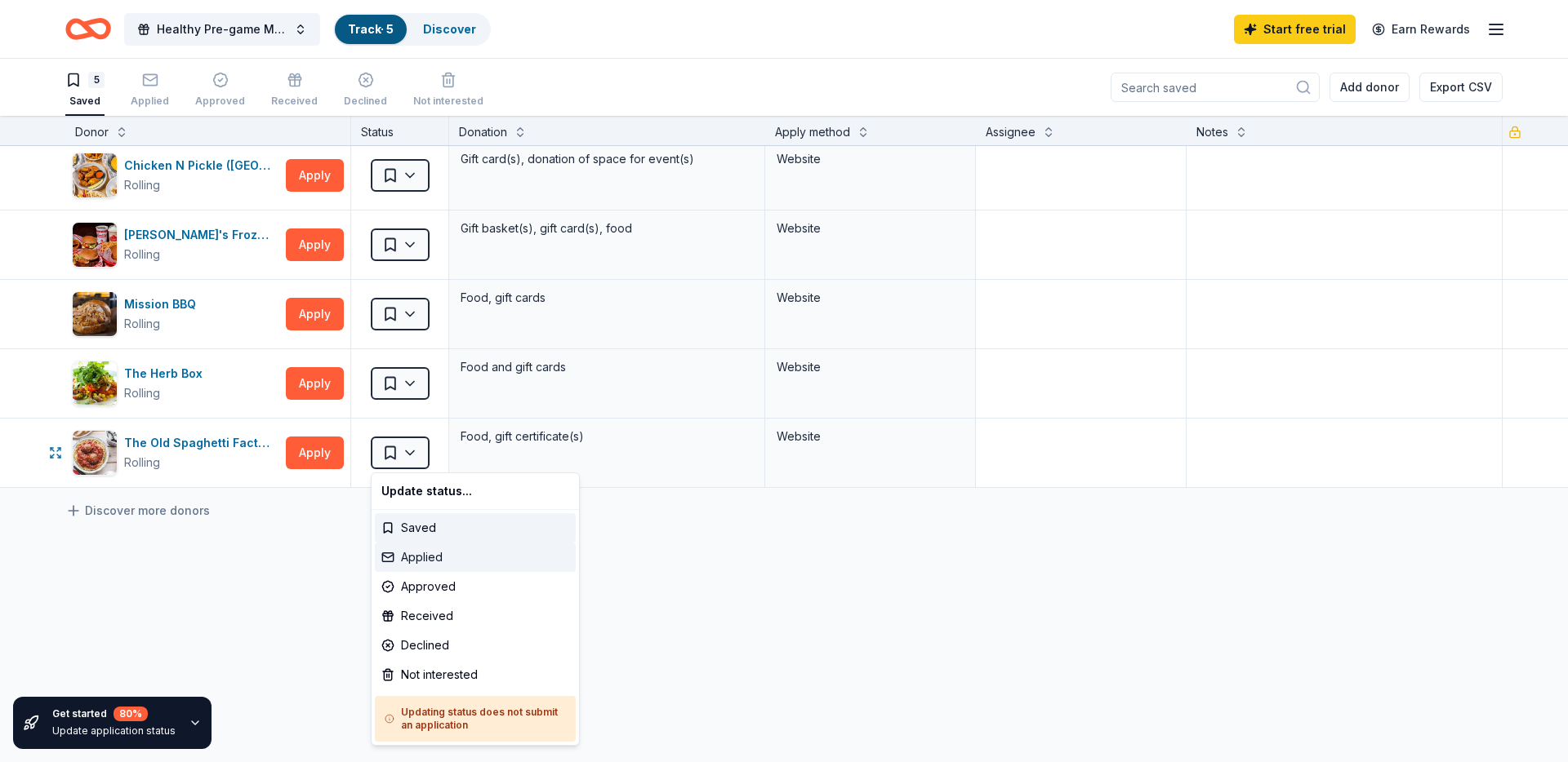
click at [409, 560] on div "Applied" at bounding box center [476, 558] width 200 height 29
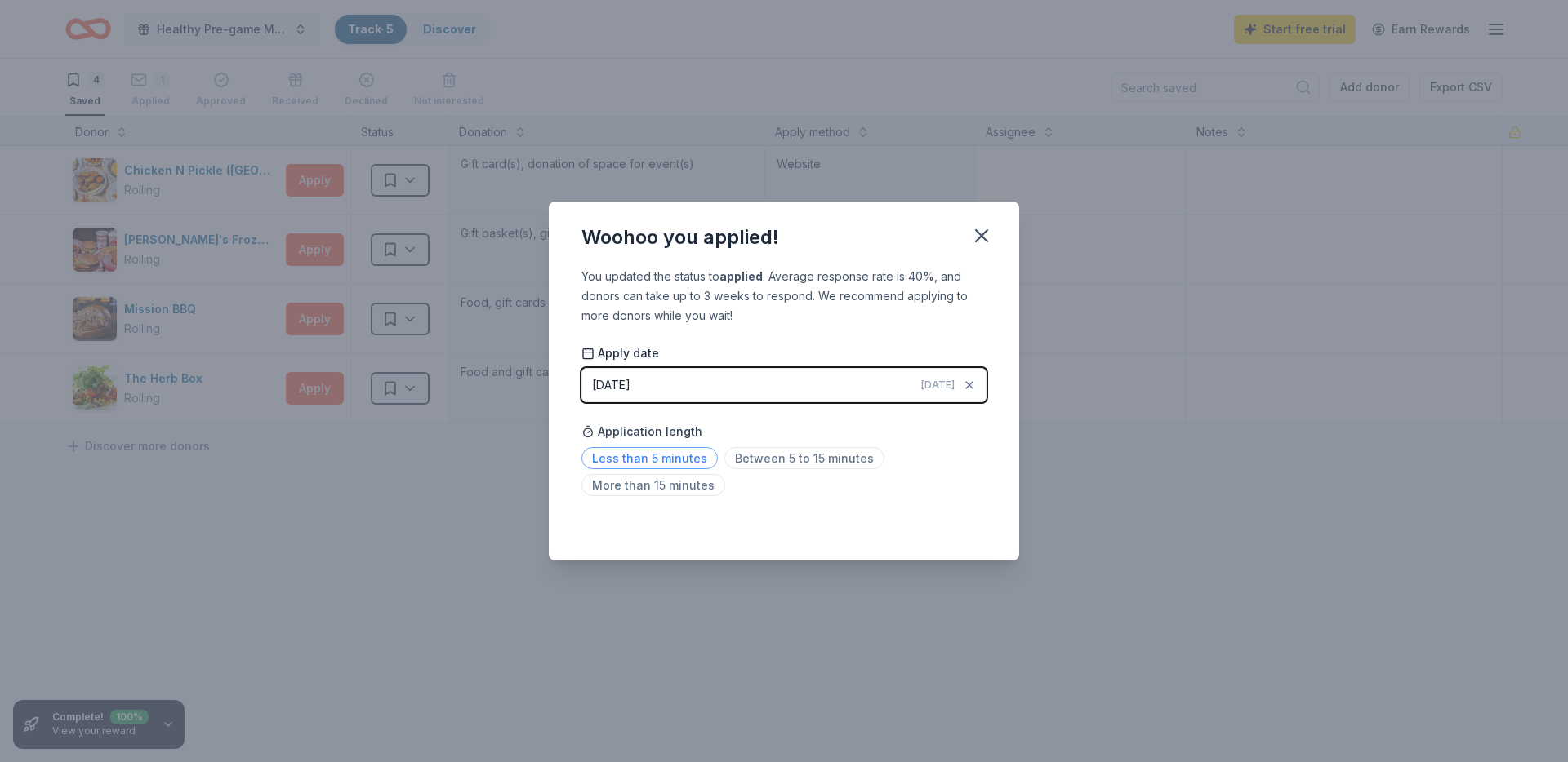
click at [649, 452] on span "Less than 5 minutes" at bounding box center [649, 459] width 137 height 22
click at [980, 241] on icon "button" at bounding box center [980, 236] width 23 height 23
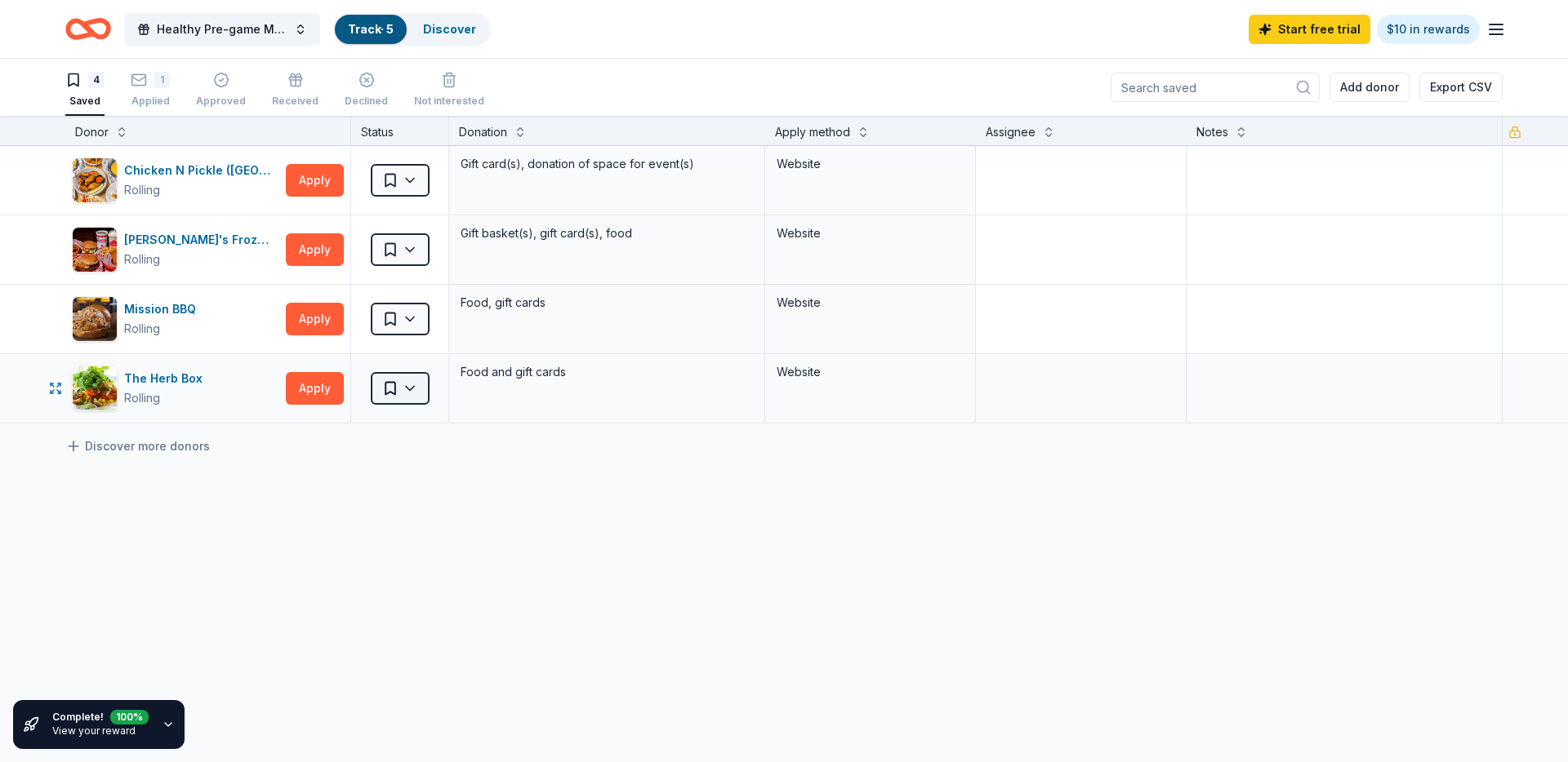
click at [409, 392] on html "Healthy Pre-game Meals to feed team Track · 5 Discover Start free trial $10 in …" at bounding box center [784, 381] width 1568 height 762
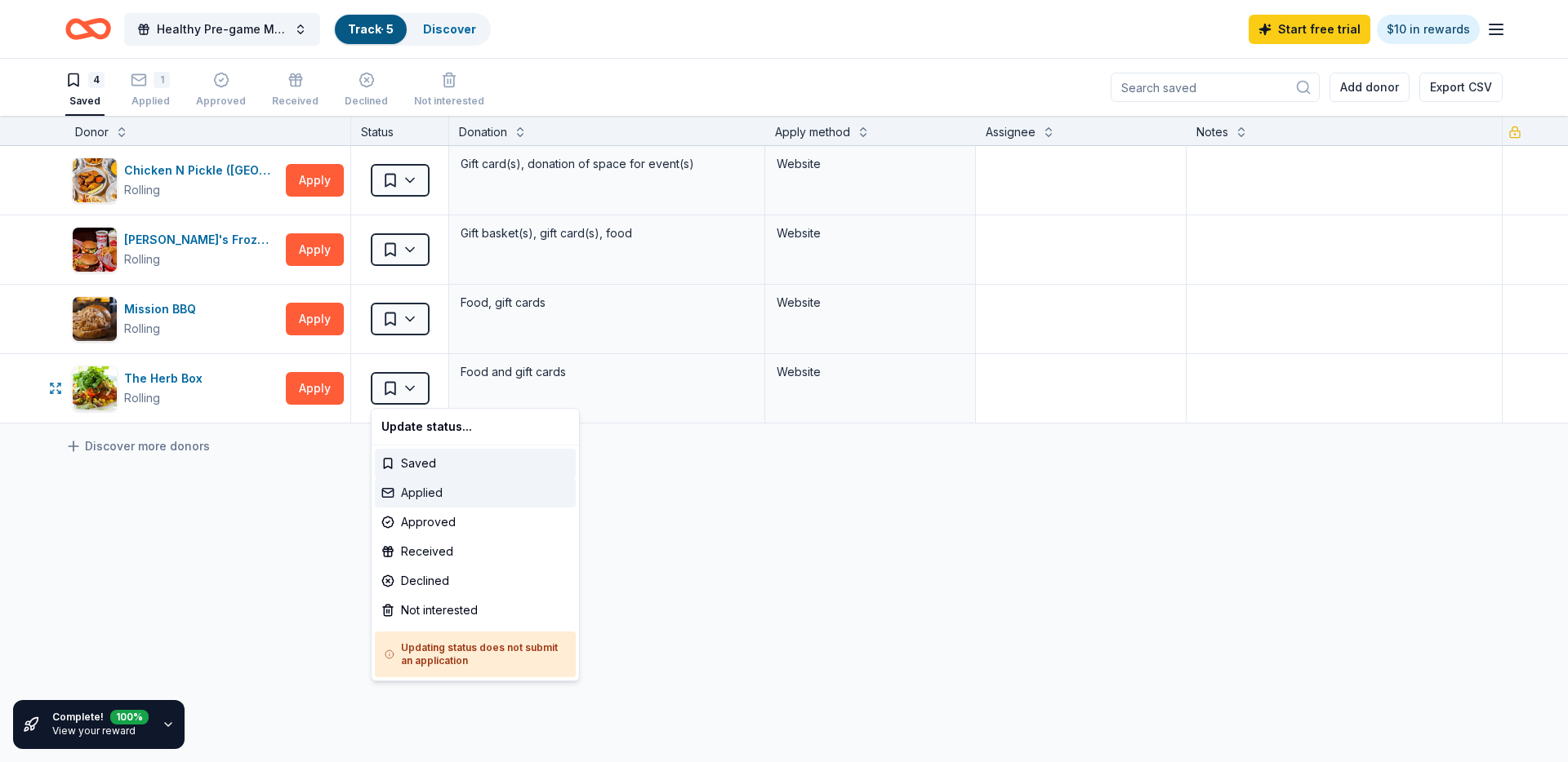
click at [431, 484] on div "Applied" at bounding box center [476, 493] width 200 height 29
click at [433, 487] on div "Applied" at bounding box center [476, 493] width 200 height 29
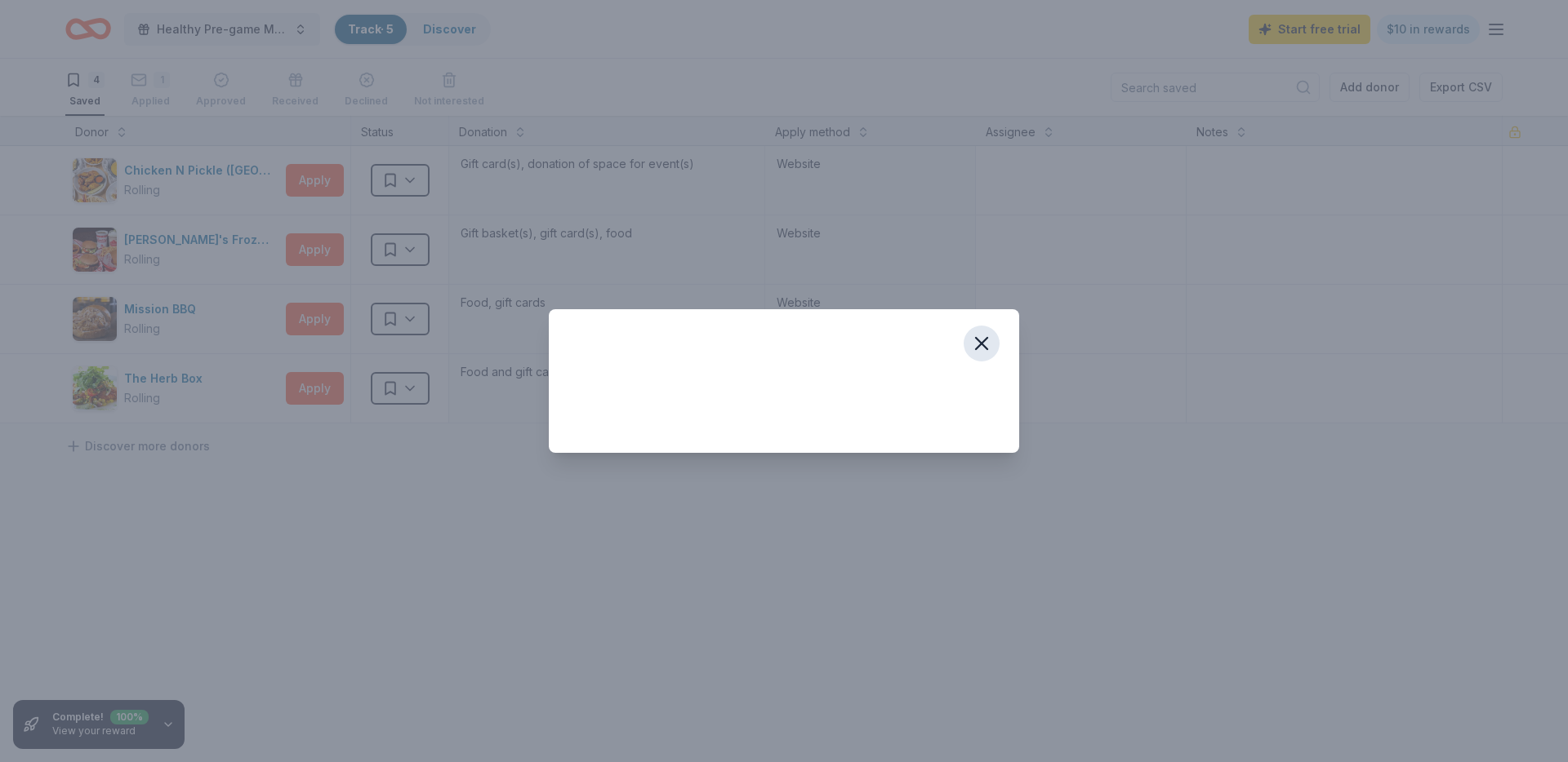
click at [978, 342] on icon "button" at bounding box center [980, 343] width 23 height 23
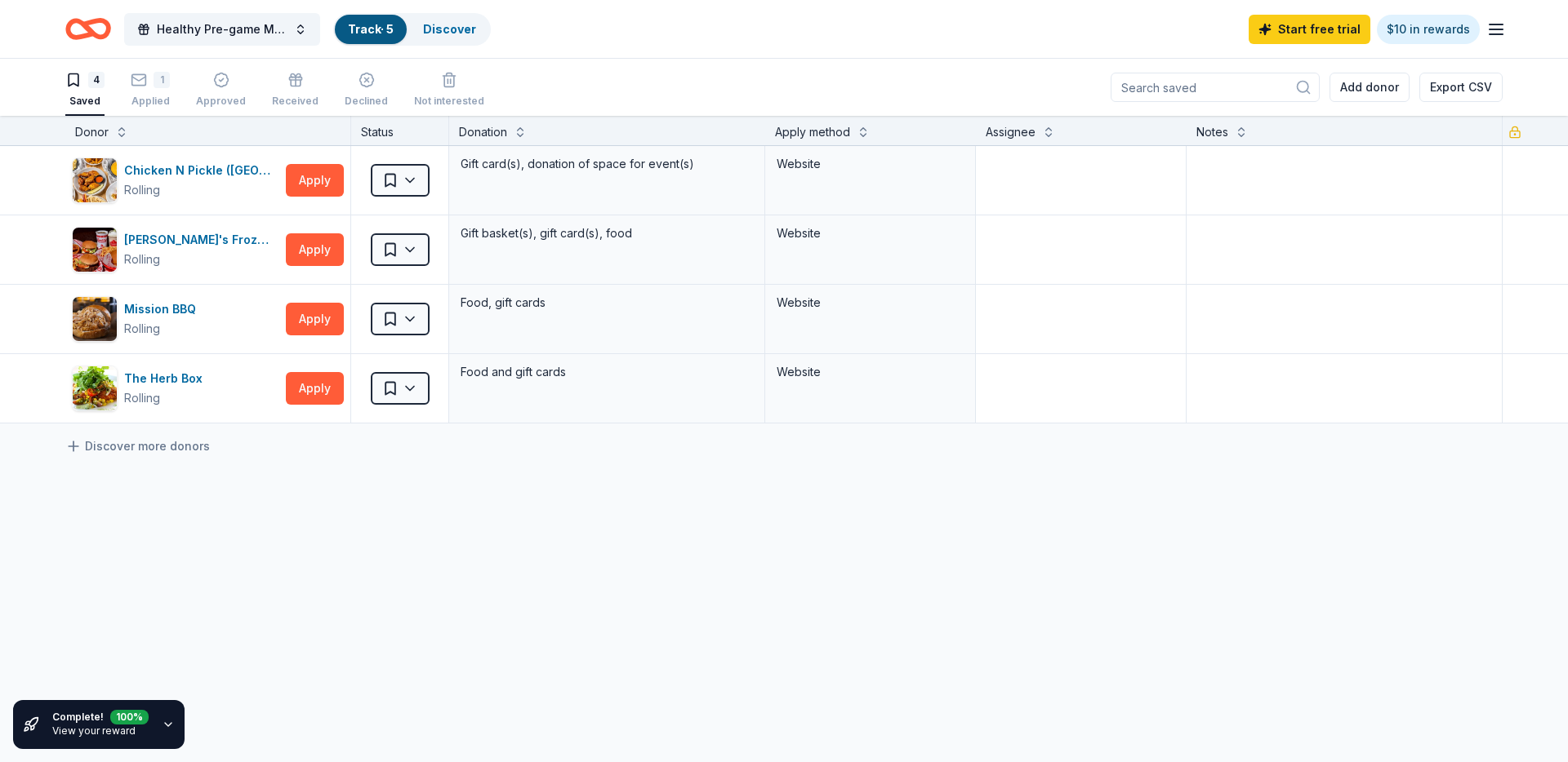
click at [82, 729] on link "View your reward" at bounding box center [93, 731] width 84 height 12
click at [172, 724] on icon "button" at bounding box center [168, 724] width 13 height 13
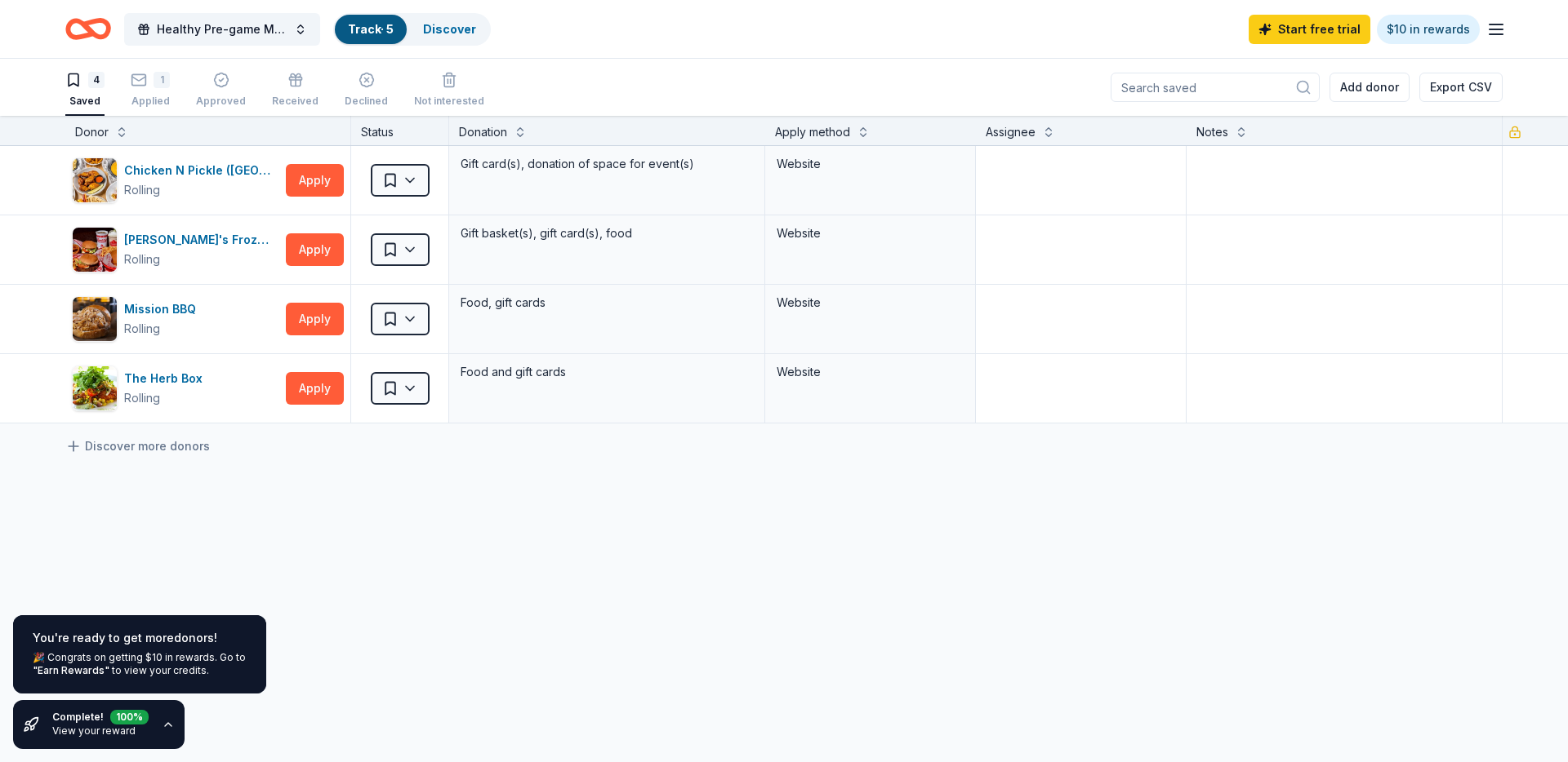
click at [145, 665] on div "🎉 Congrats on getting $10 in rewards. Go to "Earn Rewards" to view your credits." at bounding box center [140, 664] width 214 height 27
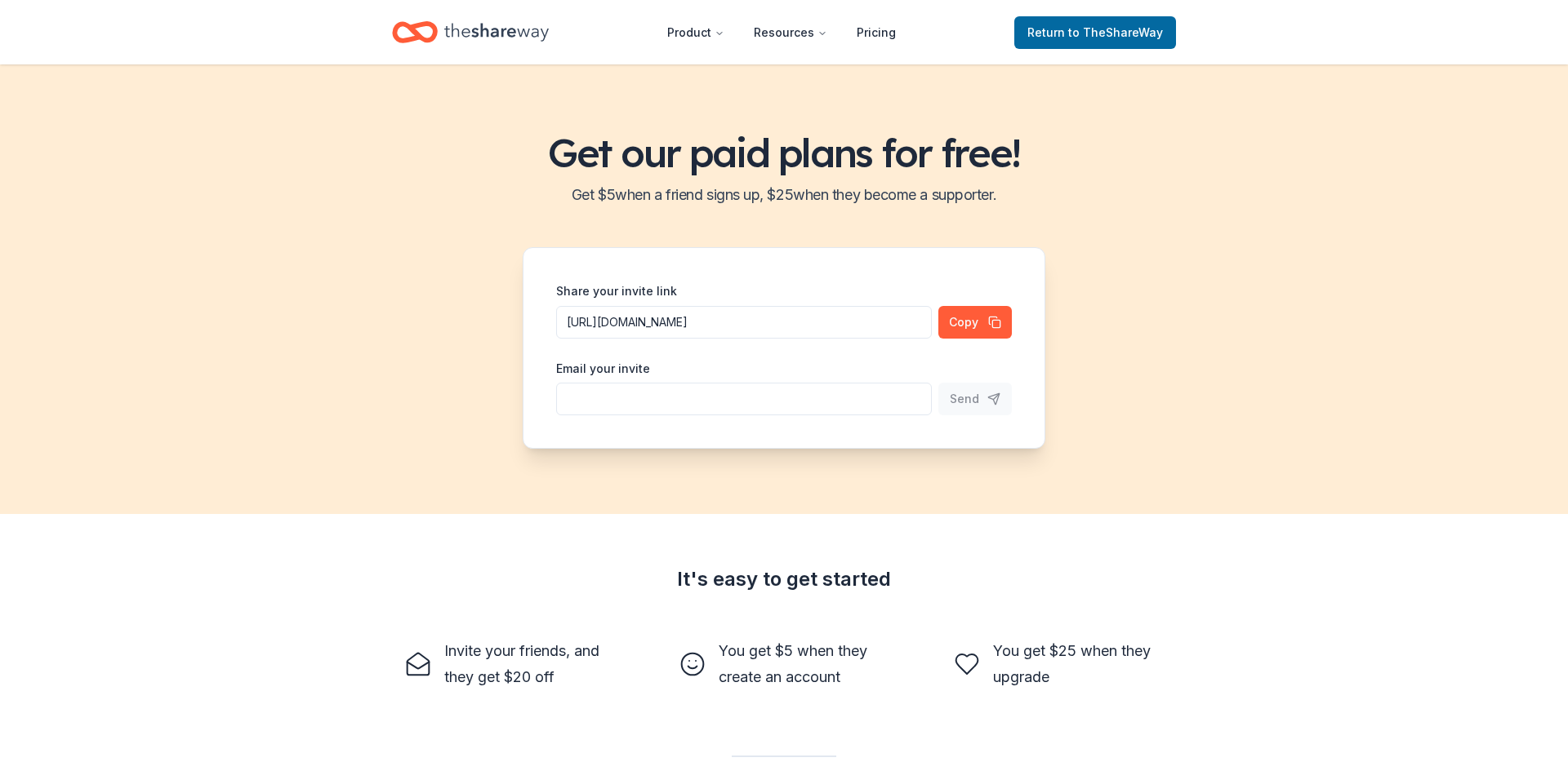
click at [474, 32] on icon "Home" at bounding box center [496, 31] width 104 height 18
click at [1074, 30] on span "to TheShareWay" at bounding box center [1115, 32] width 94 height 14
drag, startPoint x: 1073, startPoint y: 36, endPoint x: 1081, endPoint y: 23, distance: 15.3
click at [1073, 36] on span "to TheShareWay" at bounding box center [1115, 32] width 94 height 14
